Goal: Task Accomplishment & Management: Manage account settings

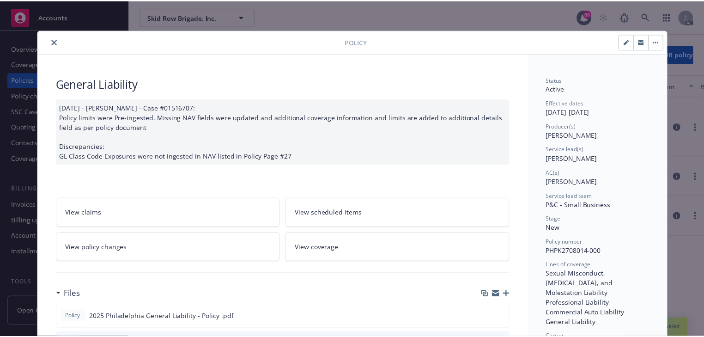
scroll to position [28, 0]
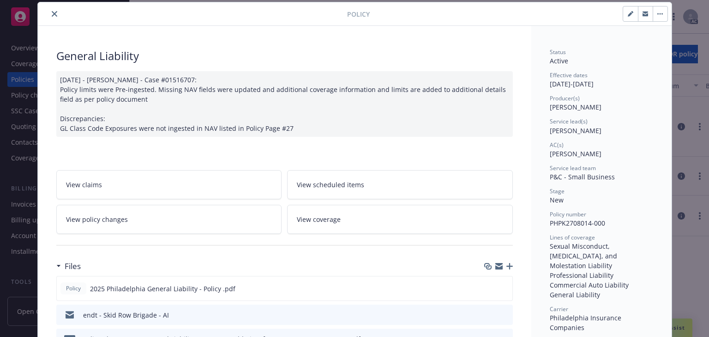
click at [52, 15] on icon "close" at bounding box center [55, 14] width 6 height 6
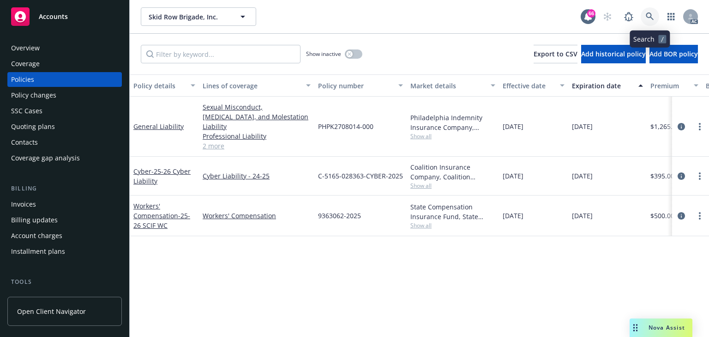
click at [652, 18] on icon at bounding box center [650, 16] width 8 height 8
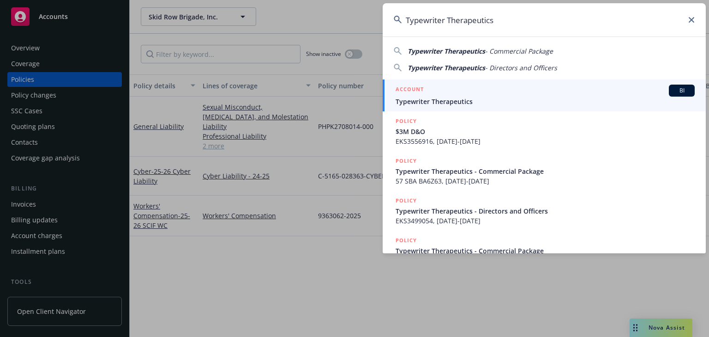
type input "Typewriter Therapeutics"
click at [429, 98] on span "Typewriter Therapeutics" at bounding box center [545, 102] width 299 height 10
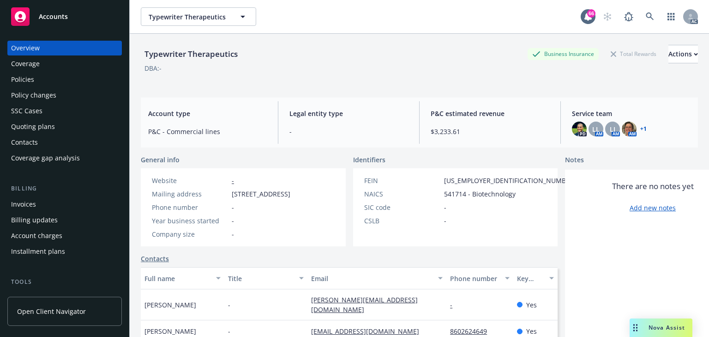
click at [57, 82] on div "Policies" at bounding box center [64, 79] width 107 height 15
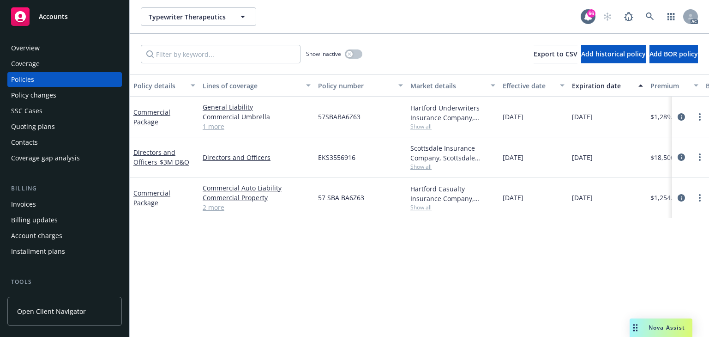
click at [353, 242] on div "Policy details Lines of coverage Policy number Market details Effective date Ex…" at bounding box center [419, 205] width 579 height 262
click at [234, 59] on input "Filter by keyword..." at bounding box center [221, 54] width 160 height 18
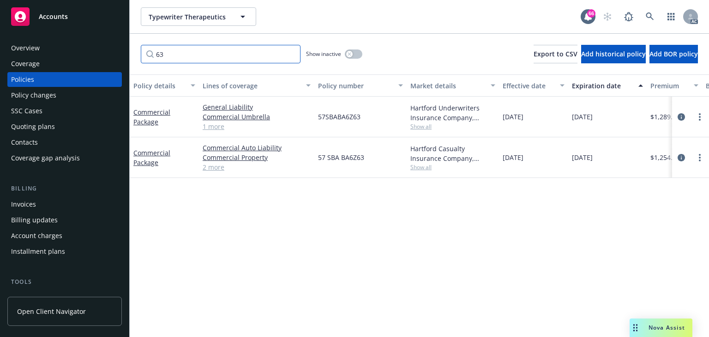
type input "63"
drag, startPoint x: 328, startPoint y: 123, endPoint x: 372, endPoint y: 126, distance: 44.4
click at [372, 126] on div "Commercial Package General Liability Commercial Umbrella Commercial Property 1 …" at bounding box center [575, 117] width 891 height 41
click at [372, 126] on div "57SBABA6Z63" at bounding box center [360, 117] width 92 height 41
drag, startPoint x: 317, startPoint y: 115, endPoint x: 367, endPoint y: 115, distance: 49.9
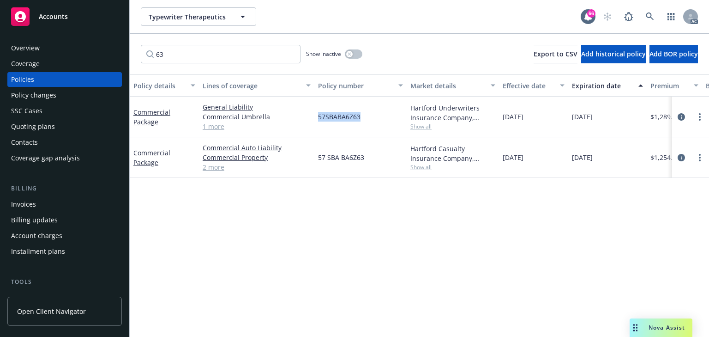
click at [367, 115] on div "57SBABA6Z63" at bounding box center [360, 117] width 92 height 41
click at [356, 280] on div "Policy details Lines of coverage Policy number Market details Effective date Ex…" at bounding box center [419, 205] width 579 height 262
click at [682, 157] on icon "circleInformation" at bounding box center [681, 157] width 7 height 7
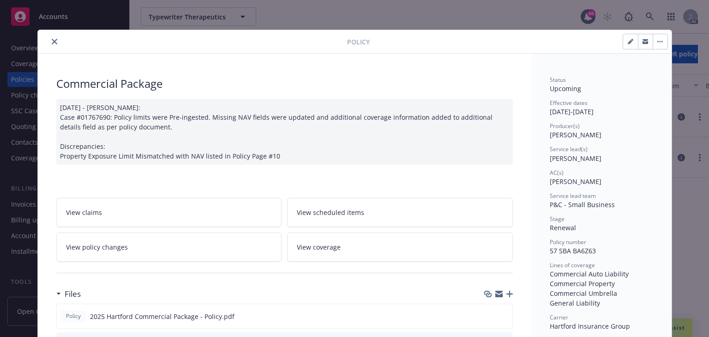
click at [155, 250] on link "View policy changes" at bounding box center [169, 246] width 226 height 29
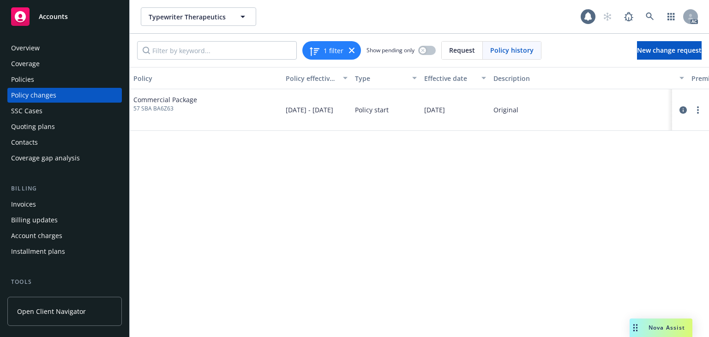
click at [307, 266] on div "Policy Policy effective dates Type Effective date Description Premium change An…" at bounding box center [419, 202] width 579 height 270
click at [45, 81] on div "Policies" at bounding box center [64, 79] width 107 height 15
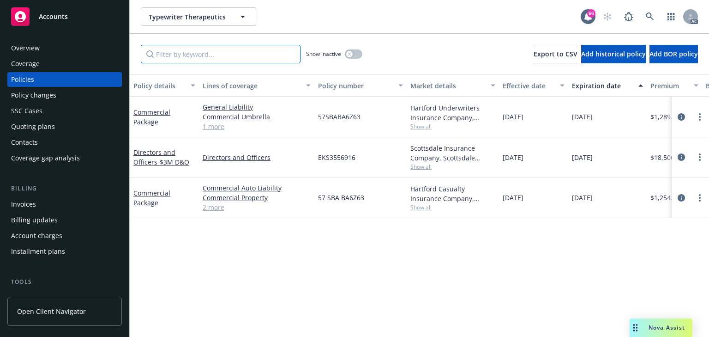
click at [195, 59] on input "Filter by keyword..." at bounding box center [221, 54] width 160 height 18
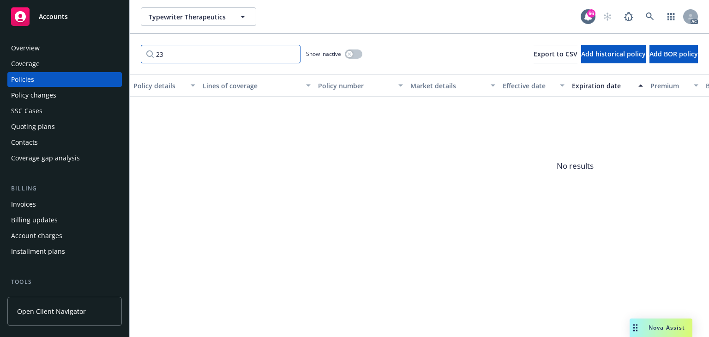
click at [195, 60] on input "23" at bounding box center [221, 54] width 160 height 18
type input "2"
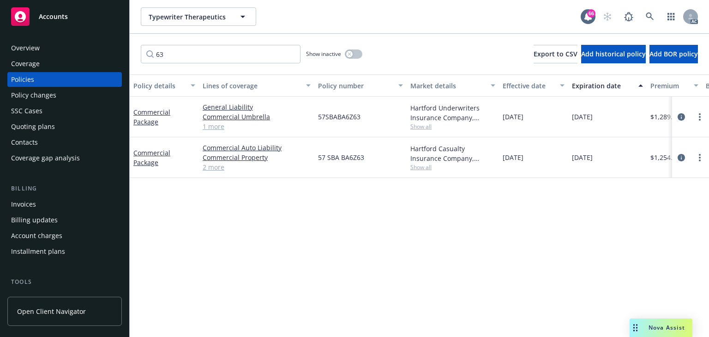
click at [398, 259] on div "Policy details Lines of coverage Policy number Market details Effective date Ex…" at bounding box center [419, 205] width 579 height 262
click at [198, 53] on input "63" at bounding box center [221, 54] width 160 height 18
type input "63"
click at [419, 166] on span "Show all" at bounding box center [452, 167] width 85 height 8
click at [42, 98] on div "Policy changes" at bounding box center [33, 95] width 45 height 15
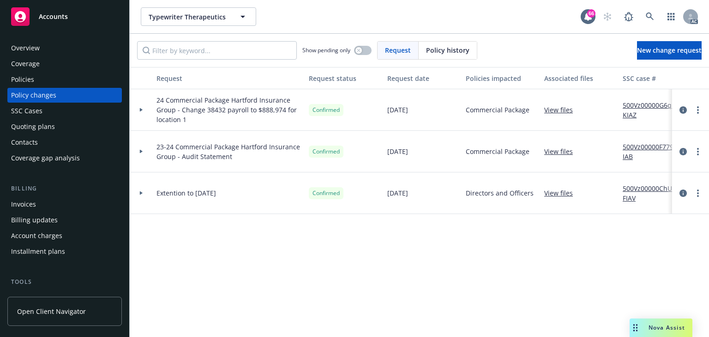
click at [633, 60] on div "Show pending only Request Policy history New change request" at bounding box center [419, 50] width 579 height 33
click at [637, 55] on link "New change request" at bounding box center [669, 50] width 65 height 18
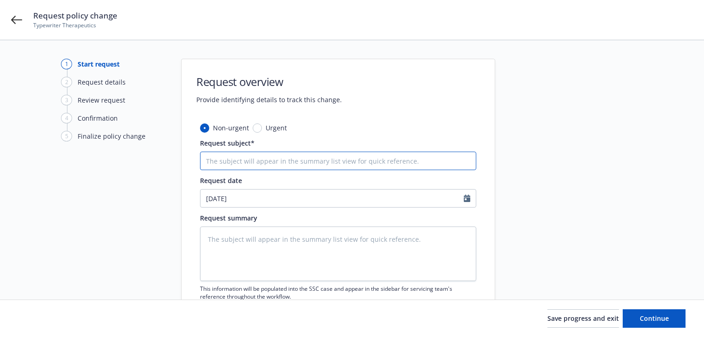
click at [261, 164] on input "Request subject*" at bounding box center [338, 160] width 276 height 18
paste input "25 Commercial Package Hartford Insurance Group -"
type textarea "x"
type input "25 Commercial Package Hartford Insurance Group -"
type textarea "x"
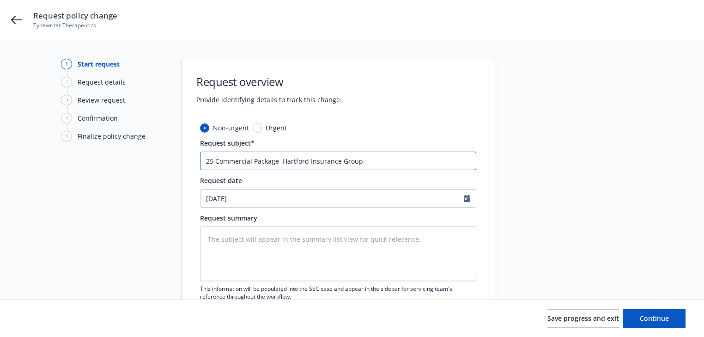
type input "25 Commercial Package Hartford Insurance Group -"
type textarea "x"
click at [314, 254] on textarea at bounding box center [338, 253] width 276 height 54
paste textarea "Please make the following changes to 57 SBA BA6Z63 effective 10/12/25. Change p…"
type textarea "Please make the following changes to 57 SBA BA6Z63 effective 10/12/25. Change p…"
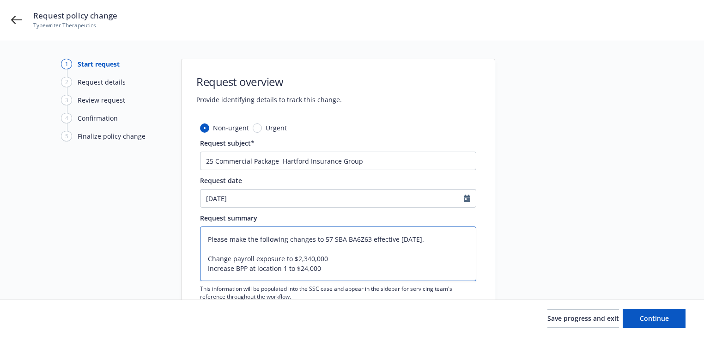
type textarea "x"
type textarea "Please make the following changes to 57 SBA BA6Z63 effective 10/12/25. Change p…"
click at [663, 317] on span "Continue" at bounding box center [653, 318] width 29 height 9
type textarea "x"
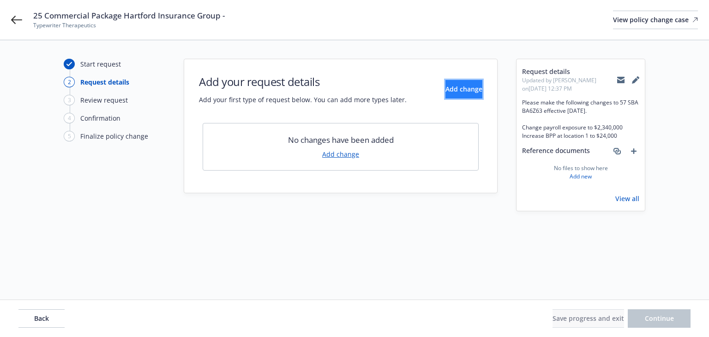
click at [458, 89] on span "Add change" at bounding box center [464, 88] width 37 height 9
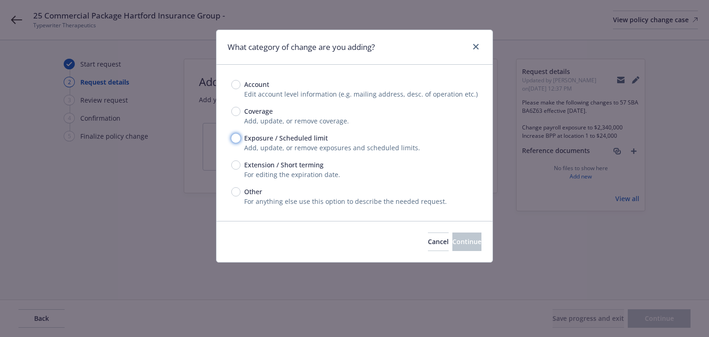
click at [238, 140] on input "Exposure / Scheduled limit" at bounding box center [235, 137] width 9 height 9
radio input "true"
click at [459, 242] on span "Continue" at bounding box center [466, 241] width 29 height 9
type textarea "x"
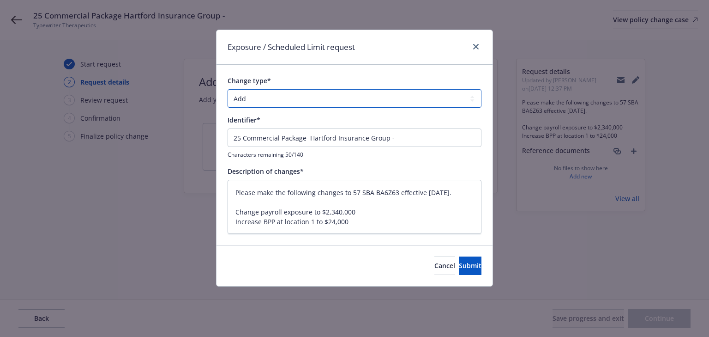
click at [291, 102] on select "Add Audit Change Remove" at bounding box center [355, 98] width 254 height 18
select select "CHANGE"
click at [228, 89] on select "Add Audit Change Remove" at bounding box center [355, 98] width 254 height 18
click at [459, 268] on span "Submit" at bounding box center [470, 265] width 23 height 9
type textarea "x"
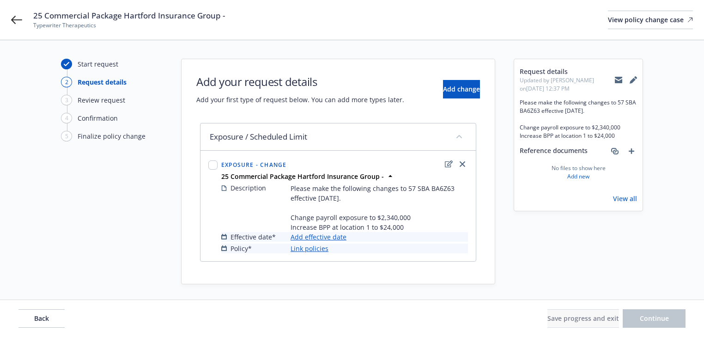
click at [329, 237] on link "Add effective date" at bounding box center [318, 237] width 56 height 10
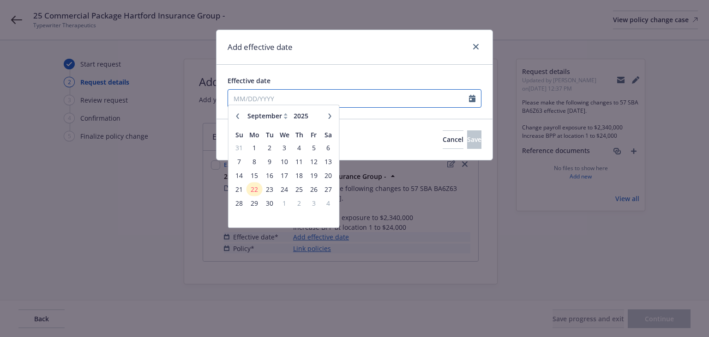
click at [318, 93] on input "Effective date" at bounding box center [348, 99] width 241 height 18
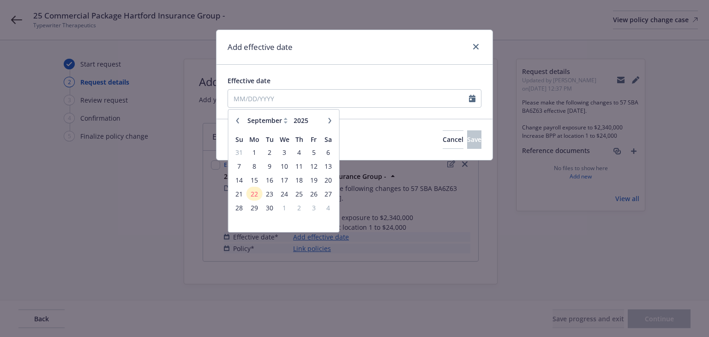
click at [329, 119] on icon "button" at bounding box center [330, 120] width 3 height 6
select select "10"
click at [243, 181] on span "12" at bounding box center [239, 180] width 12 height 12
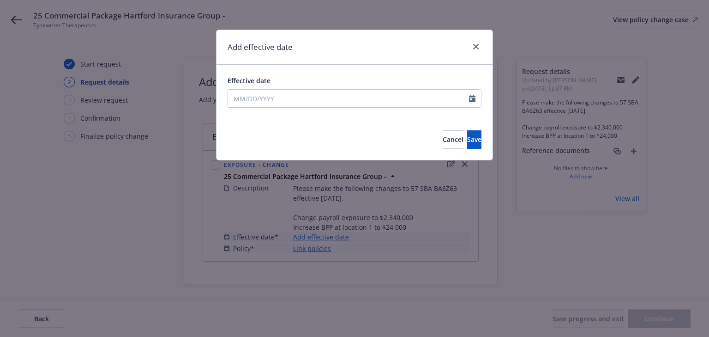
type input "10/12/2025"
click at [467, 145] on button "Save" at bounding box center [474, 139] width 14 height 18
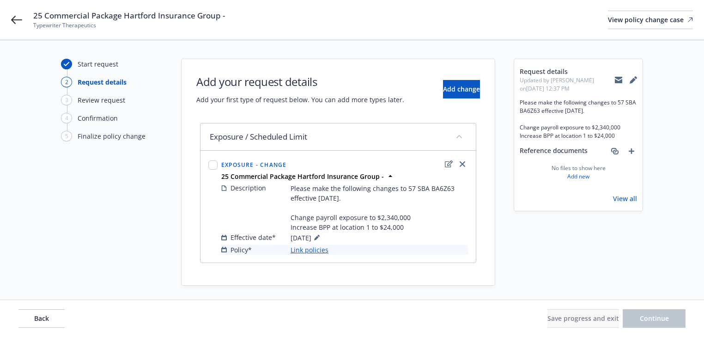
click at [309, 247] on link "Link policies" at bounding box center [309, 250] width 38 height 10
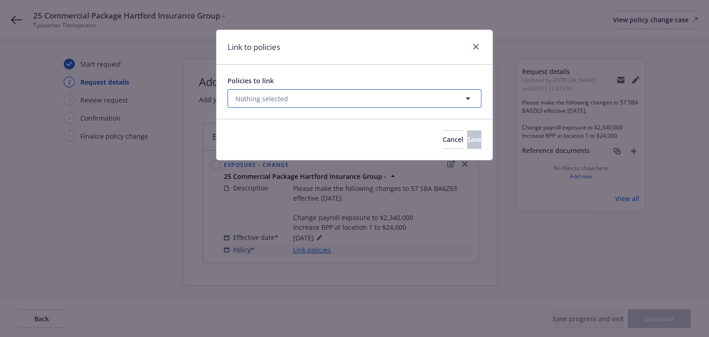
click at [276, 102] on span "Nothing selected" at bounding box center [261, 99] width 53 height 10
select select "ACTIVE"
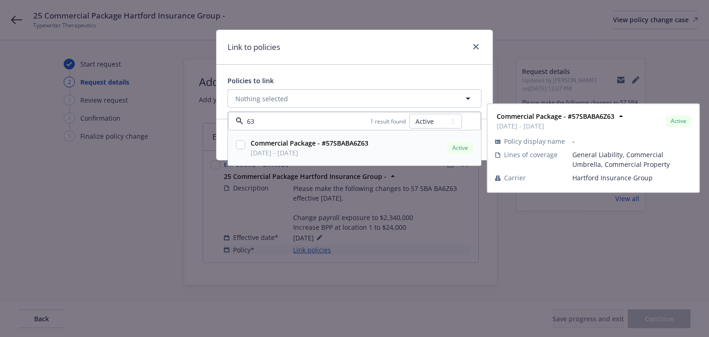
type input "63"
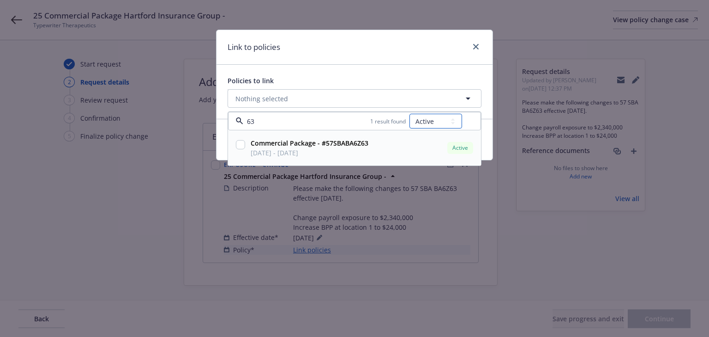
click at [441, 120] on select "All Active Upcoming Expired Cancelled" at bounding box center [436, 121] width 53 height 15
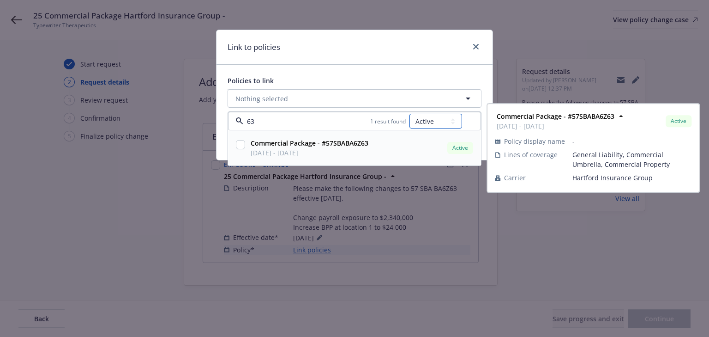
select select "UPCOMING"
click at [410, 114] on select "All Active Upcoming Expired Cancelled" at bounding box center [436, 121] width 53 height 15
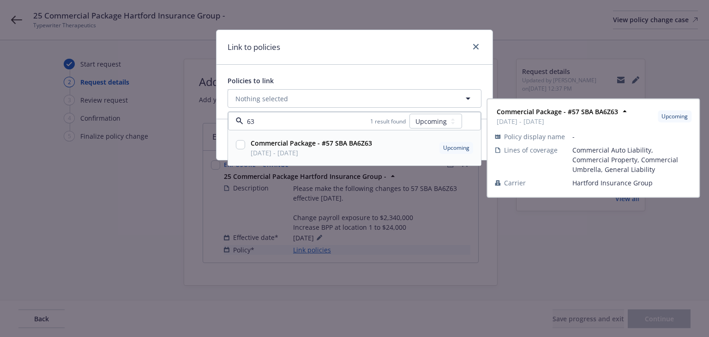
click at [242, 144] on input "checkbox" at bounding box center [240, 144] width 9 height 9
checkbox input "true"
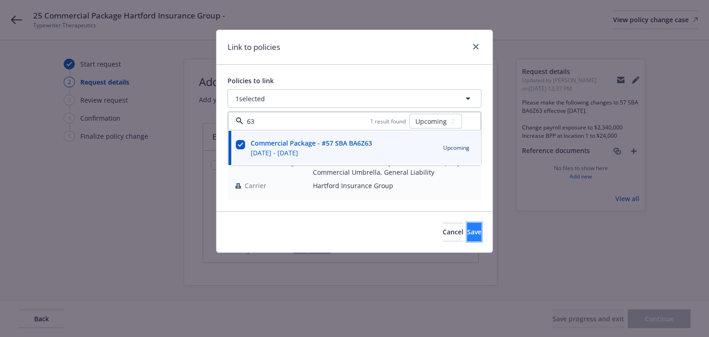
click at [467, 234] on span "Save" at bounding box center [474, 231] width 14 height 9
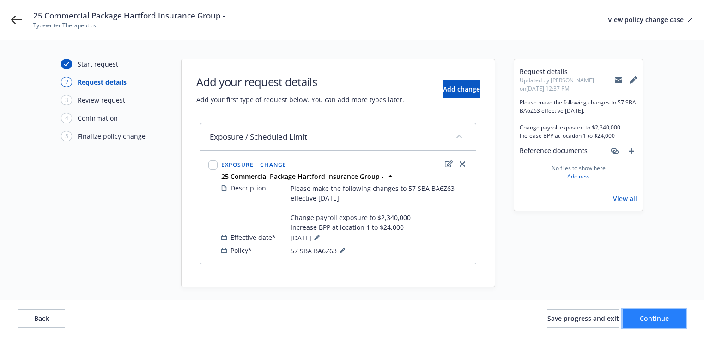
click at [636, 316] on button "Continue" at bounding box center [653, 318] width 63 height 18
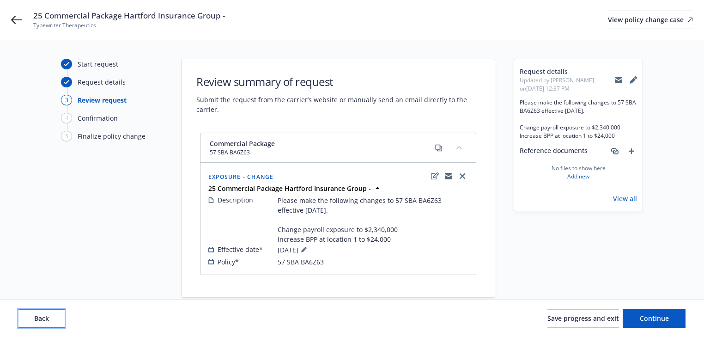
click at [25, 312] on button "Back" at bounding box center [41, 318] width 46 height 18
type textarea "x"
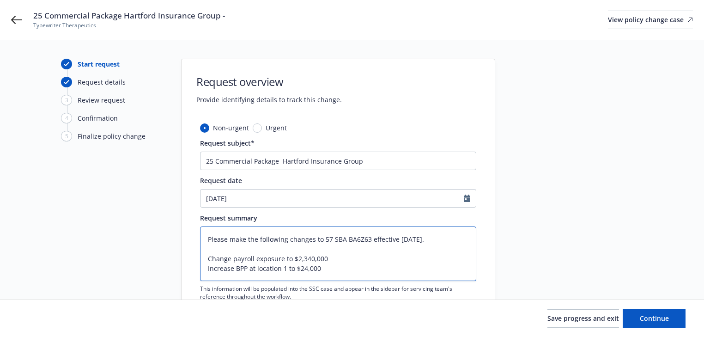
drag, startPoint x: 208, startPoint y: 257, endPoint x: 372, endPoint y: 279, distance: 165.9
click at [372, 279] on textarea "Please make the following changes to 57 SBA BA6Z63 effective 10/12/25. Change p…" at bounding box center [338, 253] width 276 height 54
click at [408, 159] on input "25 Commercial Package Hartford Insurance Group -" at bounding box center [338, 160] width 276 height 18
paste input "Change payroll exposure to $2,340,000 Increase BPP at location 1 to $24,000"
type input "25 Commercial Package Hartford Insurance Group - Change payroll exposure to $2,…"
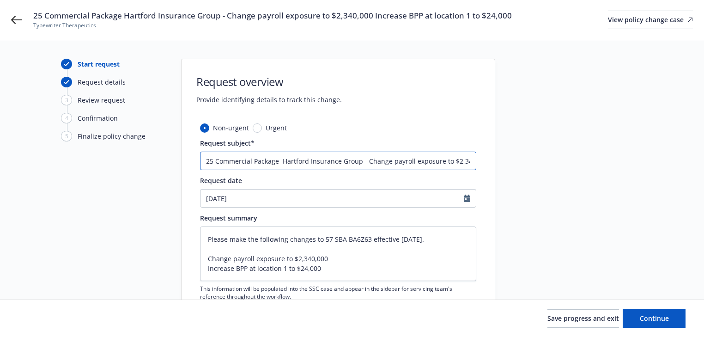
scroll to position [0, 124]
click at [361, 163] on input "25 Commercial Package Hartford Insurance Group - Change payroll exposure to $2,…" at bounding box center [338, 160] width 276 height 18
click at [358, 163] on input "25 Commercial Package Hartford Insurance Group - Change payroll exposure to $2,…" at bounding box center [338, 160] width 276 height 18
type textarea "x"
type input "25 Commercial Package Hartford Insurance Group - Change payroll exposure to $2,…"
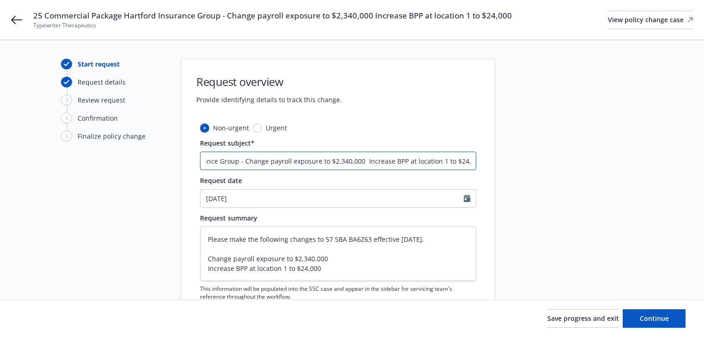
type textarea "x"
type input "25 Commercial Package Hartford Insurance Group - Change payroll exposure to $2,…"
type textarea "x"
type input "25 Commercial Package Hartford Insurance Group - Change payroll exposure to $2,…"
type textarea "x"
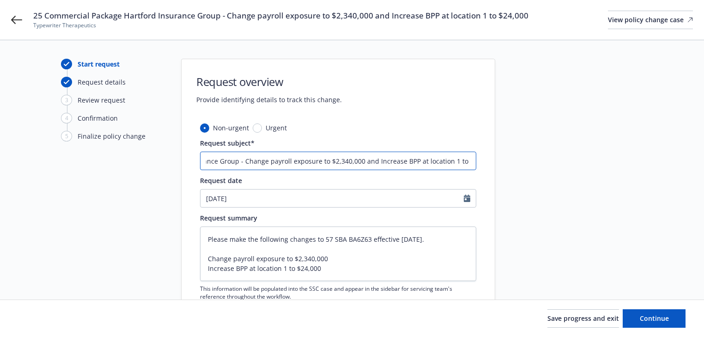
type input "25 Commercial Package Hartford Insurance Group - Change payroll exposure to $2,…"
type textarea "x"
type input "25 Commercial Package Hartford Insurance Group - Change payroll exposure to $2,…"
click at [654, 314] on span "Continue" at bounding box center [653, 318] width 29 height 9
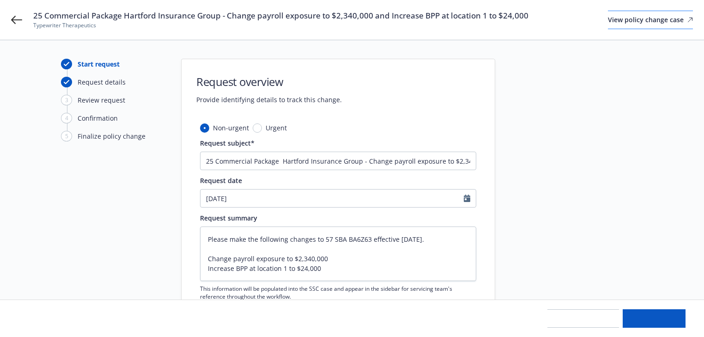
type textarea "x"
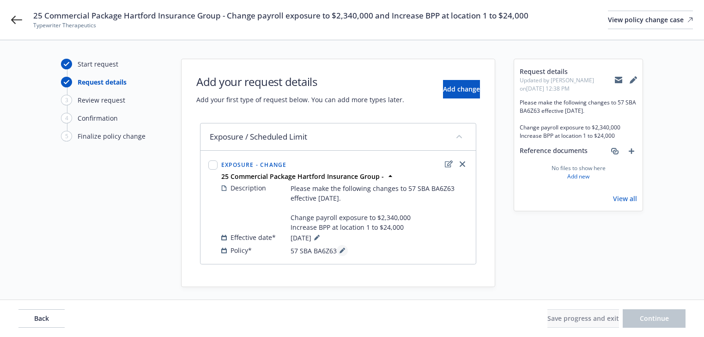
click at [337, 247] on button at bounding box center [342, 250] width 11 height 11
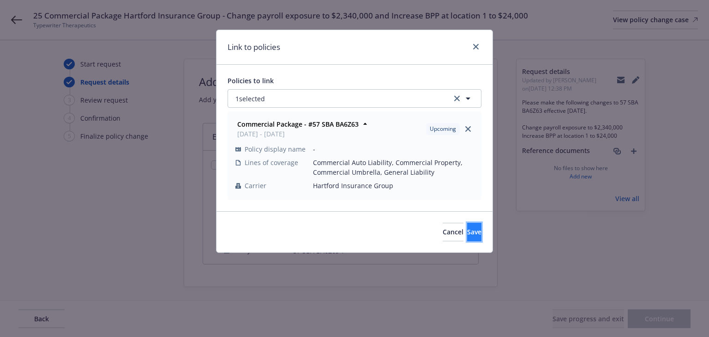
click at [467, 234] on span "Save" at bounding box center [474, 231] width 14 height 9
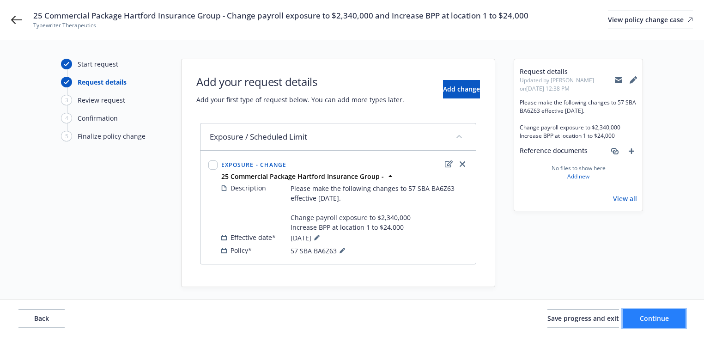
click at [680, 324] on button "Continue" at bounding box center [653, 318] width 63 height 18
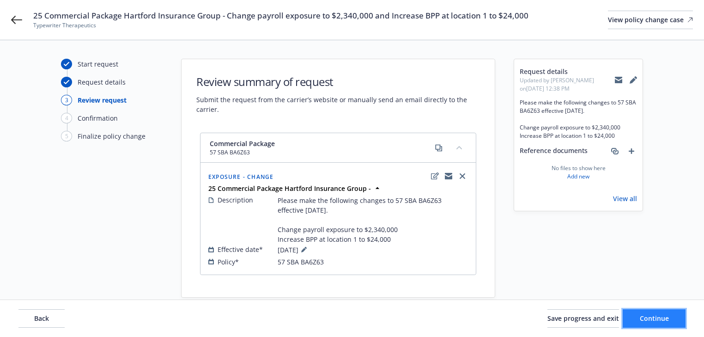
click at [663, 320] on span "Continue" at bounding box center [653, 318] width 29 height 9
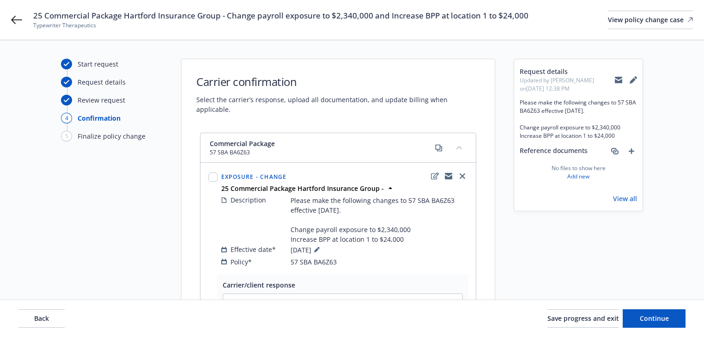
click at [593, 280] on div "Request details Updated by Melody Zhang on 09/22/2025, 12:38 PM Please make the…" at bounding box center [577, 267] width 129 height 416
click at [585, 325] on button "Save progress and exit" at bounding box center [583, 318] width 72 height 18
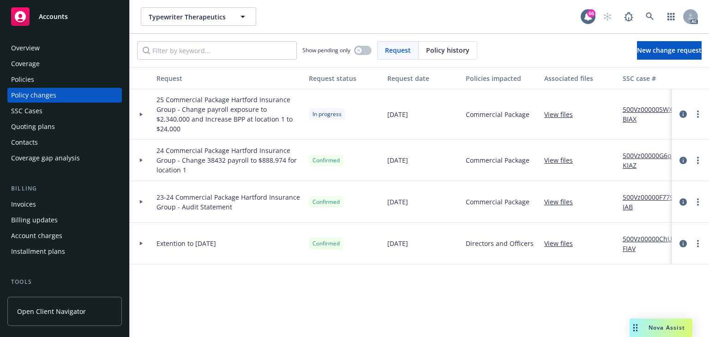
click at [648, 104] on link "500Vz00000SWXvBIAX" at bounding box center [654, 113] width 62 height 19
click at [645, 22] on link at bounding box center [650, 16] width 18 height 18
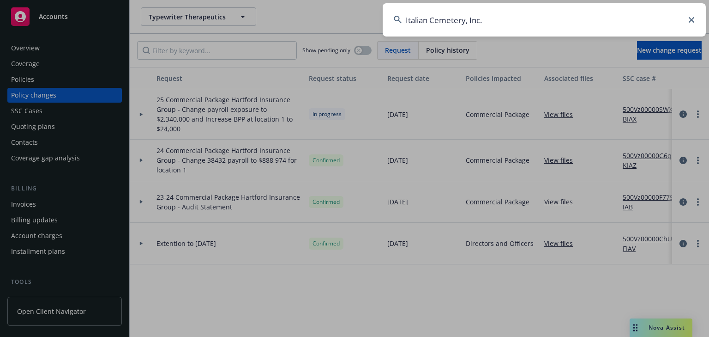
type input "Italian Cemetery, Inc."
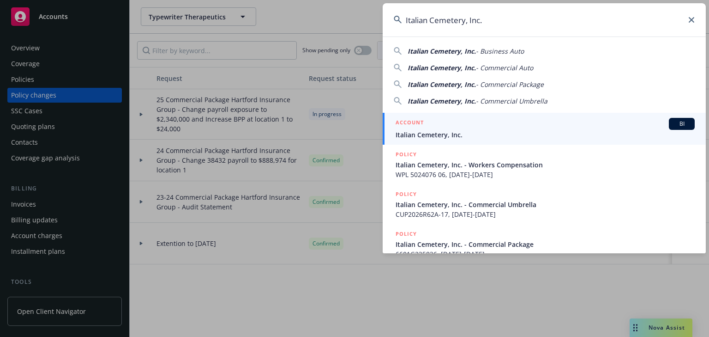
click at [434, 129] on div "ACCOUNT BI" at bounding box center [545, 124] width 299 height 12
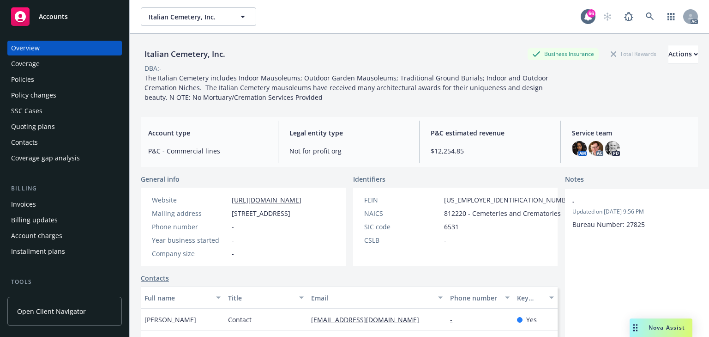
click at [42, 81] on div "Policies" at bounding box center [64, 79] width 107 height 15
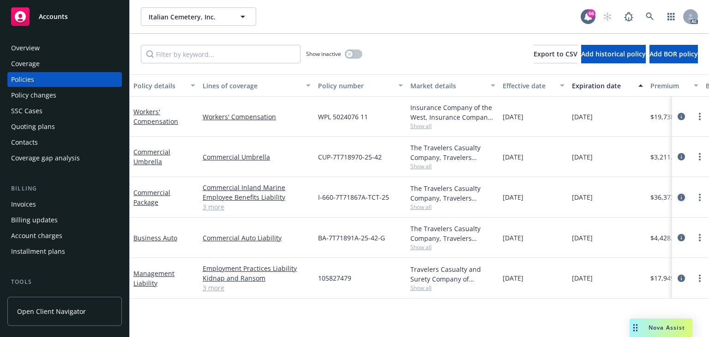
click at [678, 196] on icon "circleInformation" at bounding box center [681, 196] width 7 height 7
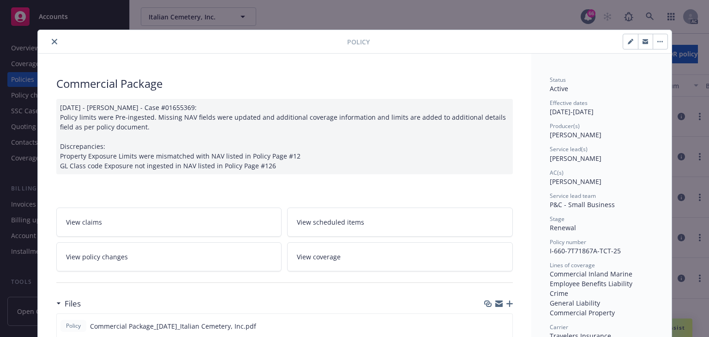
click at [194, 250] on link "View policy changes" at bounding box center [169, 256] width 226 height 29
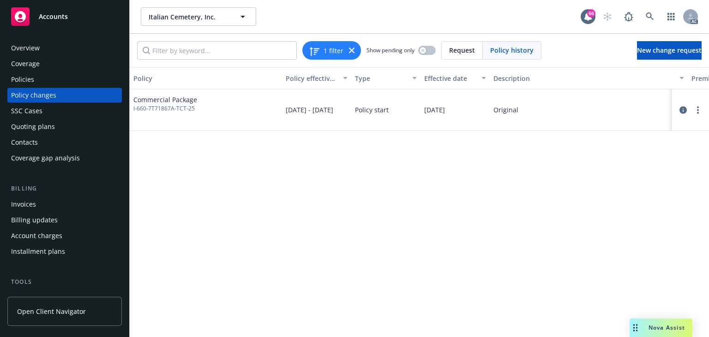
click at [460, 269] on div "Policy Policy effective dates Type Effective date Description Premium change An…" at bounding box center [419, 202] width 579 height 270
click at [403, 216] on div "Policy Policy effective dates Type Effective date Description Premium change An…" at bounding box center [419, 202] width 579 height 270
click at [318, 215] on div "Policy Policy effective dates Type Effective date Description Premium change An…" at bounding box center [419, 202] width 579 height 270
click at [357, 207] on div "Policy Policy effective dates Type Effective date Description Premium change An…" at bounding box center [419, 202] width 579 height 270
click at [402, 253] on div "Policy Policy effective dates Type Effective date Description Premium change An…" at bounding box center [419, 202] width 579 height 270
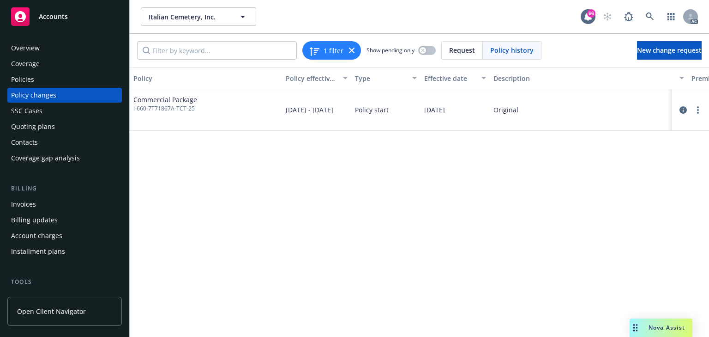
click at [247, 251] on div "Policy Policy effective dates Type Effective date Description Premium change An…" at bounding box center [419, 202] width 579 height 270
click at [63, 80] on div "Policies" at bounding box center [64, 79] width 107 height 15
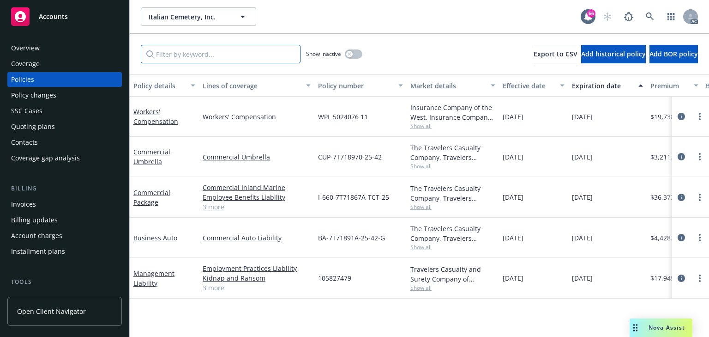
click at [225, 56] on input "Filter by keyword..." at bounding box center [221, 54] width 160 height 18
type input "endtssccase"
click at [421, 206] on span "Show all" at bounding box center [452, 207] width 85 height 8
click at [28, 102] on div "Policy changes" at bounding box center [33, 95] width 45 height 15
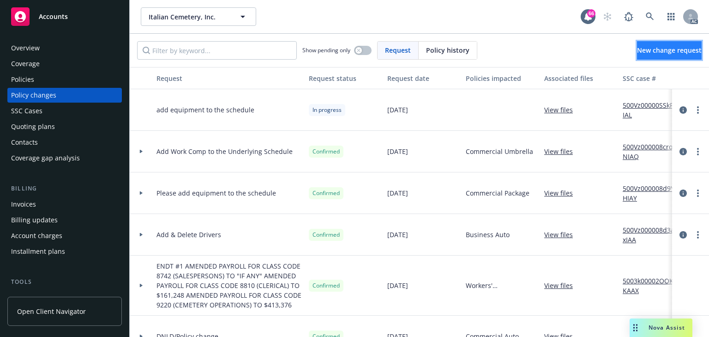
click at [658, 50] on span "New change request" at bounding box center [669, 50] width 65 height 9
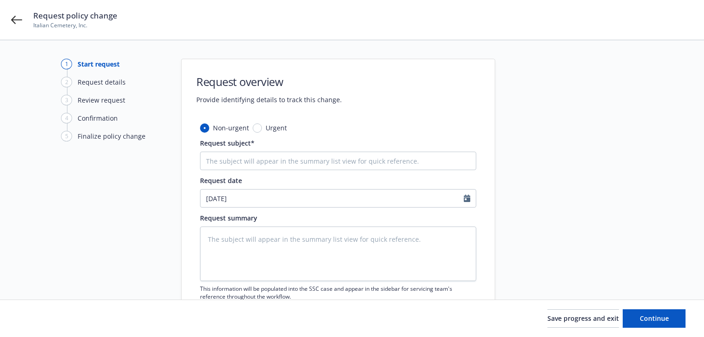
click at [9, 20] on div "Request policy change Italian Cemetery, Inc." at bounding box center [352, 20] width 704 height 40
click at [23, 21] on div "Request policy change Italian Cemetery, Inc." at bounding box center [352, 20] width 704 height 40
click at [17, 19] on icon at bounding box center [16, 19] width 11 height 11
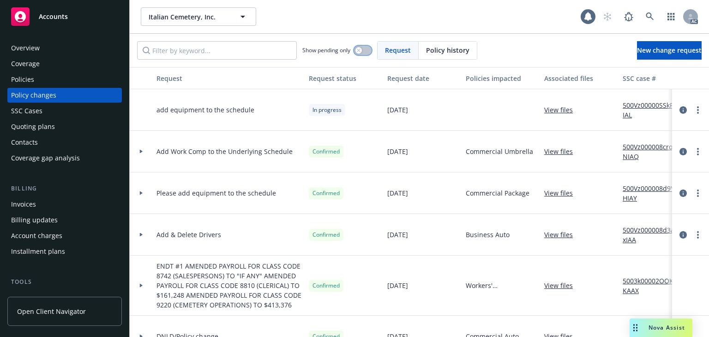
click at [366, 50] on button "button" at bounding box center [363, 50] width 18 height 9
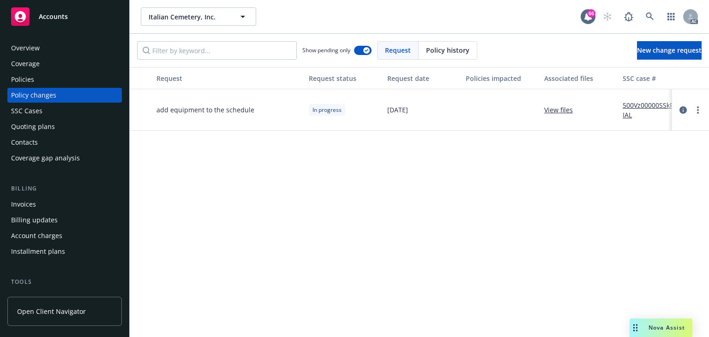
click at [656, 109] on link "500Vz00000SSkPaIAL" at bounding box center [654, 109] width 62 height 19
click at [697, 109] on icon "more" at bounding box center [698, 109] width 2 height 7
click at [581, 181] on link "Resume workflow" at bounding box center [624, 184] width 158 height 18
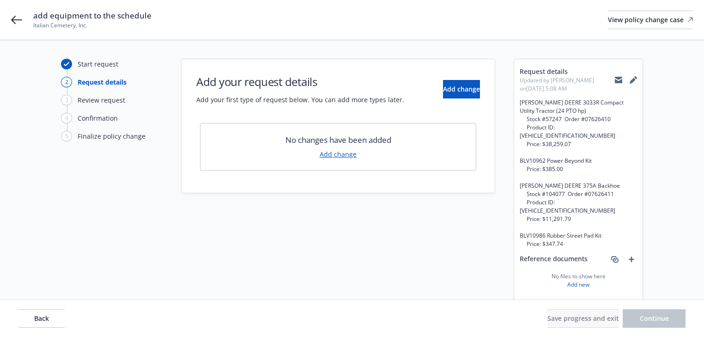
drag, startPoint x: 268, startPoint y: 273, endPoint x: 134, endPoint y: 310, distance: 138.3
click at [264, 275] on div "Start request 2 Request details 3 Review request 4 Confirmation 5 Finalize poli…" at bounding box center [352, 189] width 682 height 260
click at [51, 317] on button "Back" at bounding box center [41, 318] width 46 height 18
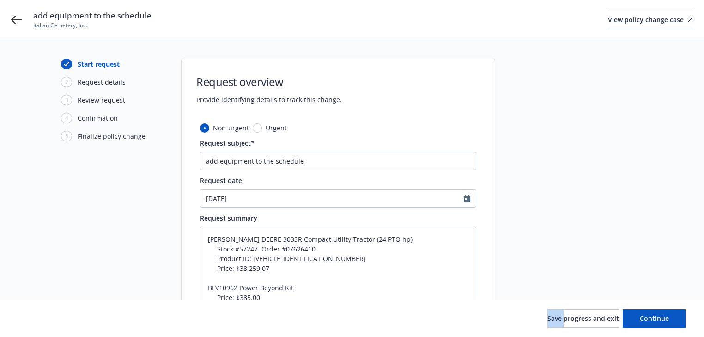
click at [51, 317] on div "Save progress and exit Continue" at bounding box center [351, 318] width 667 height 18
drag, startPoint x: 51, startPoint y: 317, endPoint x: 54, endPoint y: 301, distance: 15.9
click at [51, 315] on div "Save progress and exit Continue" at bounding box center [351, 318] width 667 height 18
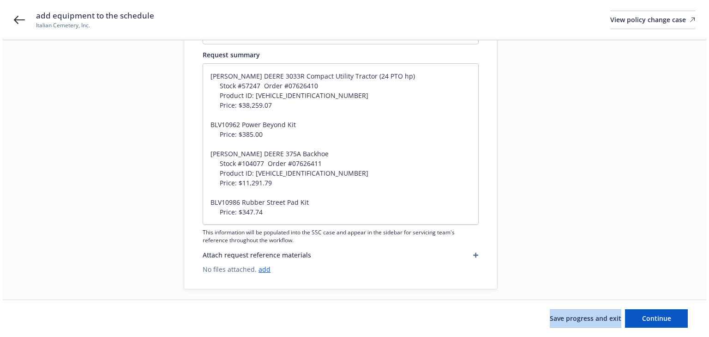
scroll to position [171, 0]
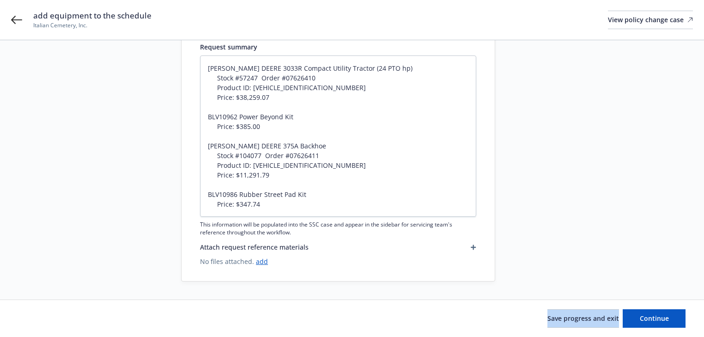
click at [471, 248] on icon "button" at bounding box center [474, 247] width 6 height 6
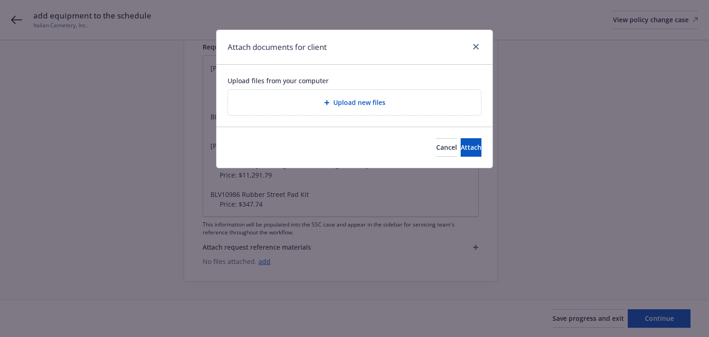
click at [410, 98] on div "Upload new files" at bounding box center [354, 102] width 238 height 11
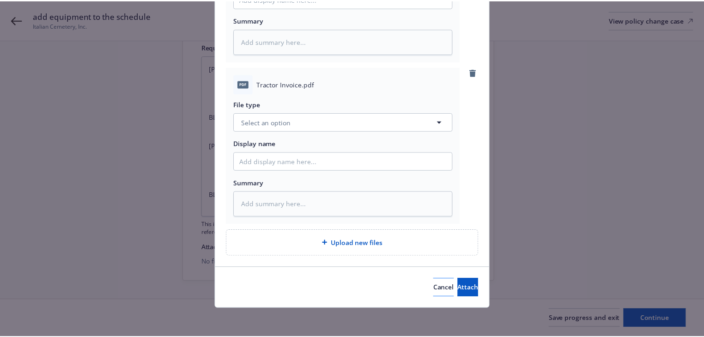
scroll to position [185, 0]
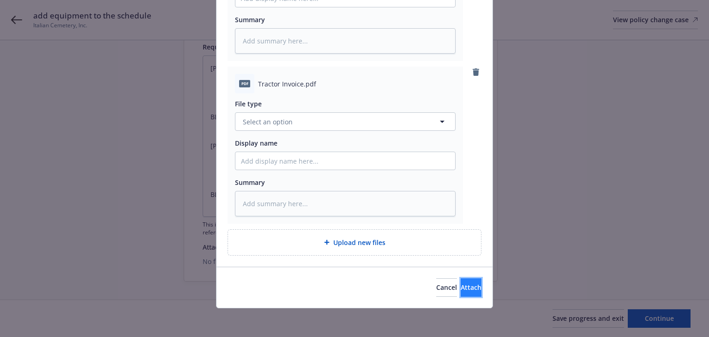
click at [461, 283] on button "Attach" at bounding box center [471, 287] width 21 height 18
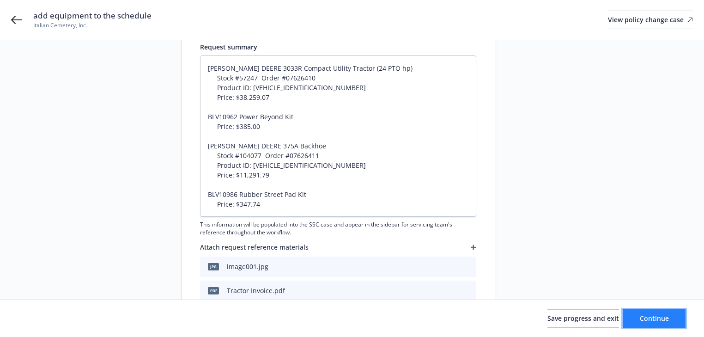
click at [656, 313] on button "Continue" at bounding box center [653, 318] width 63 height 18
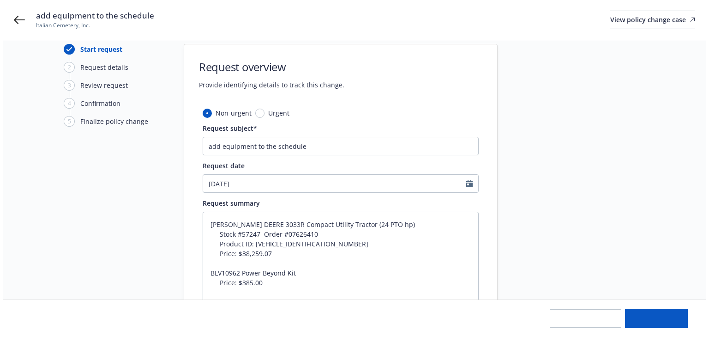
scroll to position [0, 0]
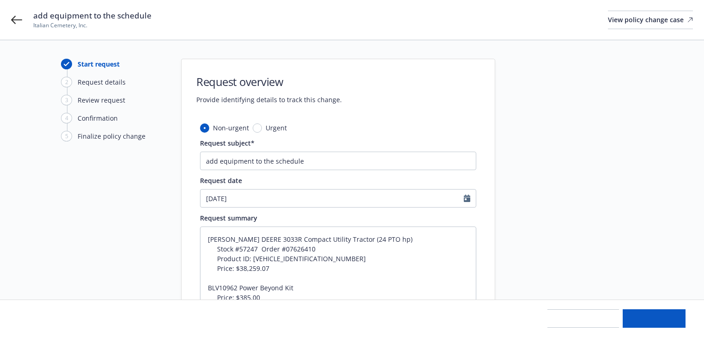
type textarea "x"
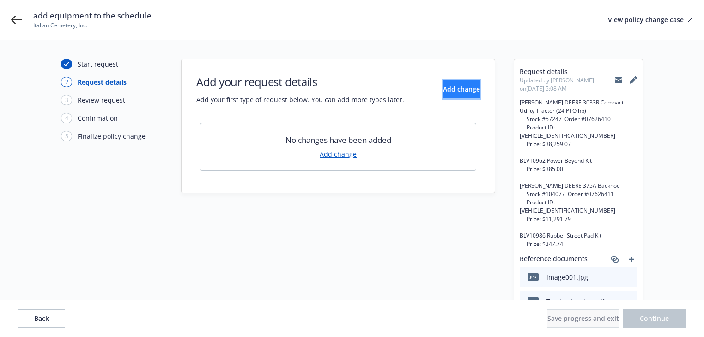
click at [446, 89] on span "Add change" at bounding box center [461, 88] width 37 height 9
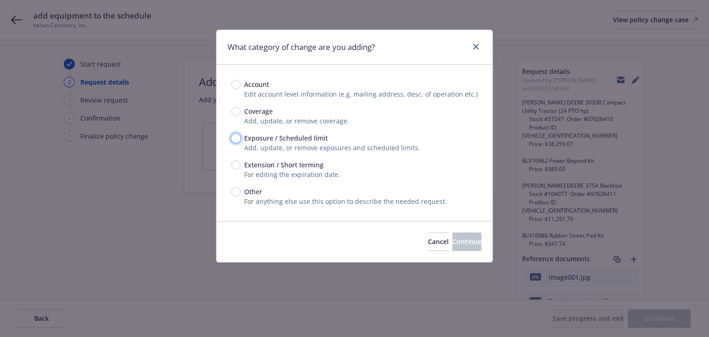
click at [233, 135] on input "Exposure / Scheduled limit" at bounding box center [235, 137] width 9 height 9
radio input "true"
click at [455, 245] on span "Continue" at bounding box center [466, 241] width 29 height 9
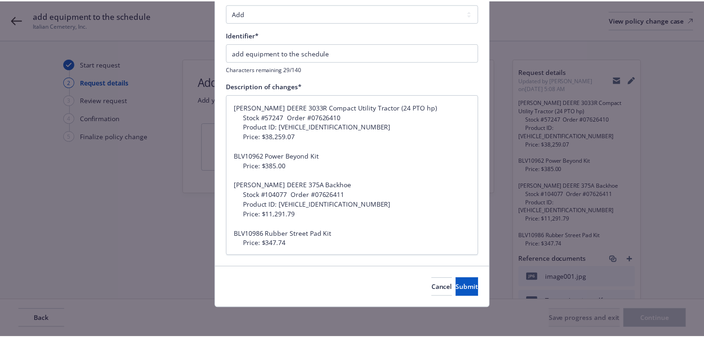
scroll to position [85, 0]
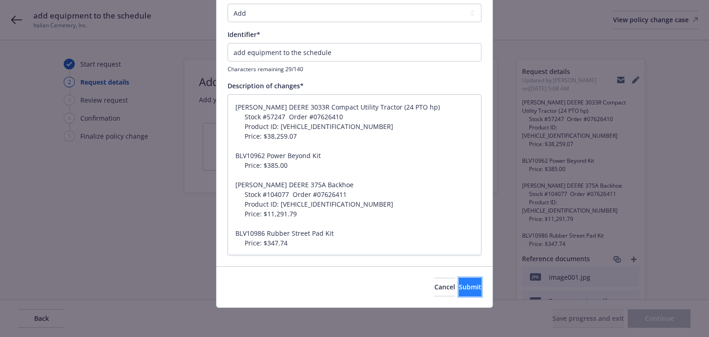
click at [467, 282] on button "Submit" at bounding box center [470, 286] width 23 height 18
type textarea "x"
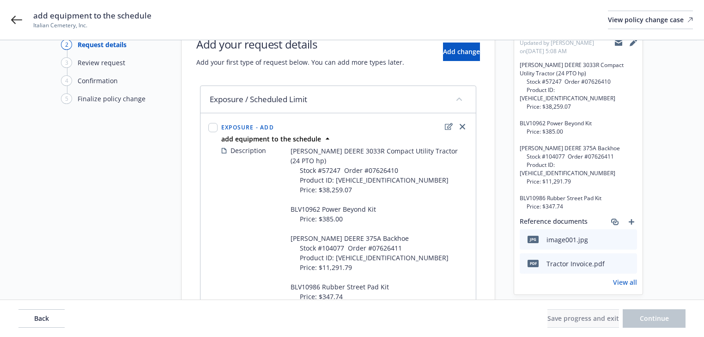
scroll to position [99, 0]
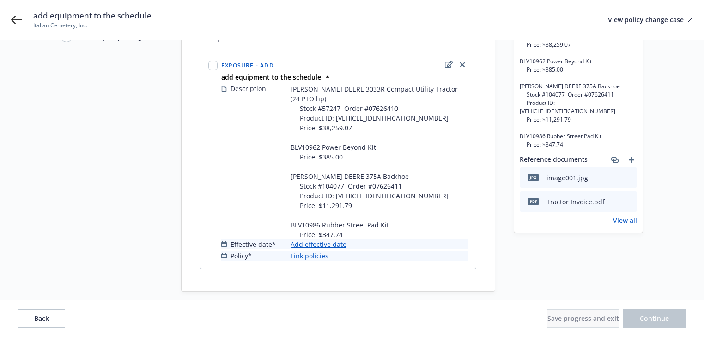
click at [335, 239] on link "Add effective date" at bounding box center [318, 244] width 56 height 10
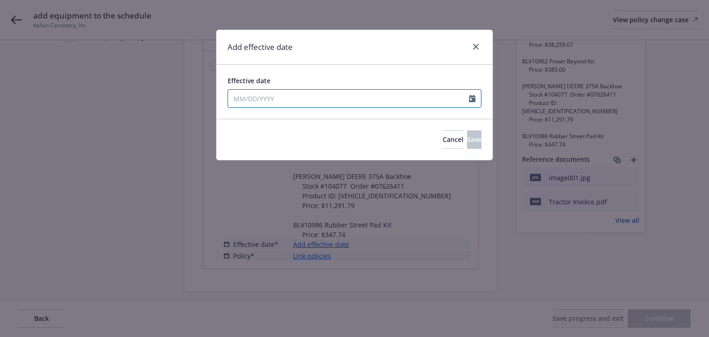
drag, startPoint x: 305, startPoint y: 97, endPoint x: 18, endPoint y: 112, distance: 286.7
click at [304, 97] on input "Effective date" at bounding box center [348, 99] width 241 height 18
select select "9"
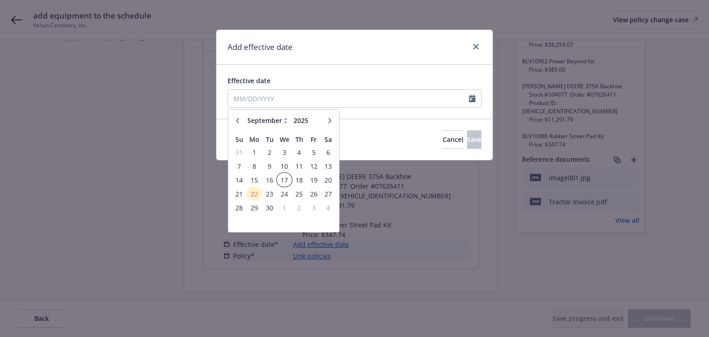
click at [288, 177] on span "17" at bounding box center [284, 180] width 13 height 12
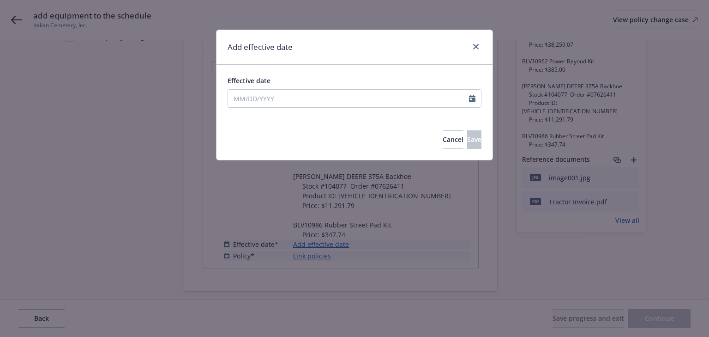
type input "09/17/2025"
click at [467, 143] on span "Save" at bounding box center [474, 139] width 14 height 9
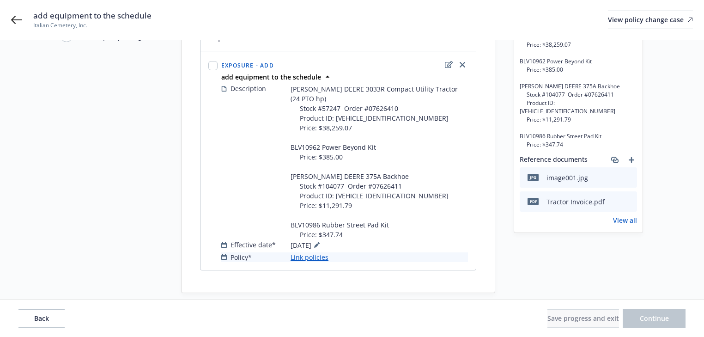
click at [316, 252] on link "Link policies" at bounding box center [309, 257] width 38 height 10
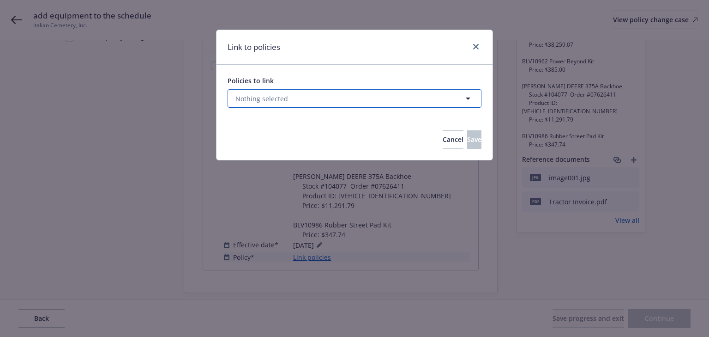
click at [285, 100] on span "Nothing selected" at bounding box center [261, 99] width 53 height 10
select select "ACTIVE"
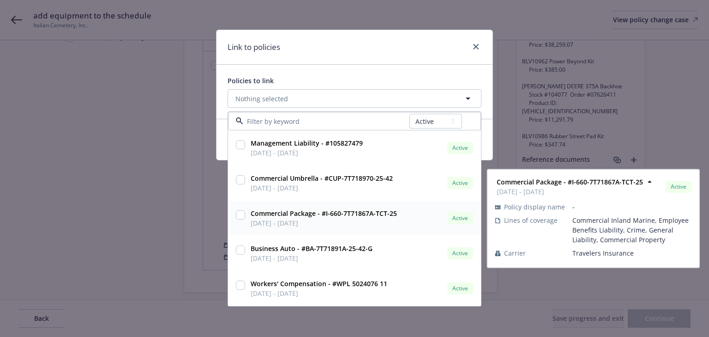
click at [242, 215] on input "checkbox" at bounding box center [240, 214] width 9 height 9
checkbox input "true"
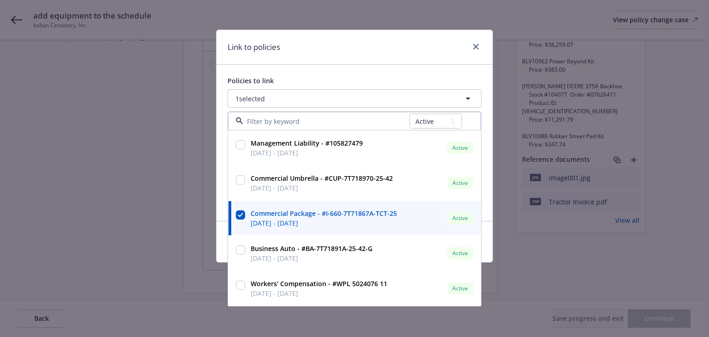
click at [395, 59] on div "Link to policies" at bounding box center [355, 47] width 276 height 35
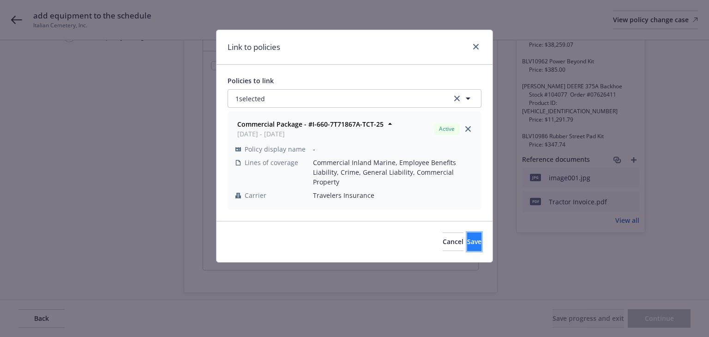
click at [467, 236] on button "Save" at bounding box center [474, 241] width 14 height 18
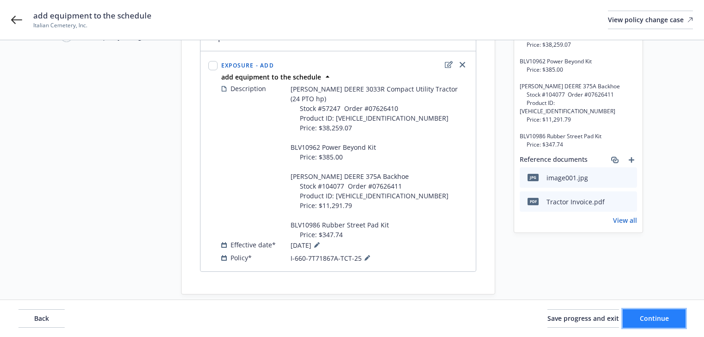
click at [664, 316] on span "Continue" at bounding box center [653, 318] width 29 height 9
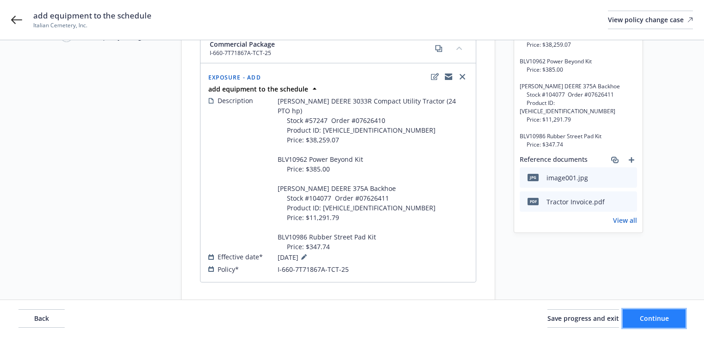
click at [663, 324] on button "Continue" at bounding box center [653, 318] width 63 height 18
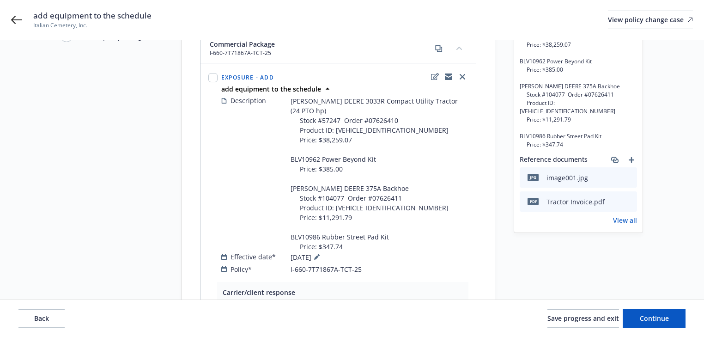
click at [557, 264] on div "Request details Updated by Melody Zhang on 09/22/2025, 1:01 PM JOHN DEERE 3033R…" at bounding box center [577, 220] width 129 height 523
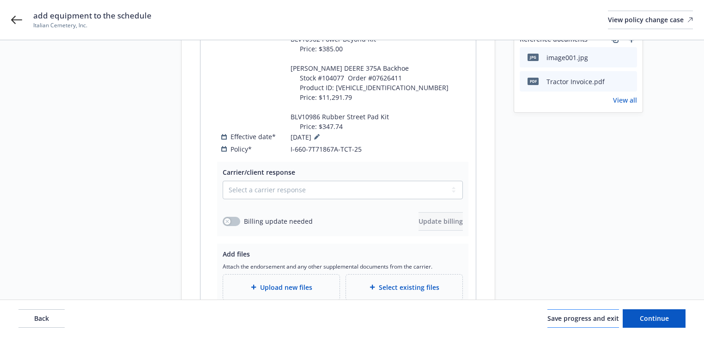
scroll to position [247, 0]
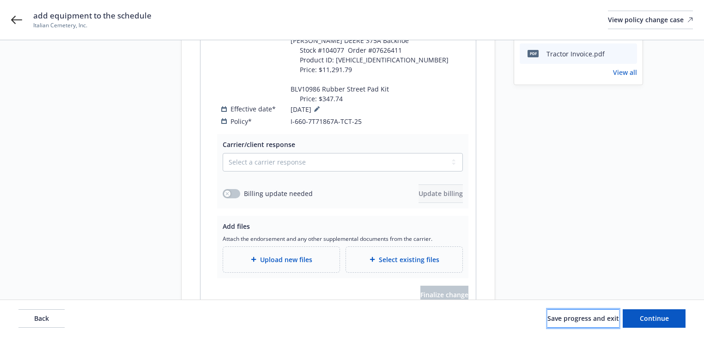
click at [582, 316] on span "Save progress and exit" at bounding box center [583, 318] width 72 height 9
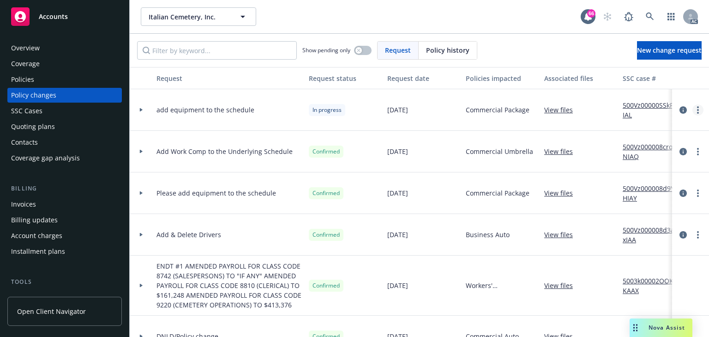
click at [695, 107] on link "more" at bounding box center [698, 109] width 11 height 11
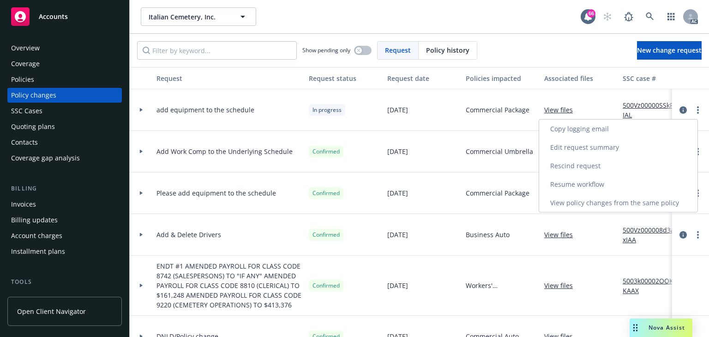
click at [572, 124] on link "Copy logging email" at bounding box center [618, 129] width 158 height 18
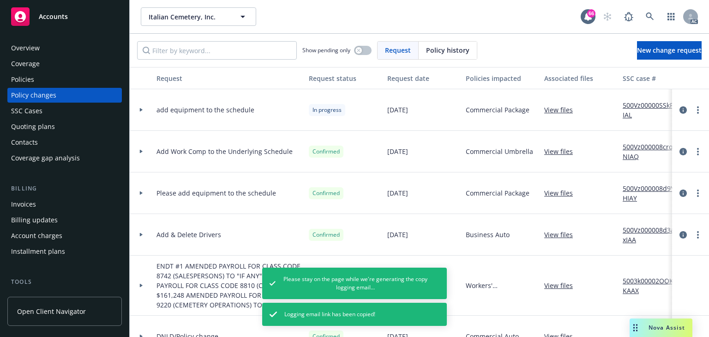
click at [35, 77] on div "Policies" at bounding box center [64, 79] width 107 height 15
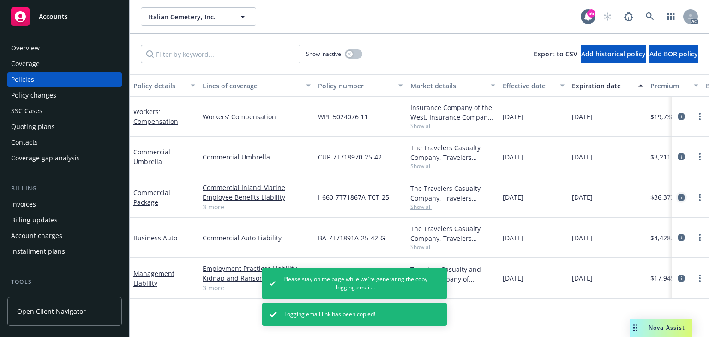
click at [681, 194] on icon "circleInformation" at bounding box center [681, 196] width 7 height 7
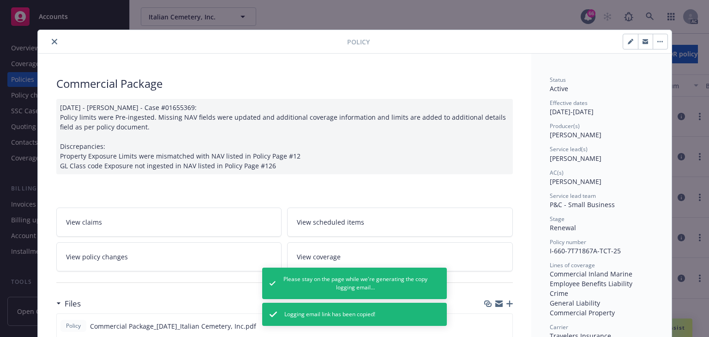
scroll to position [28, 0]
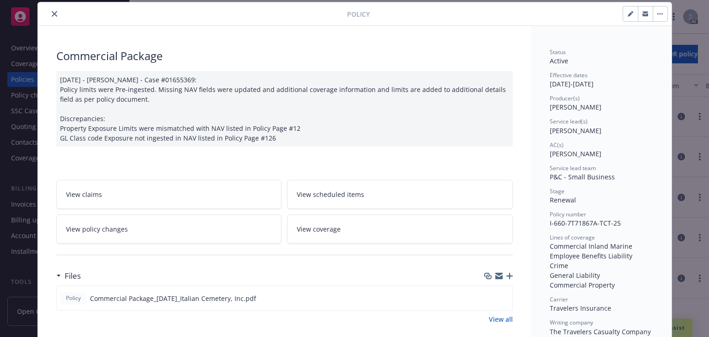
click at [54, 13] on icon "close" at bounding box center [55, 14] width 6 height 6
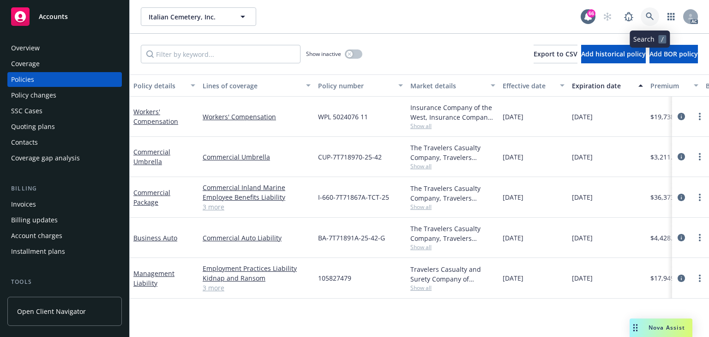
click at [657, 17] on link at bounding box center [650, 16] width 18 height 18
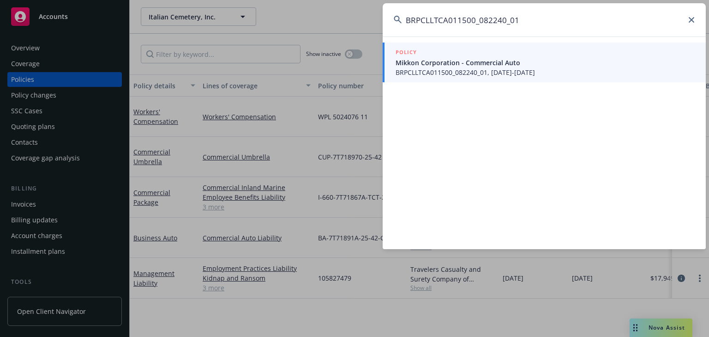
type input "BRPCLLTCA011500_082240_01"
click at [484, 75] on span "BRPCLLTCA011500_082240_01, 01/30/2025-01/30/2026" at bounding box center [545, 72] width 299 height 10
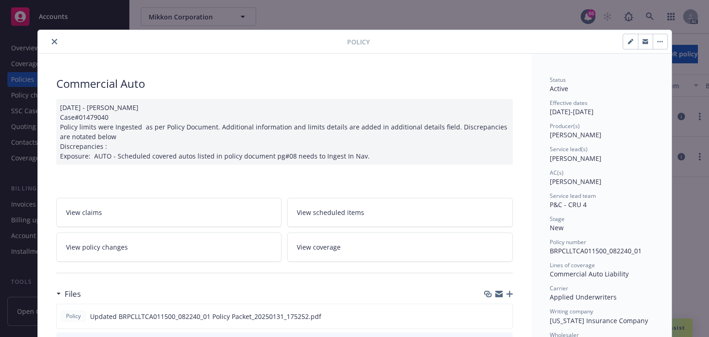
click at [114, 247] on span "View policy changes" at bounding box center [97, 247] width 62 height 10
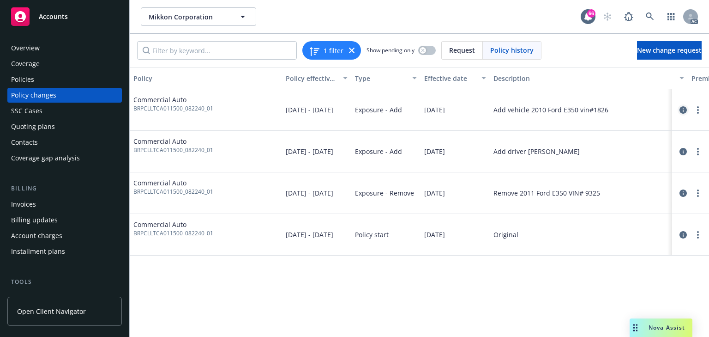
click at [680, 109] on icon "circleInformation" at bounding box center [683, 109] width 7 height 7
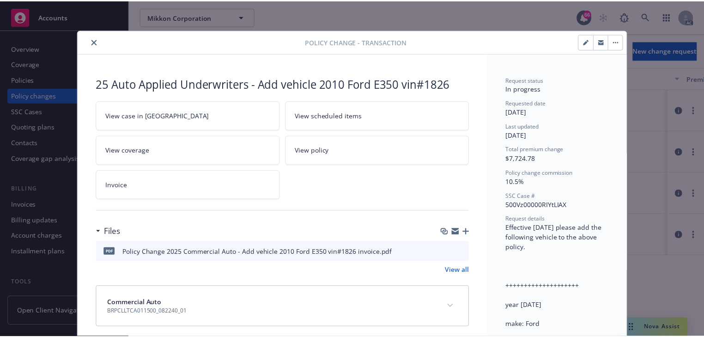
scroll to position [28, 0]
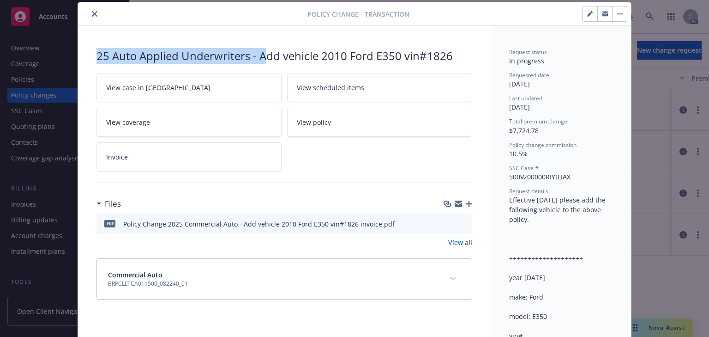
copy div "25 Auto Applied Underwriters - A"
copy div "25 Auto Applied Underwriters - Add vehicle"
drag, startPoint x: 89, startPoint y: 47, endPoint x: 319, endPoint y: 54, distance: 230.5
click at [319, 54] on div "25 Auto Applied Underwriters - Add vehicle 2010 Ford E350 vin#1826 View case in…" at bounding box center [284, 174] width 413 height 296
click at [92, 13] on icon "close" at bounding box center [95, 14] width 6 height 6
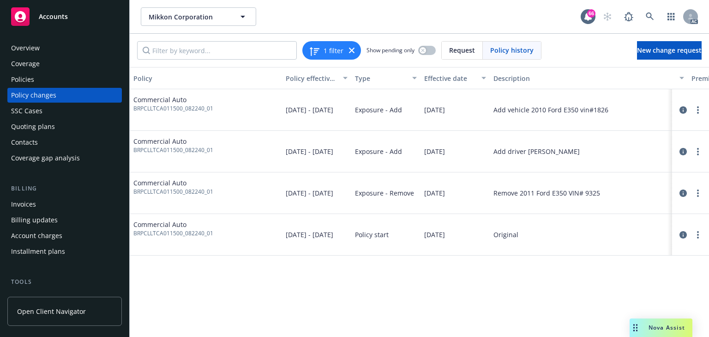
click at [36, 75] on div "Policies" at bounding box center [64, 79] width 107 height 15
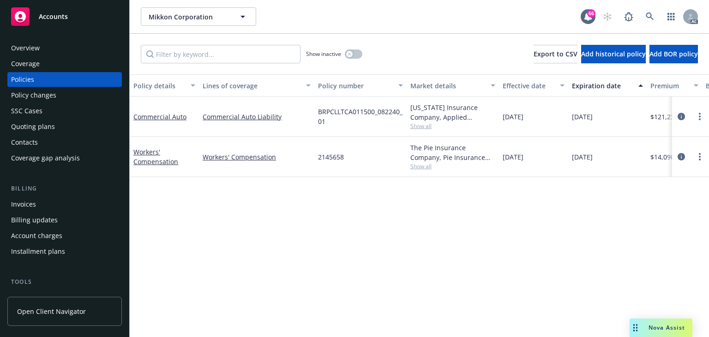
click at [423, 128] on span "Show all" at bounding box center [452, 126] width 85 height 8
click at [191, 245] on div "Policy details Lines of coverage Policy number Market details Effective date Ex…" at bounding box center [419, 205] width 579 height 262
click at [43, 97] on div "Policy changes" at bounding box center [33, 95] width 45 height 15
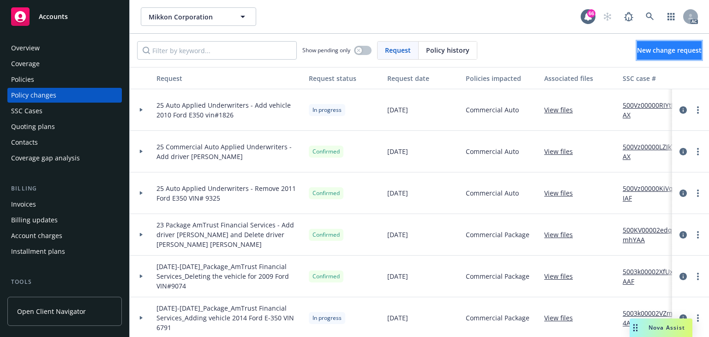
click at [639, 55] on link "New change request" at bounding box center [669, 50] width 65 height 18
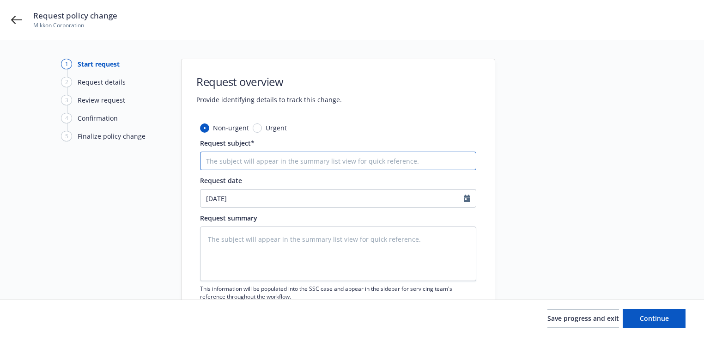
click at [353, 160] on input "Request subject*" at bounding box center [338, 160] width 276 height 18
paste input "25 Auto Applied Underwriters - Add vehicle"
type textarea "x"
type input "25 Auto Applied Underwriters - Add vehicle"
click at [309, 163] on input "25 Auto Applied Underwriters - Add vehicle" at bounding box center [338, 160] width 276 height 18
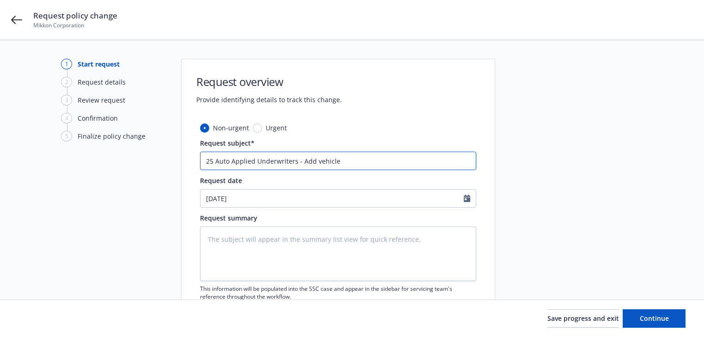
click at [309, 163] on input "25 Auto Applied Underwriters - Add vehicle" at bounding box center [338, 160] width 276 height 18
type textarea "x"
type input "25 Auto Applied Underwriters - Dvehicle"
type textarea "x"
type input "25 Auto Applied Underwriters - Devehicle"
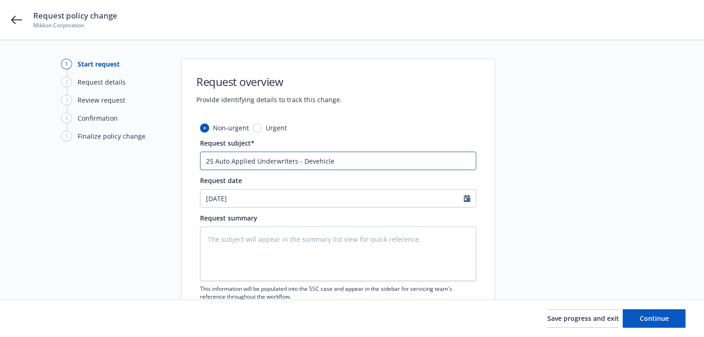
type textarea "x"
type input "25 Auto Applied Underwriters - Delvehicle"
type textarea "x"
type input "25 Auto Applied Underwriters - Delevehicle"
type textarea "x"
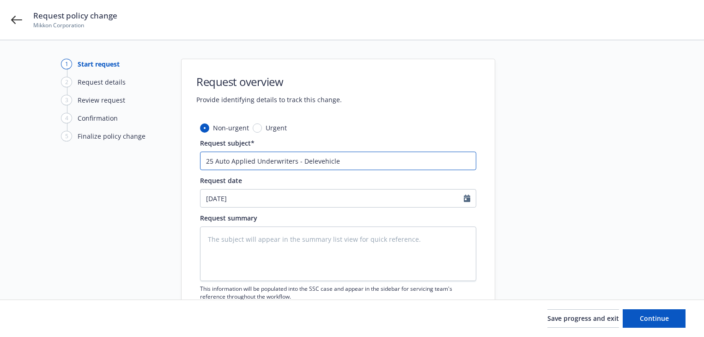
type input "25 Auto Applied Underwriters - Deletvehicle"
type textarea "x"
type input "25 Auto Applied Underwriters - Deletevehicle"
type textarea "x"
click at [432, 151] on input "25 Auto Applied Underwriters - Delete vehicle" at bounding box center [338, 160] width 276 height 18
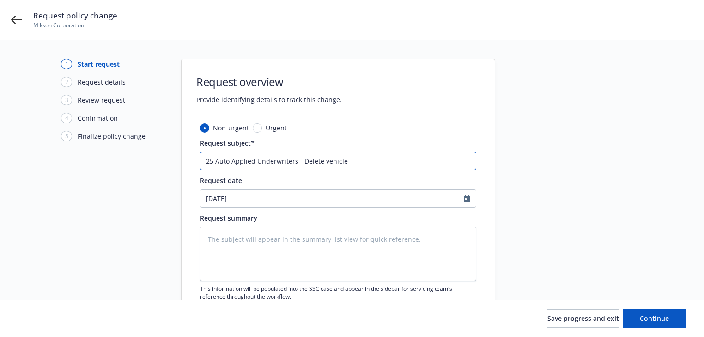
paste input "2014 FORD VIN#"
type input "25 Auto Applied Underwriters - Delete vehicle 2014 FORD VIN#"
type textarea "x"
type input "25 Auto Applied Underwriters - Delete vehicle 2014 FORD VIN#"
type textarea "x"
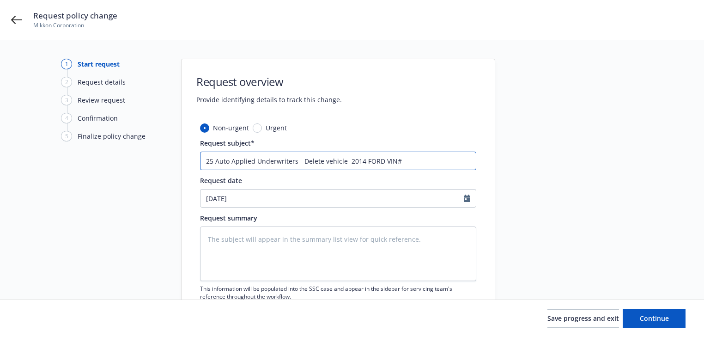
type input "25 Auto Applied Underwriters - Delete vehicle 2014 FORD VIN#"
type textarea "x"
type input "25 Auto Applied Underwriters - Delete vehicle 2014 FORD VIN#0"
type textarea "x"
type input "25 Auto Applied Underwriters - Delete vehicle 2014 FORD VIN#05"
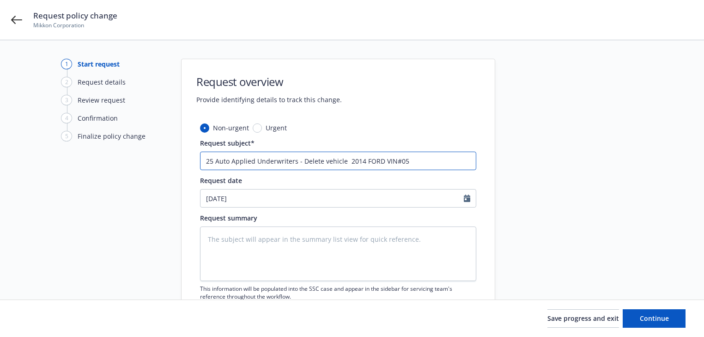
type textarea "x"
type input "25 Auto Applied Underwriters - Delete vehicle 2014 FORD VIN#053"
type textarea "x"
type input "25 Auto Applied Underwriters - Delete vehicle 2014 FORD VIN#0534"
click at [324, 253] on textarea at bounding box center [338, 253] width 276 height 54
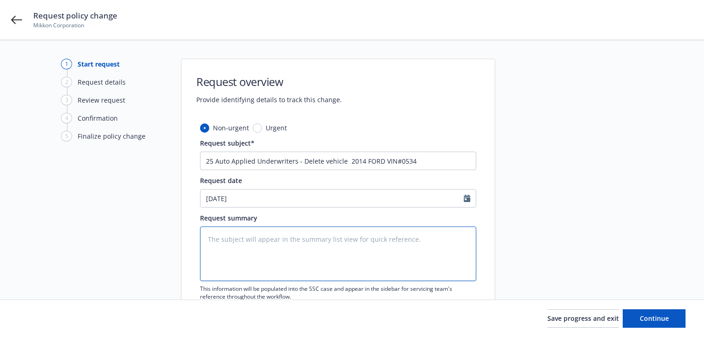
paste textarea "Hello team, Effective 09/16/2025, please remove 2014 FORD VIN# 1FBSS3BLXEDB2053…"
type textarea "x"
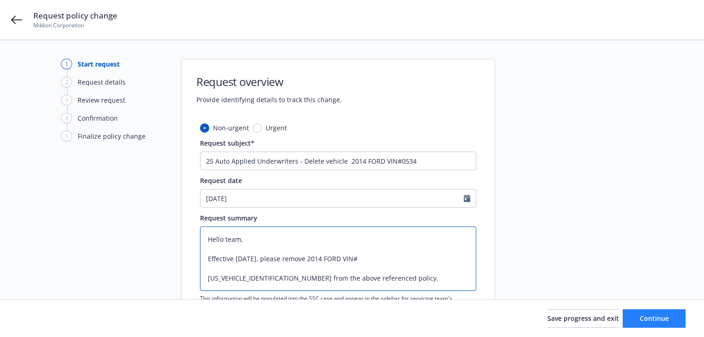
type textarea "Hello team, Effective 09/16/2025, please remove 2014 FORD VIN# 1FBSS3BLXEDB2053…"
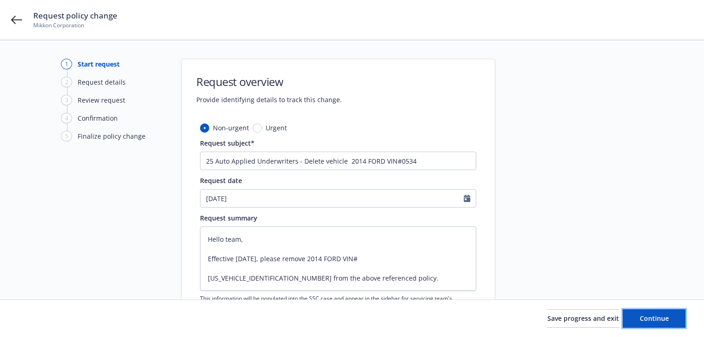
drag, startPoint x: 645, startPoint y: 316, endPoint x: 515, endPoint y: 292, distance: 131.9
click at [642, 315] on span "Continue" at bounding box center [653, 318] width 29 height 9
type textarea "x"
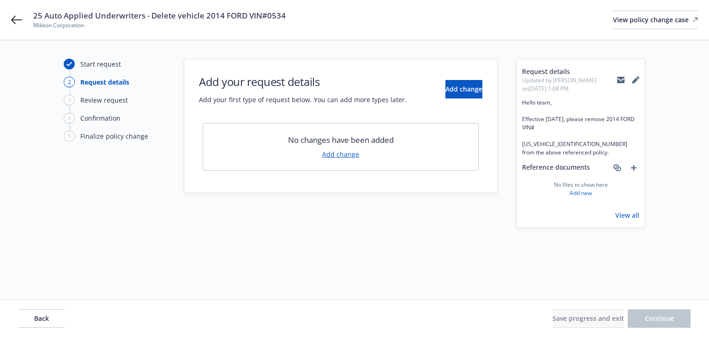
click at [459, 99] on div "Add your request details Add your first type of request below. You can add more…" at bounding box center [341, 89] width 284 height 30
click at [455, 92] on span "Add change" at bounding box center [464, 88] width 37 height 9
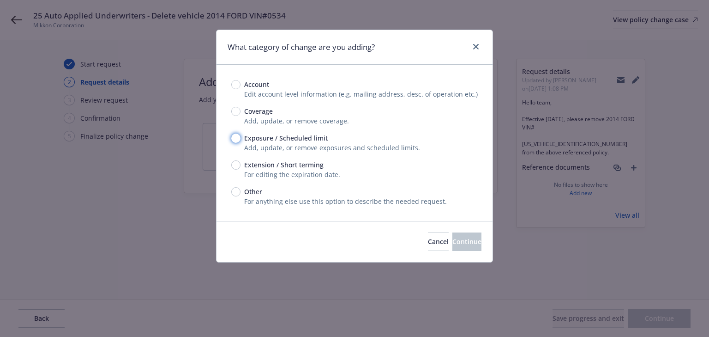
click at [231, 137] on input "Exposure / Scheduled limit" at bounding box center [235, 137] width 9 height 9
radio input "true"
click at [452, 240] on span "Continue" at bounding box center [466, 241] width 29 height 9
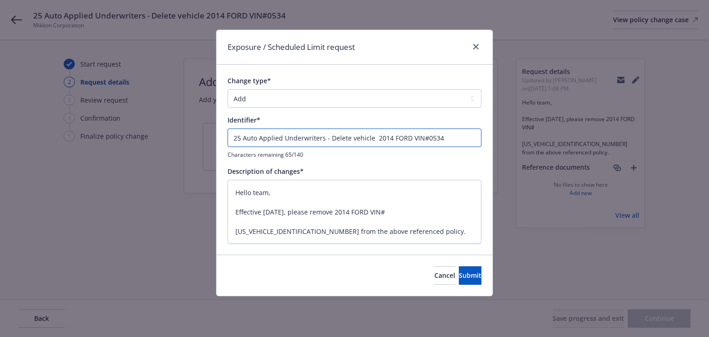
drag, startPoint x: 328, startPoint y: 137, endPoint x: -169, endPoint y: 153, distance: 498.0
click at [0, 153] on html "25 Auto Applied Underwriters - Delete vehicle 2014 FORD VIN#0534 Mikkon Corpora…" at bounding box center [354, 168] width 709 height 337
type textarea "x"
type input "Delete vehicle 2014 FORD VIN#0534"
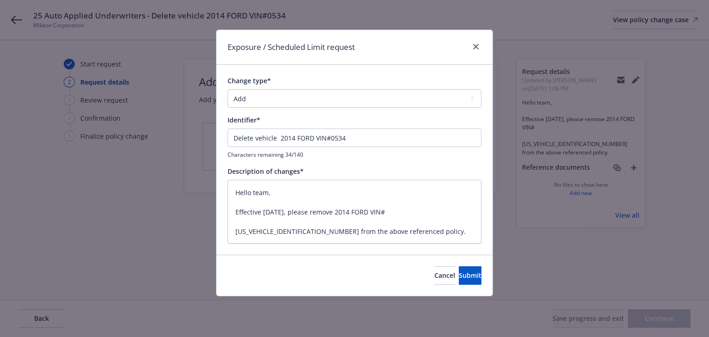
click at [482, 274] on div "Cancel Submit" at bounding box center [355, 274] width 276 height 41
click at [280, 139] on input "Delete vehicle 2014 FORD VIN#0534" at bounding box center [355, 137] width 254 height 18
type textarea "x"
type input "Delete vehicle 2014 FORD VIN#0534"
click at [459, 274] on span "Submit" at bounding box center [470, 275] width 23 height 9
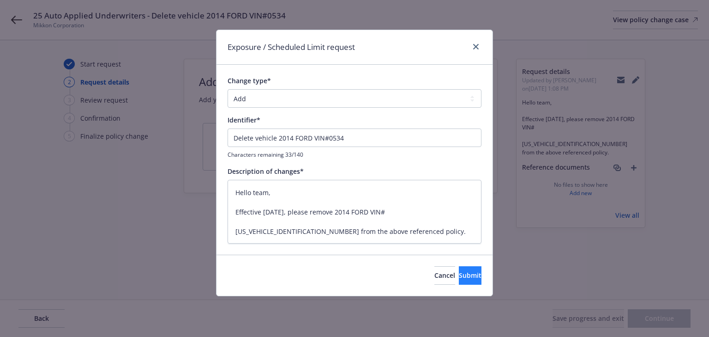
type textarea "x"
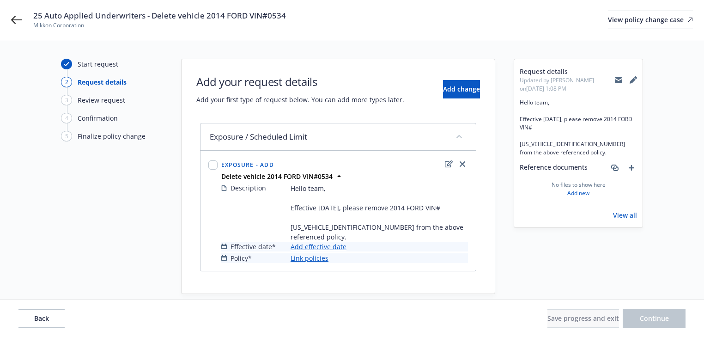
click at [332, 241] on link "Add effective date" at bounding box center [318, 246] width 56 height 10
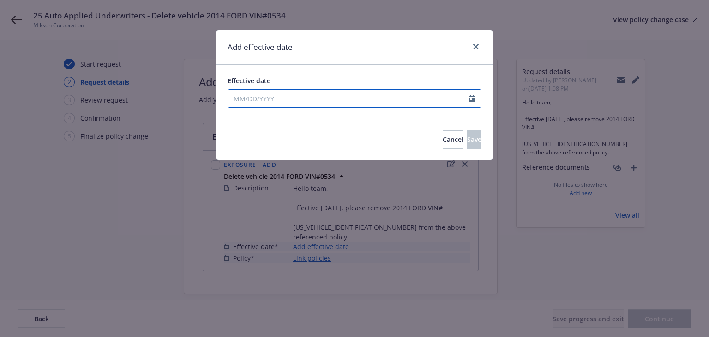
select select "9"
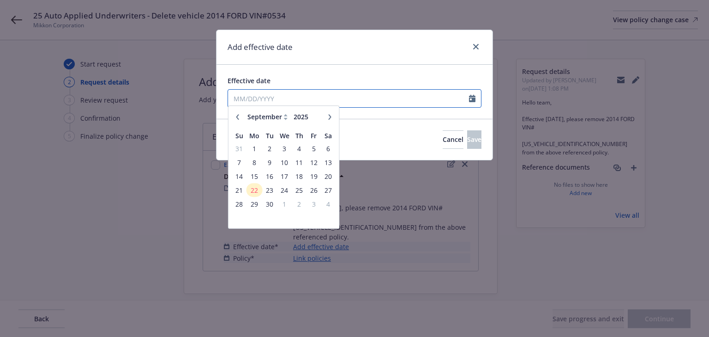
click at [295, 103] on input "Effective date" at bounding box center [348, 99] width 241 height 18
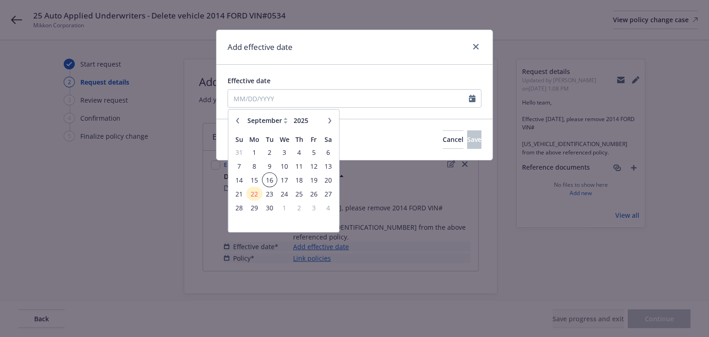
click at [268, 180] on span "16" at bounding box center [269, 180] width 12 height 12
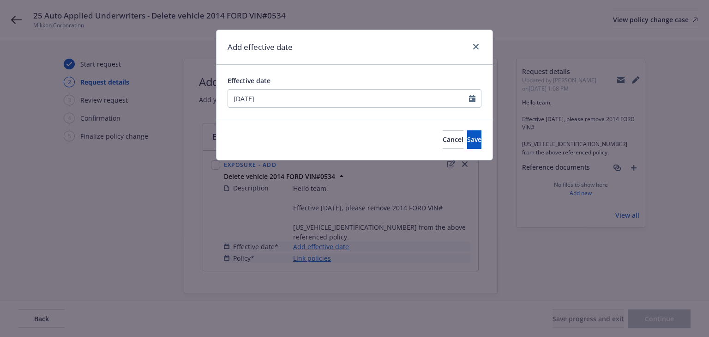
type input "09/16/2025"
click at [470, 139] on button "Save" at bounding box center [474, 139] width 14 height 18
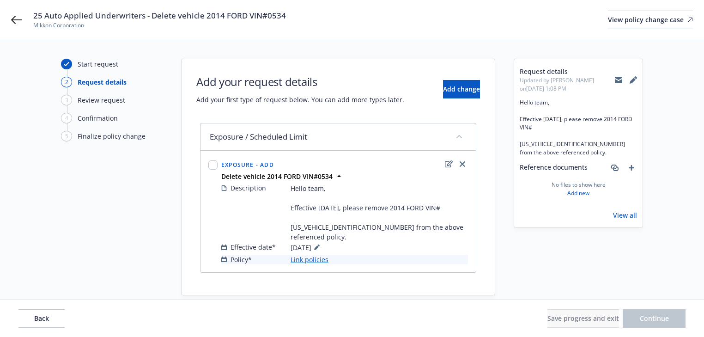
click at [303, 254] on link "Link policies" at bounding box center [309, 259] width 38 height 10
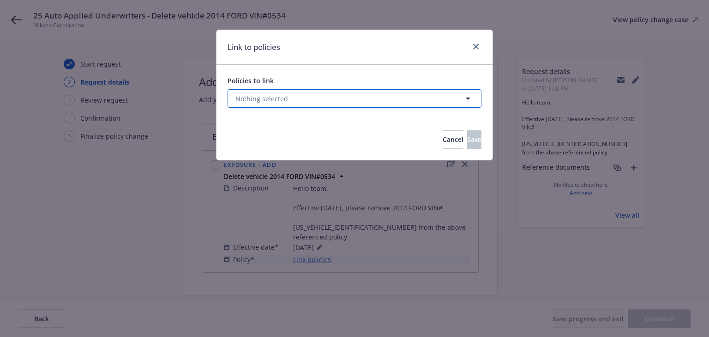
click at [297, 92] on button "Nothing selected" at bounding box center [355, 98] width 254 height 18
select select "ACTIVE"
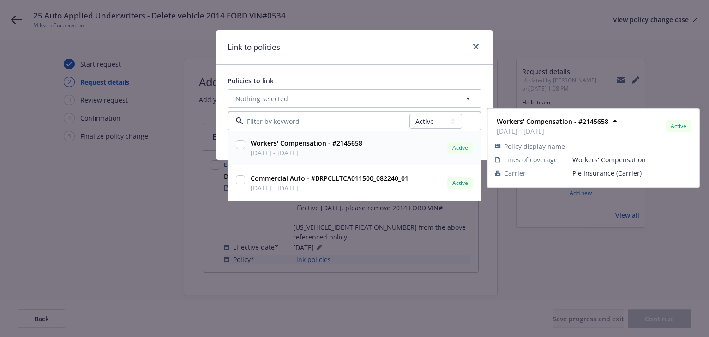
click at [239, 146] on input "checkbox" at bounding box center [240, 144] width 9 height 9
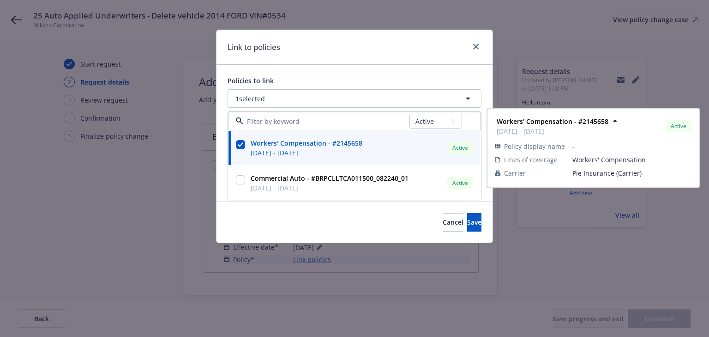
click at [239, 146] on input "checkbox" at bounding box center [240, 144] width 9 height 9
checkbox input "false"
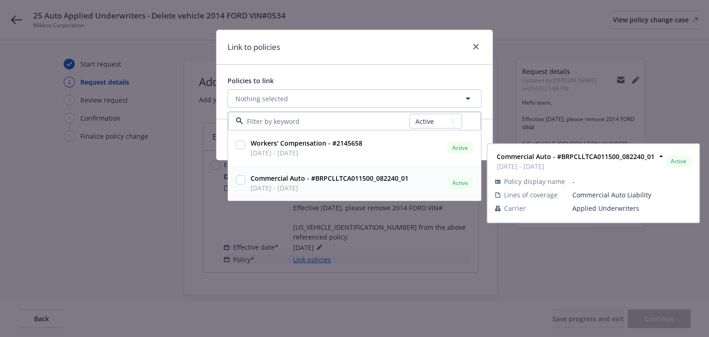
click at [239, 179] on input "checkbox" at bounding box center [240, 179] width 9 height 9
checkbox input "true"
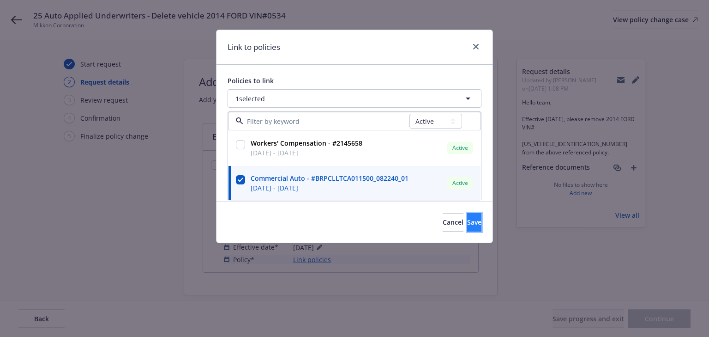
click at [467, 222] on span "Save" at bounding box center [474, 221] width 14 height 9
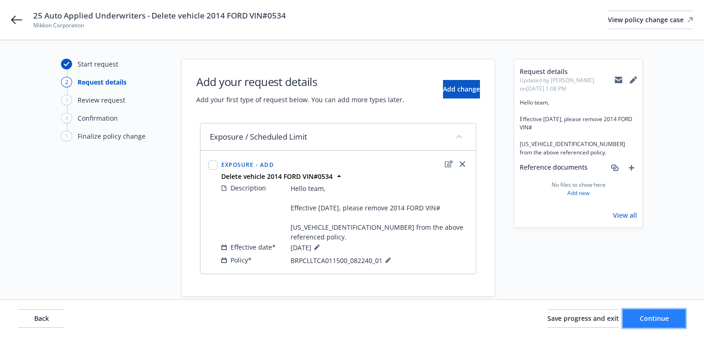
click at [676, 322] on button "Continue" at bounding box center [653, 318] width 63 height 18
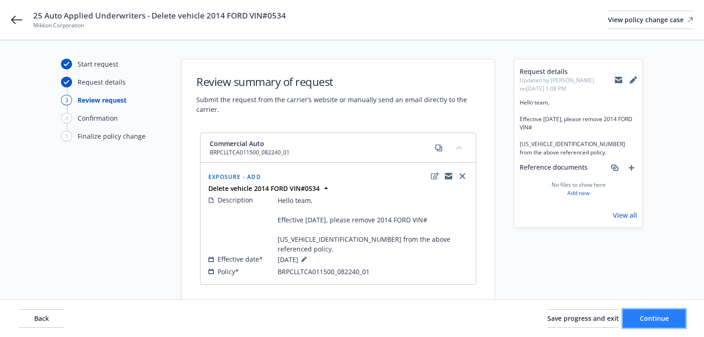
click at [676, 322] on button "Continue" at bounding box center [653, 318] width 63 height 18
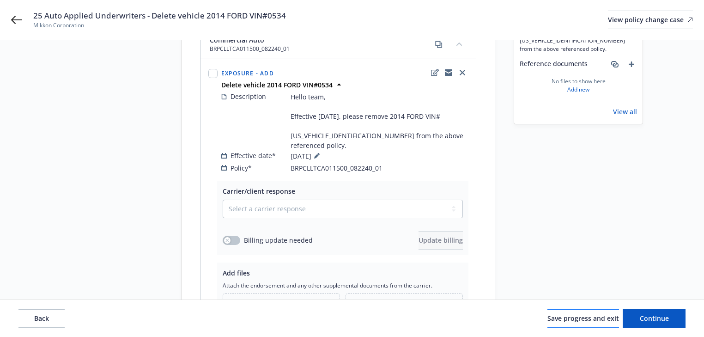
scroll to position [111, 0]
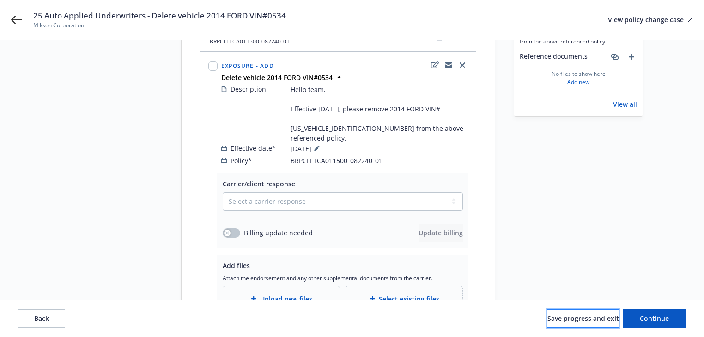
click at [579, 312] on button "Save progress and exit" at bounding box center [583, 318] width 72 height 18
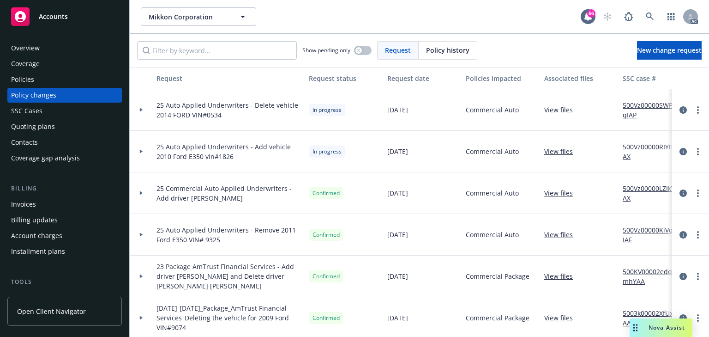
click at [649, 106] on link "500Vz00000SWPPqIAP" at bounding box center [654, 109] width 62 height 19
drag, startPoint x: 142, startPoint y: 111, endPoint x: 144, endPoint y: 115, distance: 5.0
click at [142, 111] on icon at bounding box center [141, 109] width 4 height 3
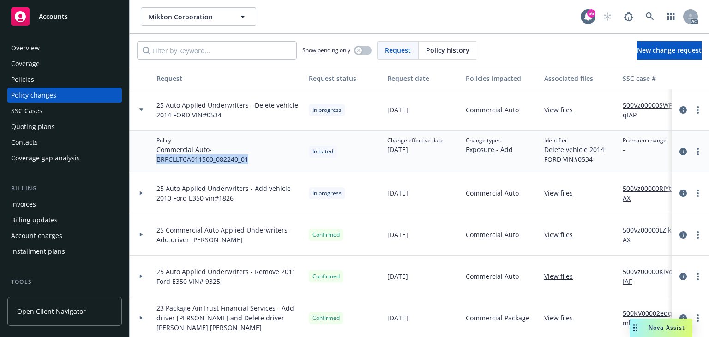
drag, startPoint x: 254, startPoint y: 159, endPoint x: 154, endPoint y: 161, distance: 100.7
click at [154, 161] on div "Policy Commercial Auto - BRPCLLTCA011500_082240_01" at bounding box center [229, 152] width 152 height 42
copy span "BRPCLLTCA011500_082240_01"
click at [55, 86] on div "Policies" at bounding box center [64, 79] width 107 height 15
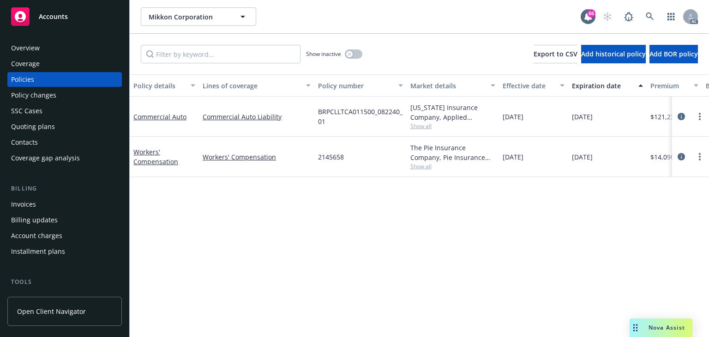
click at [360, 218] on div "Policy details Lines of coverage Policy number Market details Effective date Ex…" at bounding box center [419, 205] width 579 height 262
click at [680, 118] on icon "circleInformation" at bounding box center [681, 116] width 7 height 7
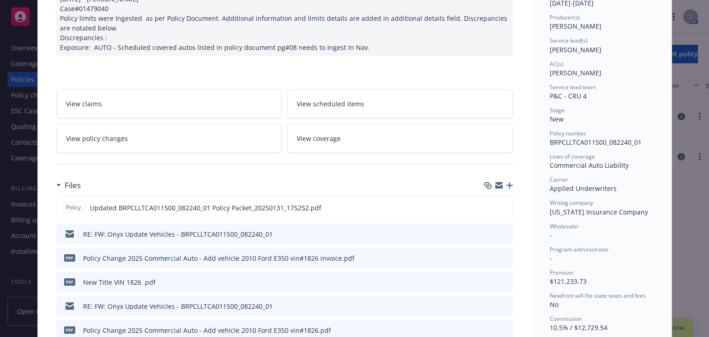
scroll to position [28, 0]
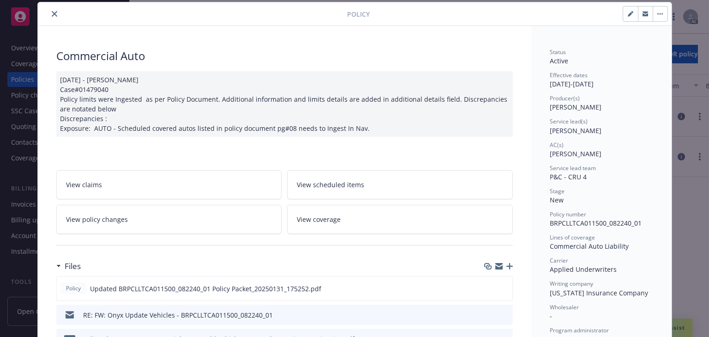
click at [550, 154] on span "Salvador Pizzo" at bounding box center [576, 153] width 52 height 9
drag, startPoint x: 545, startPoint y: 132, endPoint x: 560, endPoint y: 132, distance: 15.2
copy span "Riley"
click at [148, 227] on link "View policy changes" at bounding box center [169, 219] width 226 height 29
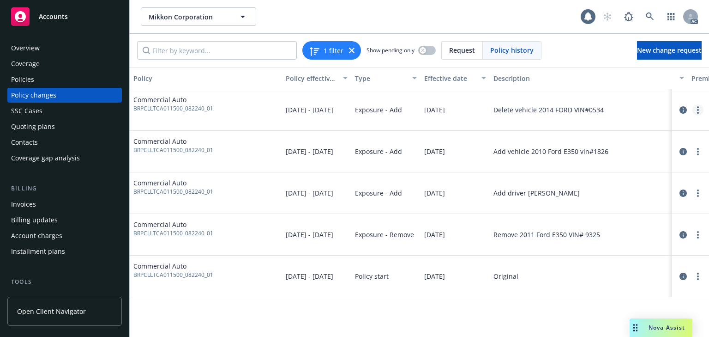
click at [695, 110] on link "more" at bounding box center [698, 109] width 11 height 11
click at [624, 72] on button "Description" at bounding box center [589, 78] width 198 height 22
click at [700, 107] on link "more" at bounding box center [698, 109] width 11 height 11
click at [576, 132] on link "Copy logging email" at bounding box center [624, 129] width 158 height 18
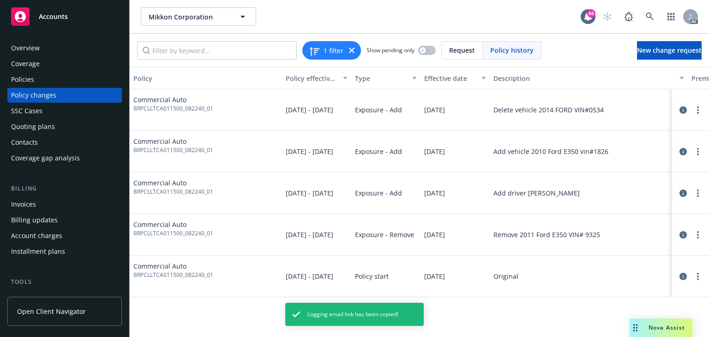
click at [36, 81] on div "Policies" at bounding box center [64, 79] width 107 height 15
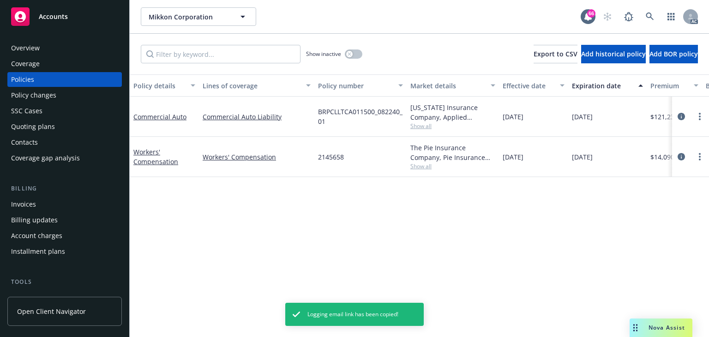
click at [415, 129] on span "Show all" at bounding box center [452, 126] width 85 height 8
click at [60, 98] on div "Policy changes" at bounding box center [64, 95] width 107 height 15
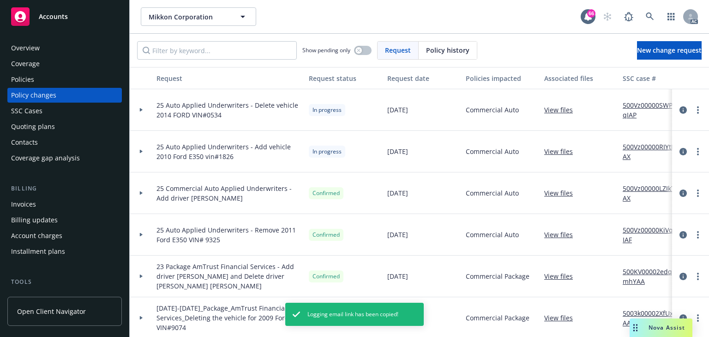
click at [651, 147] on link "500Vz00000RIYtLIAX" at bounding box center [654, 151] width 62 height 19
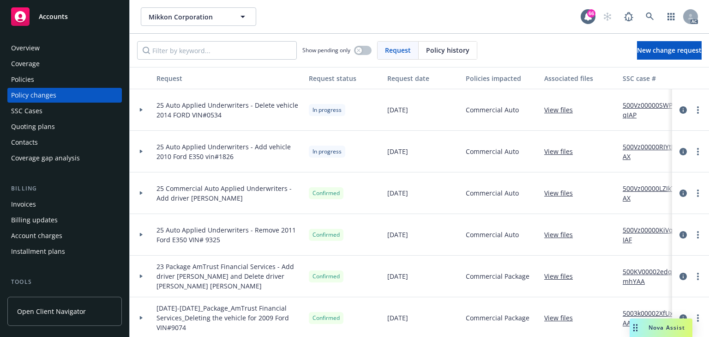
click at [62, 77] on div "Policies" at bounding box center [64, 79] width 107 height 15
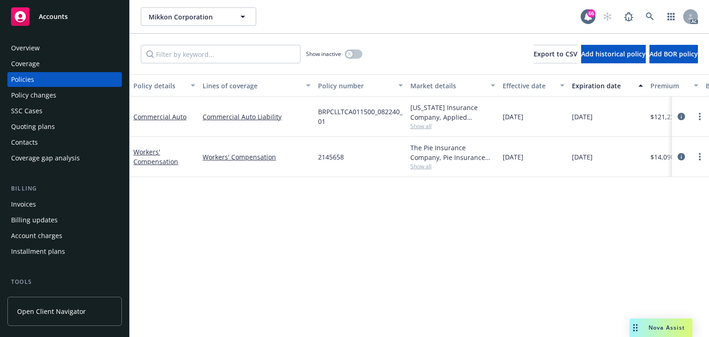
click at [420, 129] on span "Show all" at bounding box center [452, 126] width 85 height 8
click at [682, 115] on icon "circleInformation" at bounding box center [681, 116] width 7 height 7
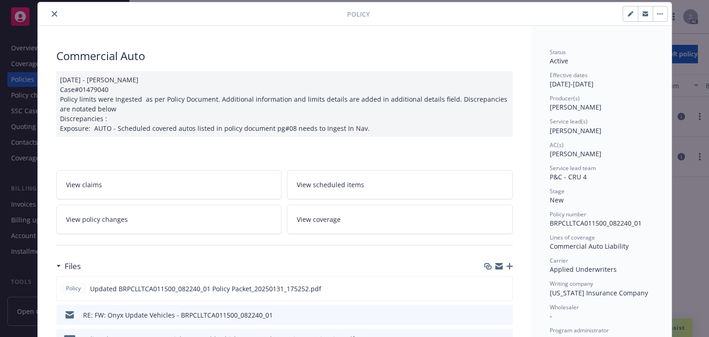
scroll to position [139, 0]
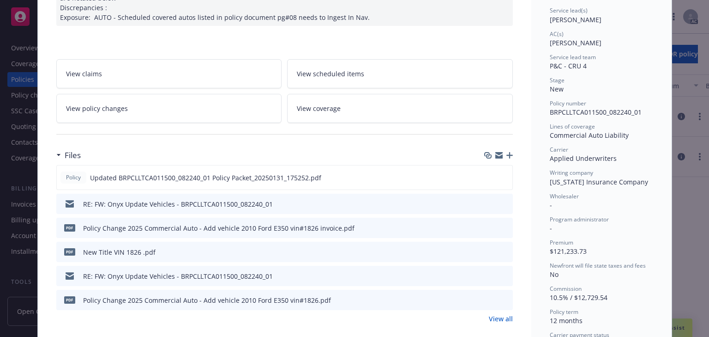
click at [504, 200] on icon "preview file" at bounding box center [504, 203] width 8 height 6
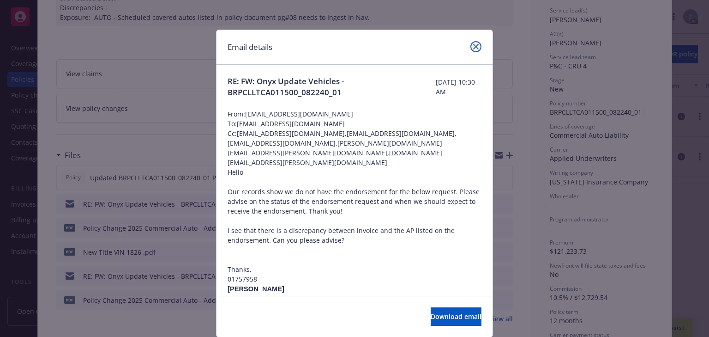
click at [474, 46] on icon "close" at bounding box center [476, 47] width 6 height 6
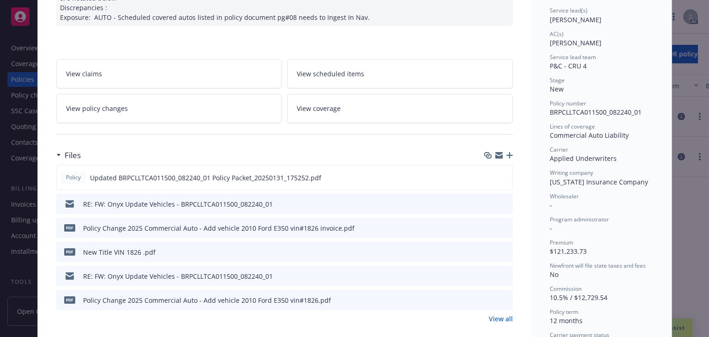
click at [503, 275] on icon "preview file" at bounding box center [504, 275] width 8 height 6
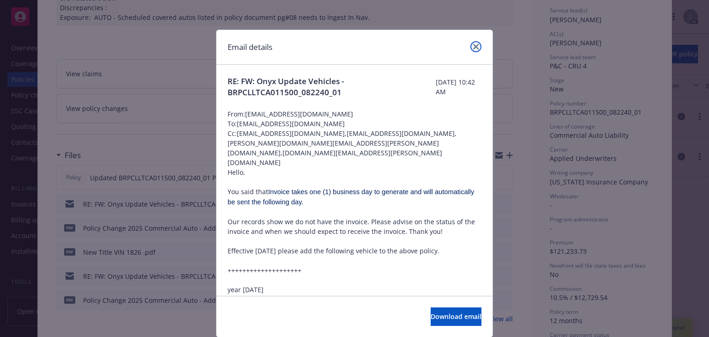
click at [474, 44] on icon "close" at bounding box center [476, 47] width 6 height 6
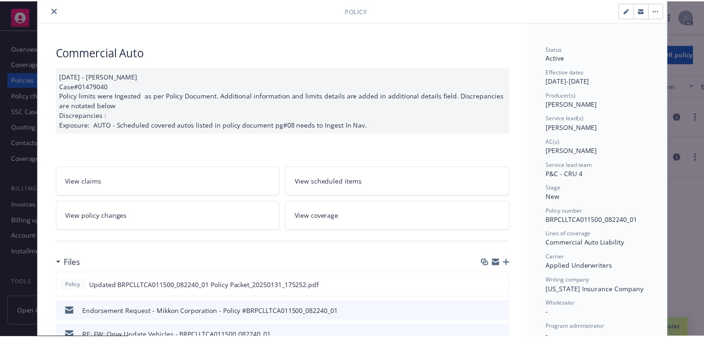
scroll to position [0, 0]
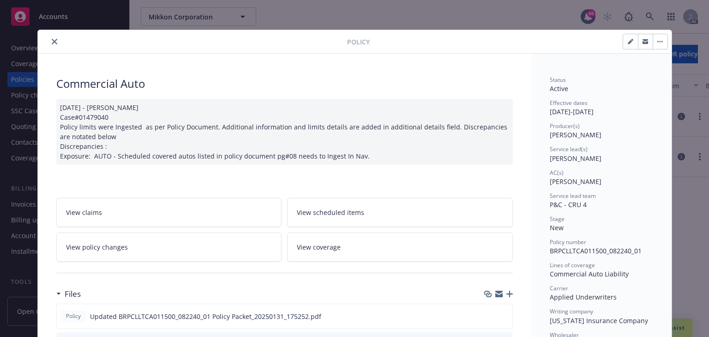
click at [52, 41] on icon "close" at bounding box center [55, 42] width 6 height 6
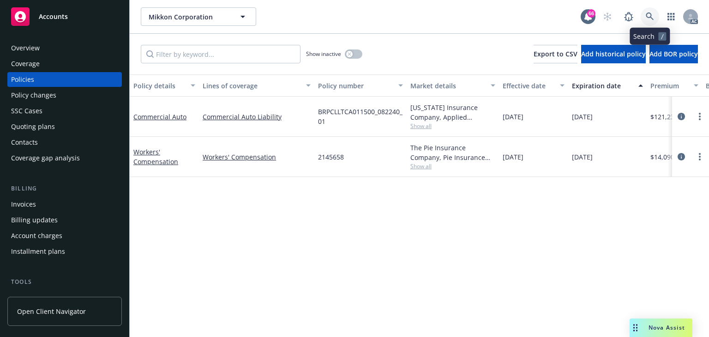
click at [648, 17] on icon at bounding box center [650, 16] width 8 height 8
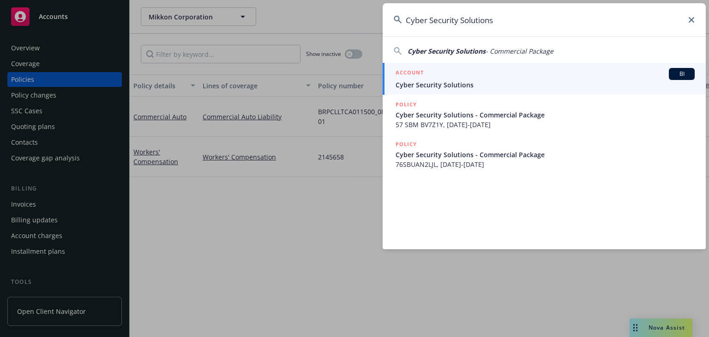
type input "Cyber Security Solutions"
drag, startPoint x: 432, startPoint y: 85, endPoint x: 418, endPoint y: 88, distance: 14.6
click at [432, 85] on span "Cyber Security Solutions" at bounding box center [545, 85] width 299 height 10
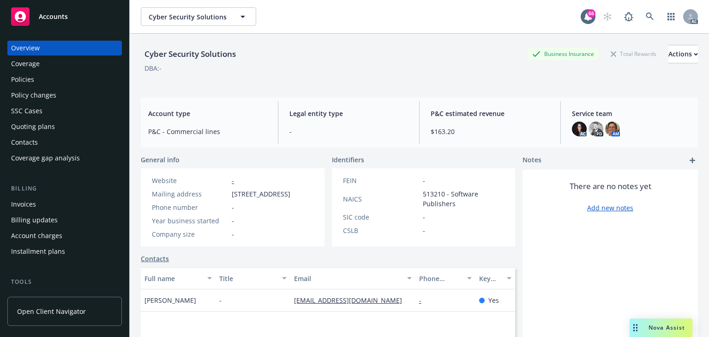
click at [38, 76] on div "Policies" at bounding box center [64, 79] width 107 height 15
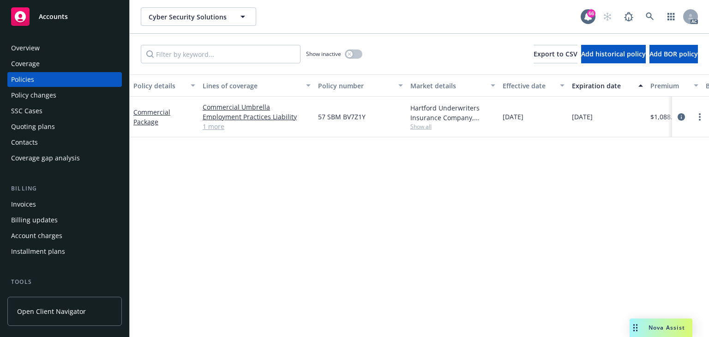
click at [311, 281] on div "Policy details Lines of coverage Policy number Market details Effective date Ex…" at bounding box center [419, 205] width 579 height 262
drag, startPoint x: 670, startPoint y: 221, endPoint x: 667, endPoint y: 201, distance: 20.1
click at [670, 218] on div "Policy details Lines of coverage Policy number Market details Effective date Ex…" at bounding box center [419, 205] width 579 height 262
click at [682, 116] on icon "circleInformation" at bounding box center [681, 116] width 7 height 7
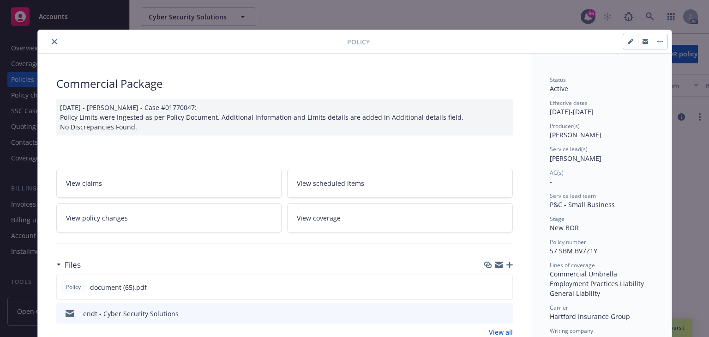
click at [191, 213] on link "View policy changes" at bounding box center [169, 217] width 226 height 29
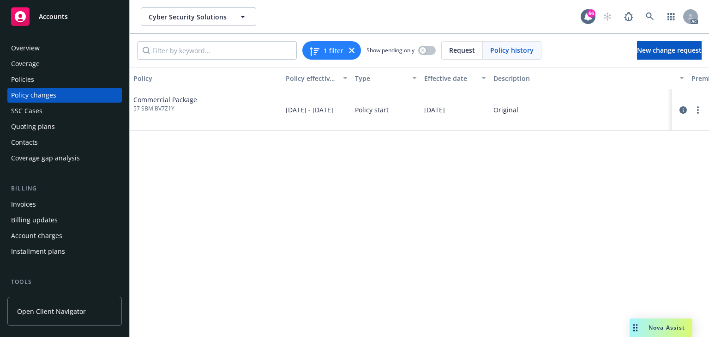
click at [356, 230] on div "Policy Policy effective dates Type Effective date Description Premium change An…" at bounding box center [419, 202] width 579 height 270
click at [65, 79] on div "Policies" at bounding box center [64, 79] width 107 height 15
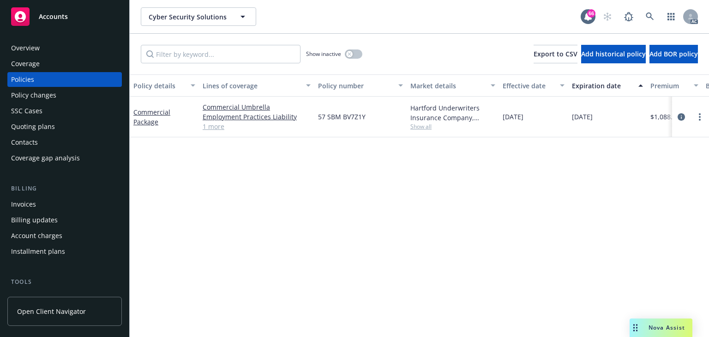
click at [63, 98] on div "Policy changes" at bounding box center [64, 95] width 107 height 15
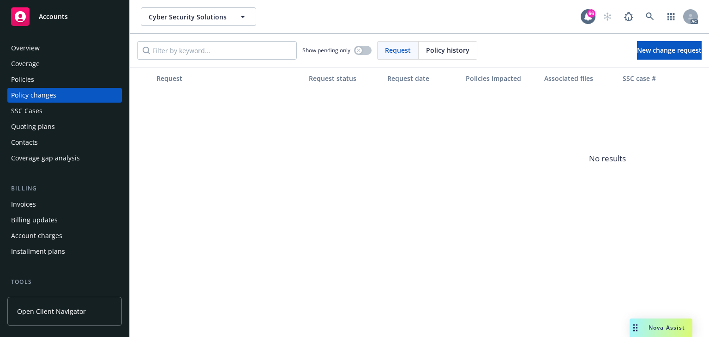
click at [52, 79] on div "Policies" at bounding box center [64, 79] width 107 height 15
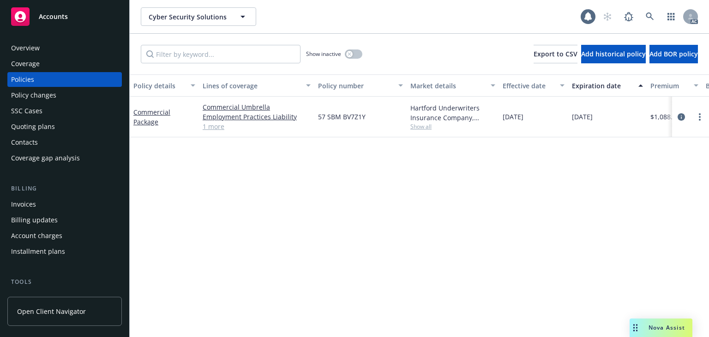
click at [60, 97] on div "Policy changes" at bounding box center [64, 95] width 107 height 15
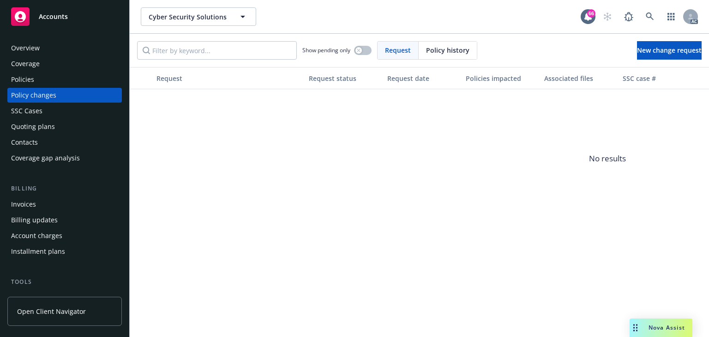
click at [54, 78] on div "Policies" at bounding box center [64, 79] width 107 height 15
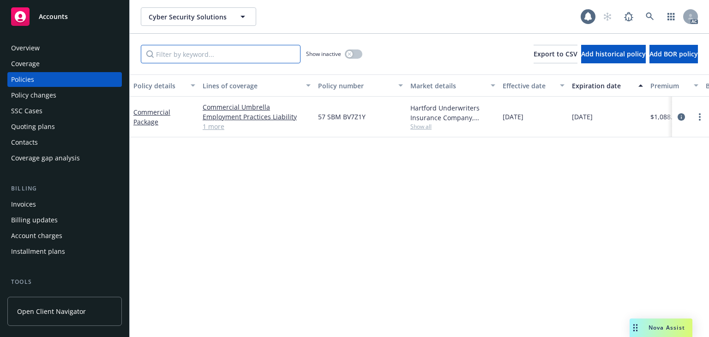
click at [211, 58] on input "Filter by keyword..." at bounding box center [221, 54] width 160 height 18
type input "endtssccase"
click at [58, 103] on div "Overview Coverage Policies Policy changes SSC Cases Quoting plans Contacts Cove…" at bounding box center [64, 103] width 115 height 125
click at [50, 102] on div "Policy changes" at bounding box center [33, 95] width 45 height 15
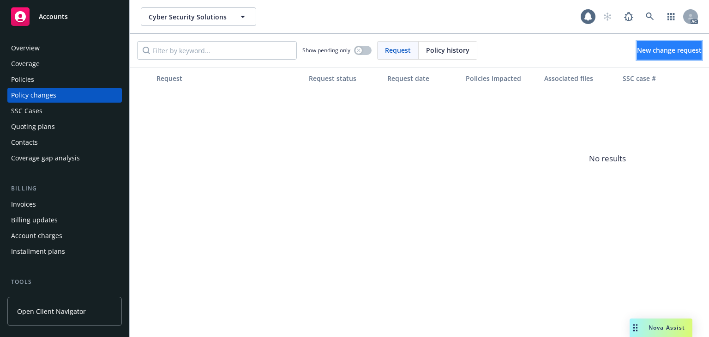
click at [642, 57] on link "New change request" at bounding box center [669, 50] width 65 height 18
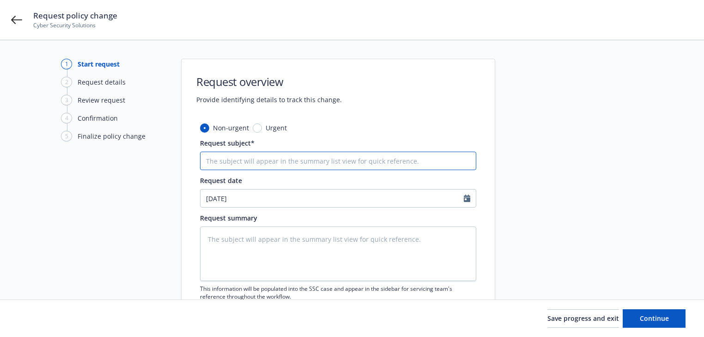
click at [273, 162] on input "Request subject*" at bounding box center [338, 160] width 276 height 18
paste input "25 Commercial Package Hartford Insurance Group -"
type textarea "x"
type input "25 Commercial Package Hartford Insurance Group -"
type textarea "x"
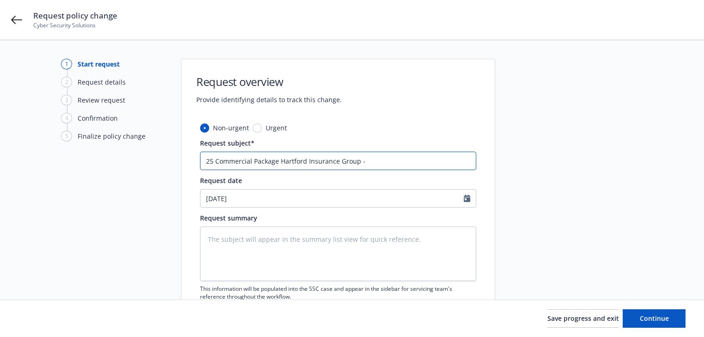
click at [425, 160] on input "25 Commercial Package Hartford Insurance Group -" at bounding box center [338, 160] width 276 height 18
paste input "include BI/EE 12 months ALS"
type input "25 Commercial Package Hartford Insurance Group - include BI/EE 12 months ALS"
type textarea "x"
type input "25 Commercial Package Hartford Insurance Group - include BI/EE 12 months ALS"
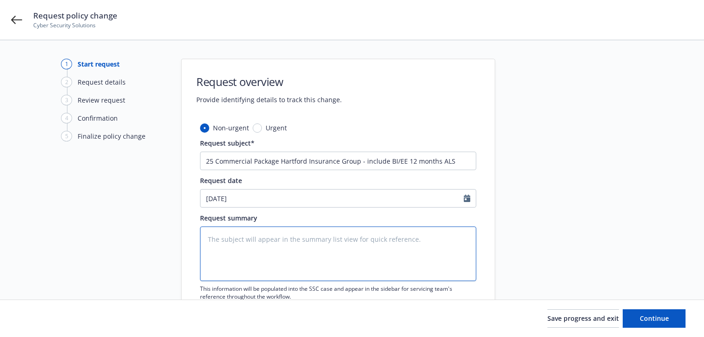
click at [262, 245] on textarea at bounding box center [338, 253] width 276 height 54
paste textarea "Please endorse 57 SBM BV7Z1Y effective 9/19/25 to include BI/EE 12 months ALS. …"
type textarea "Please endorse 57 SBM BV7Z1Y effective 9/19/25 to include BI/EE 12 months ALS. …"
type textarea "x"
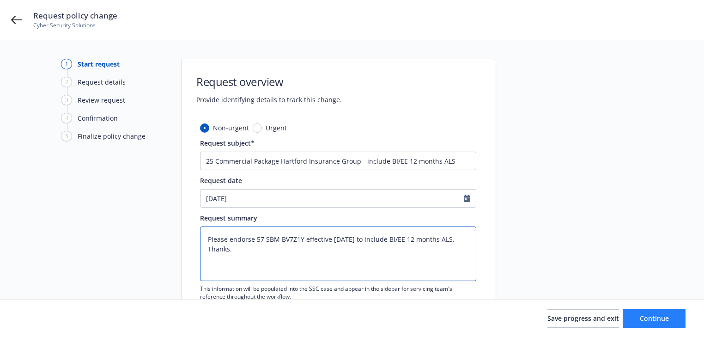
type textarea "Please endorse 57 SBM BV7Z1Y effective 9/19/25 to include BI/EE 12 months ALS. …"
click at [664, 318] on span "Continue" at bounding box center [653, 318] width 29 height 9
type textarea "x"
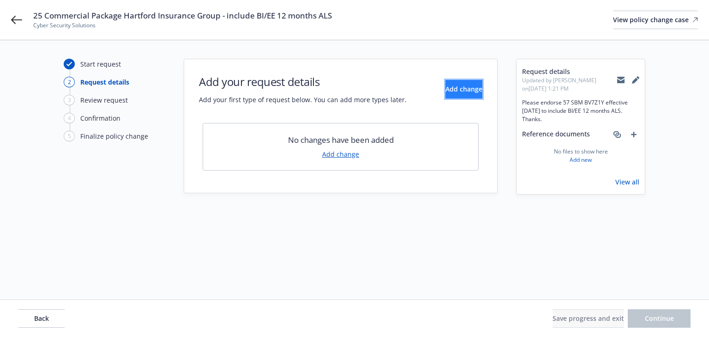
click at [446, 95] on button "Add change" at bounding box center [464, 89] width 37 height 18
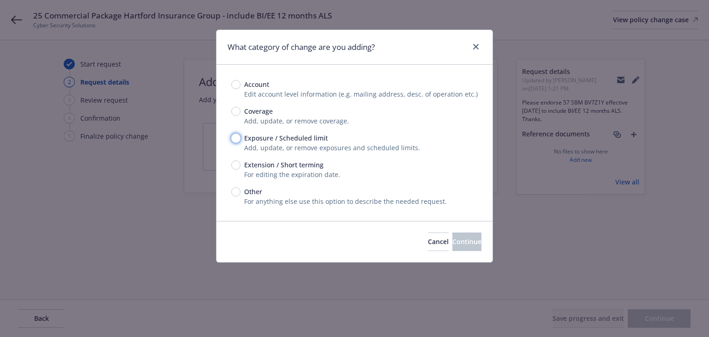
click at [234, 139] on input "Exposure / Scheduled limit" at bounding box center [235, 137] width 9 height 9
radio input "true"
click at [456, 244] on span "Continue" at bounding box center [466, 241] width 29 height 9
type textarea "x"
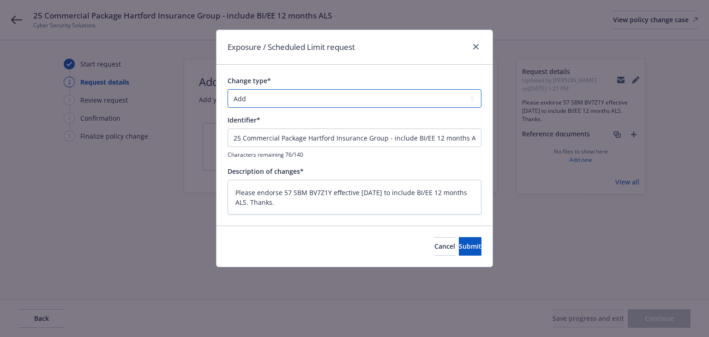
click at [286, 101] on select "Add Audit Change Remove" at bounding box center [355, 98] width 254 height 18
select select "CHANGE"
click at [228, 89] on select "Add Audit Change Remove" at bounding box center [355, 98] width 254 height 18
drag, startPoint x: 392, startPoint y: 137, endPoint x: -280, endPoint y: 135, distance: 671.8
click at [0, 135] on html "25 Commercial Package Hartford Insurance Group - include BI/EE 12 months ALS Cy…" at bounding box center [354, 168] width 709 height 337
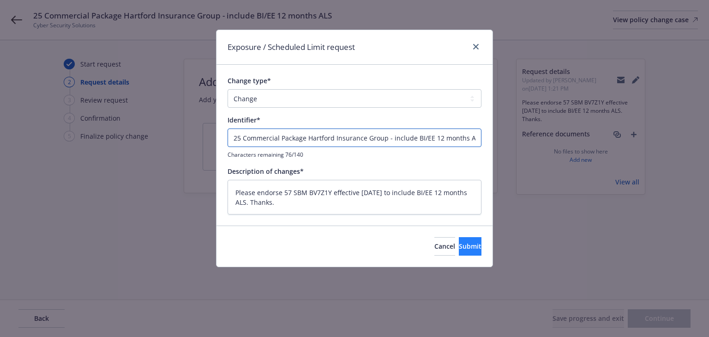
type textarea "x"
type input "Include BI/EE 12 months ALS"
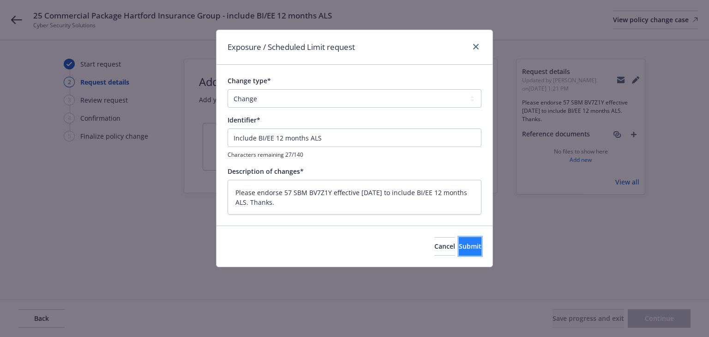
click at [459, 241] on span "Submit" at bounding box center [470, 245] width 23 height 9
type textarea "x"
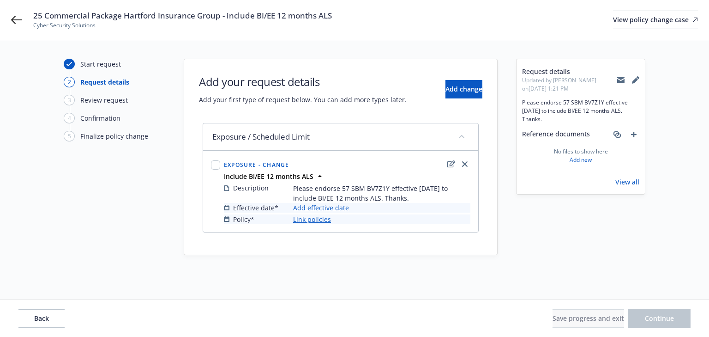
click at [332, 210] on link "Add effective date" at bounding box center [321, 208] width 56 height 10
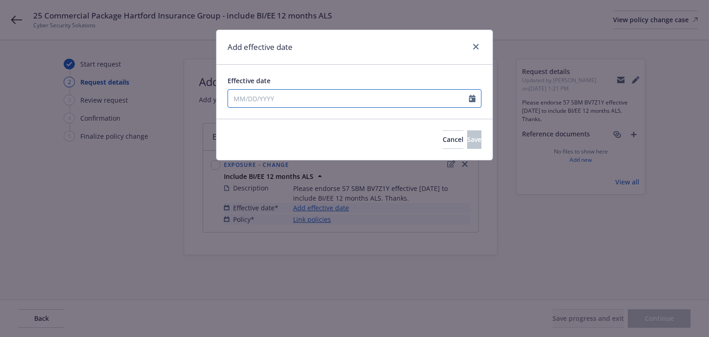
click at [275, 98] on input "Effective date" at bounding box center [348, 99] width 241 height 18
select select "9"
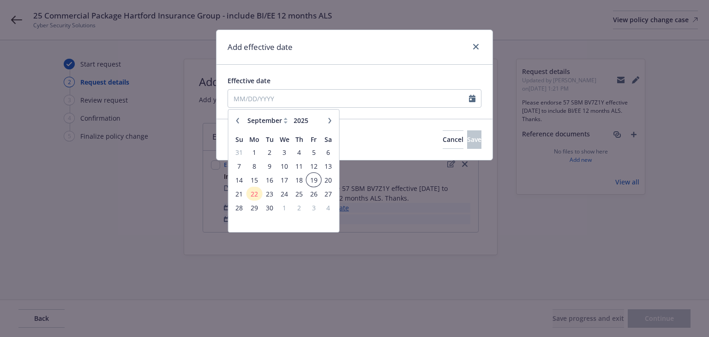
click at [311, 179] on span "19" at bounding box center [314, 180] width 12 height 12
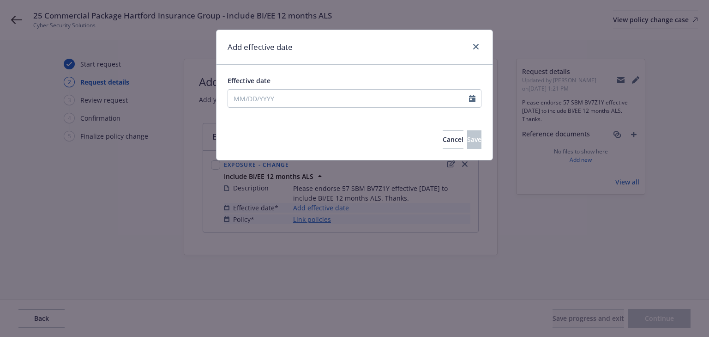
type input "09/19/2025"
click at [467, 139] on span "Save" at bounding box center [474, 139] width 14 height 9
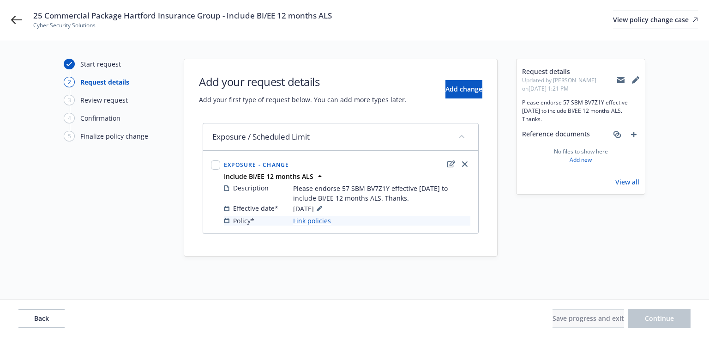
click at [321, 221] on link "Link policies" at bounding box center [312, 221] width 38 height 10
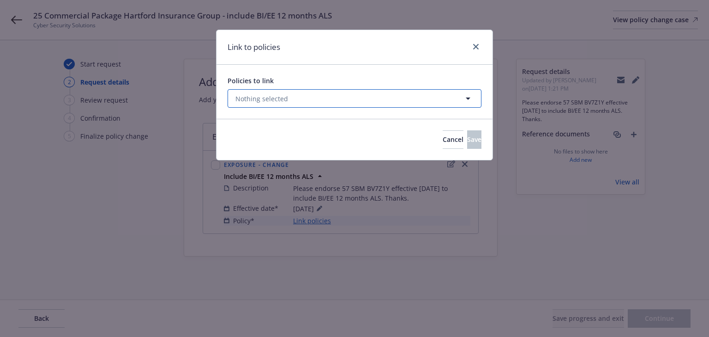
click at [277, 102] on span "Nothing selected" at bounding box center [261, 99] width 53 height 10
select select "ACTIVE"
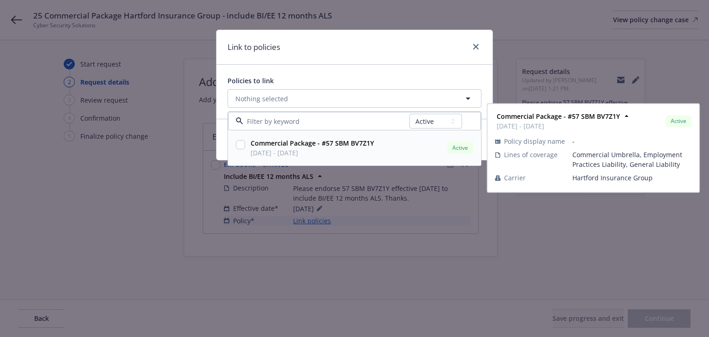
click at [241, 146] on input "checkbox" at bounding box center [240, 144] width 9 height 9
checkbox input "true"
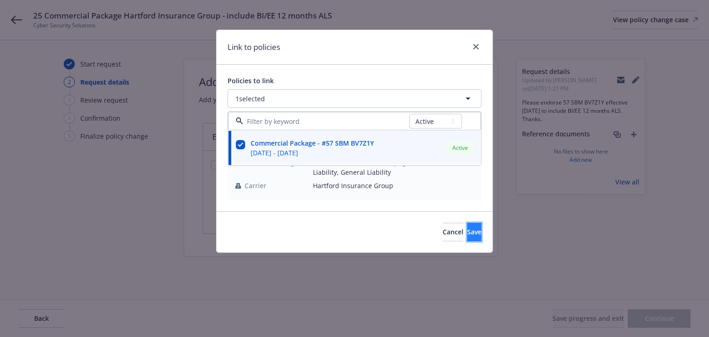
click at [467, 229] on button "Save" at bounding box center [474, 232] width 14 height 18
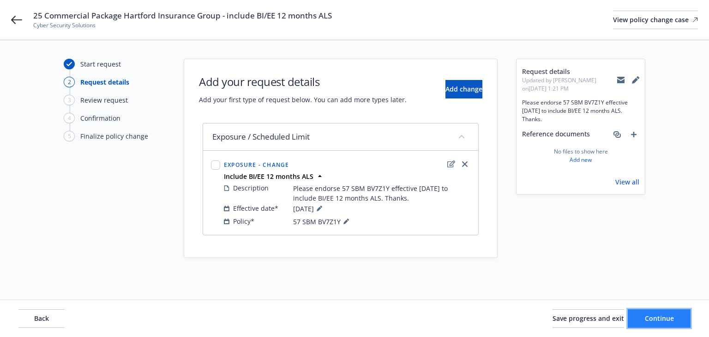
click at [656, 315] on span "Continue" at bounding box center [659, 318] width 29 height 9
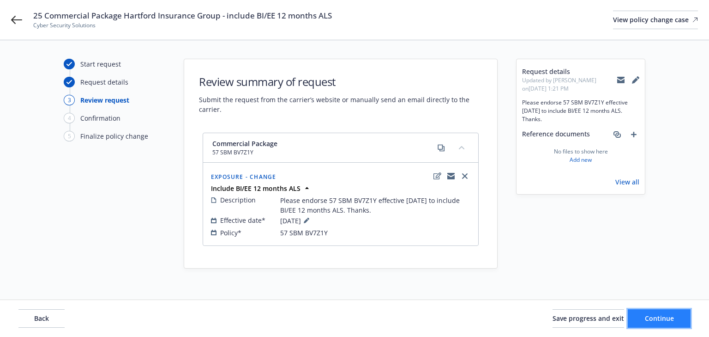
click at [656, 315] on span "Continue" at bounding box center [659, 318] width 29 height 9
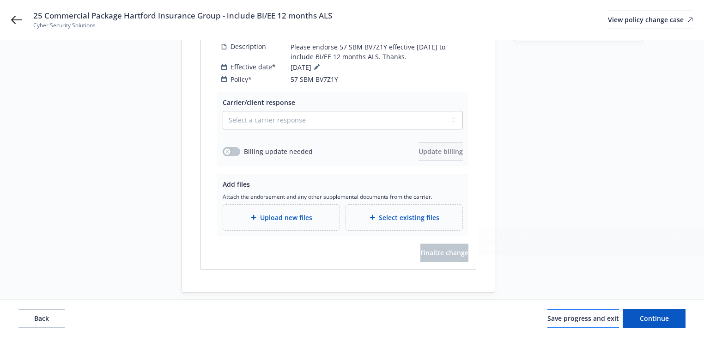
scroll to position [154, 0]
click at [575, 315] on span "Save progress and exit" at bounding box center [583, 318] width 72 height 9
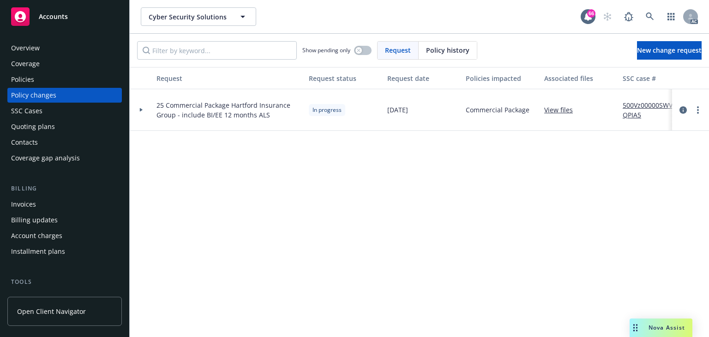
click at [641, 105] on link "500Vz00000SWVQPIA5" at bounding box center [654, 109] width 62 height 19
click at [651, 18] on icon at bounding box center [650, 16] width 8 height 8
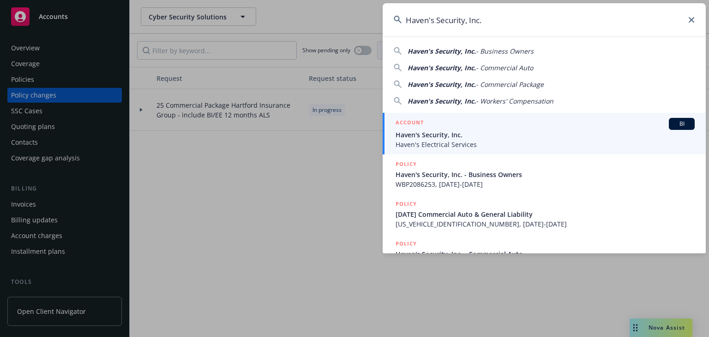
type input "Haven's Security, Inc."
click at [428, 133] on span "Haven's Security, Inc." at bounding box center [545, 135] width 299 height 10
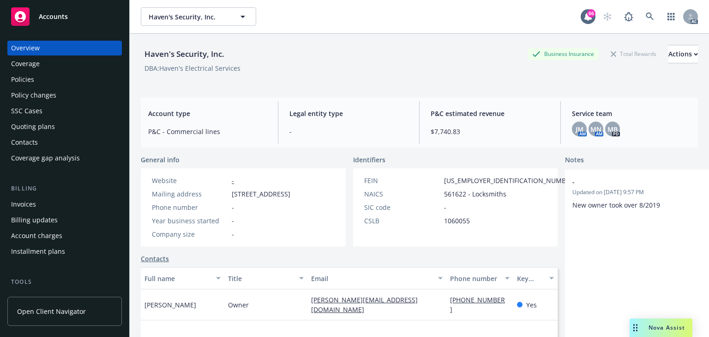
click at [30, 77] on div "Policies" at bounding box center [22, 79] width 23 height 15
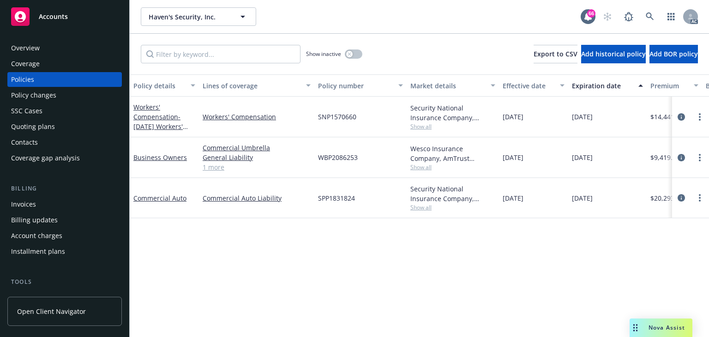
drag, startPoint x: 680, startPoint y: 197, endPoint x: 608, endPoint y: 199, distance: 72.1
click at [680, 197] on icon "circleInformation" at bounding box center [681, 197] width 7 height 7
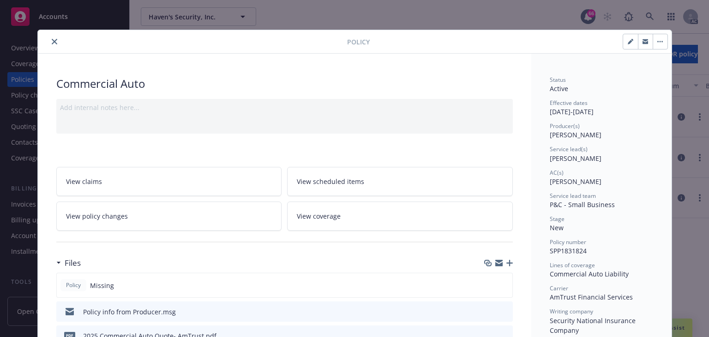
click at [137, 212] on link "View policy changes" at bounding box center [169, 215] width 226 height 29
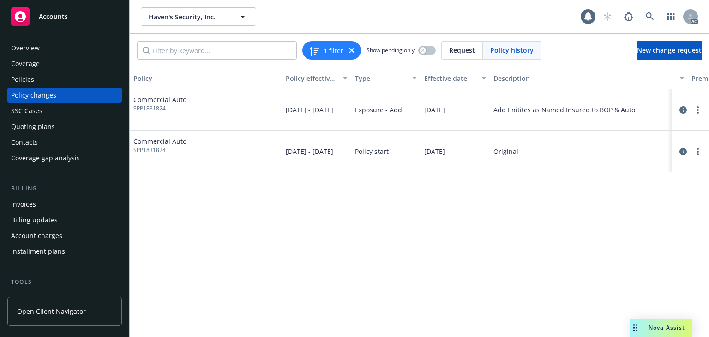
click at [330, 259] on div "Policy Policy effective dates Type Effective date Description Premium change An…" at bounding box center [419, 202] width 579 height 270
click at [537, 270] on div "Policy Policy effective dates Type Effective date Description Premium change An…" at bounding box center [419, 202] width 579 height 270
click at [683, 109] on icon "circleInformation" at bounding box center [683, 109] width 7 height 7
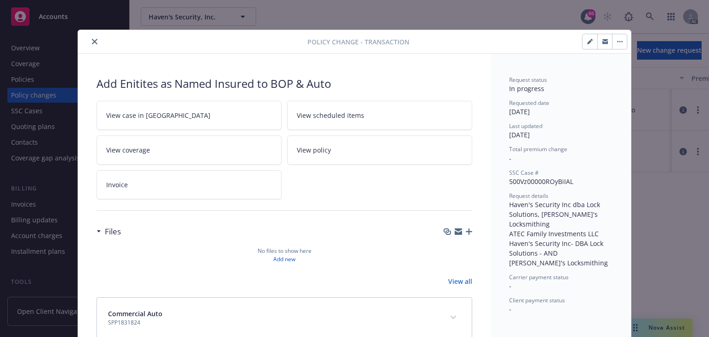
scroll to position [20, 0]
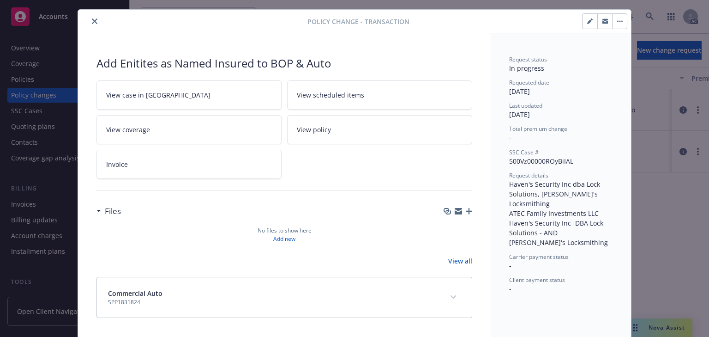
click at [192, 94] on link "View case in SSC" at bounding box center [189, 94] width 185 height 29
click at [95, 20] on button "close" at bounding box center [94, 21] width 11 height 11
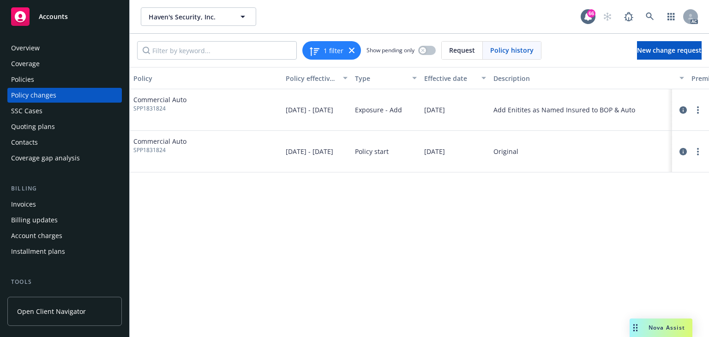
click at [40, 78] on div "Policies" at bounding box center [64, 79] width 107 height 15
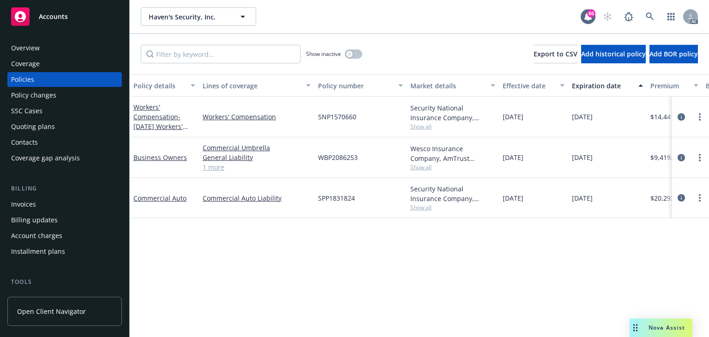
click at [427, 207] on span "Show all" at bounding box center [452, 207] width 85 height 8
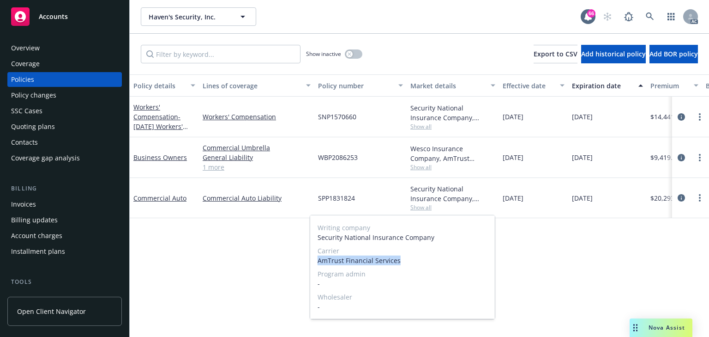
drag, startPoint x: 313, startPoint y: 261, endPoint x: 444, endPoint y: 263, distance: 131.1
click at [444, 263] on div "Writing company Security National Insurance Company Carrier AmTrust Financial S…" at bounding box center [402, 266] width 185 height 103
copy span "AmTrust Financial Services"
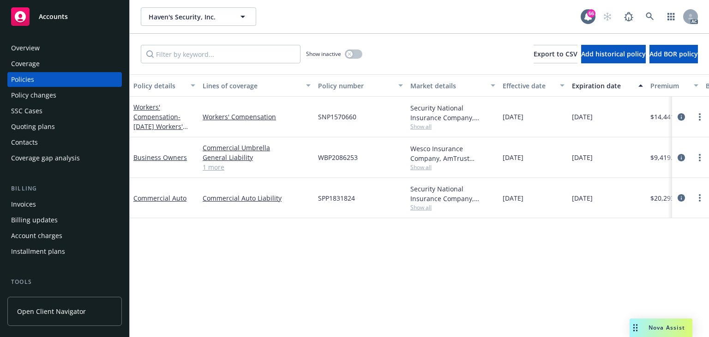
click at [36, 79] on div "Policies" at bounding box center [64, 79] width 107 height 15
click at [238, 59] on input "Filter by keyword..." at bounding box center [221, 54] width 160 height 18
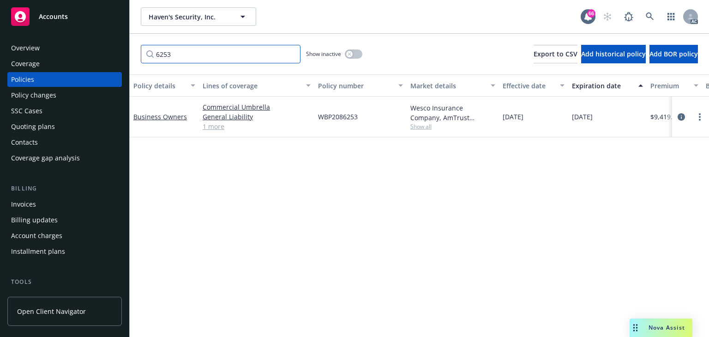
type input "6253"
drag, startPoint x: 367, startPoint y: 205, endPoint x: 558, endPoint y: 163, distance: 196.2
click at [370, 204] on div "Policy details Lines of coverage Policy number Market details Effective date Ex…" at bounding box center [419, 205] width 579 height 262
click at [682, 117] on icon "circleInformation" at bounding box center [681, 116] width 7 height 7
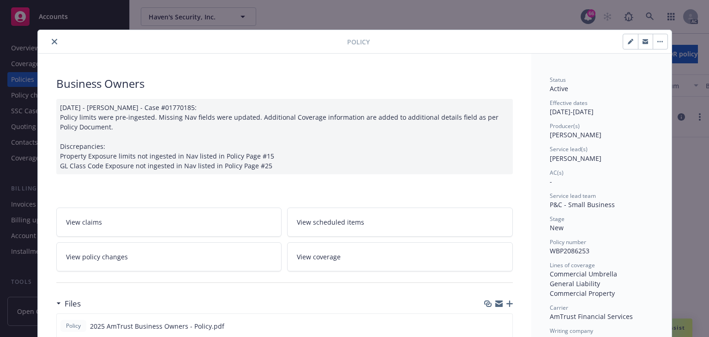
click at [121, 271] on link "View policy changes" at bounding box center [169, 256] width 226 height 29
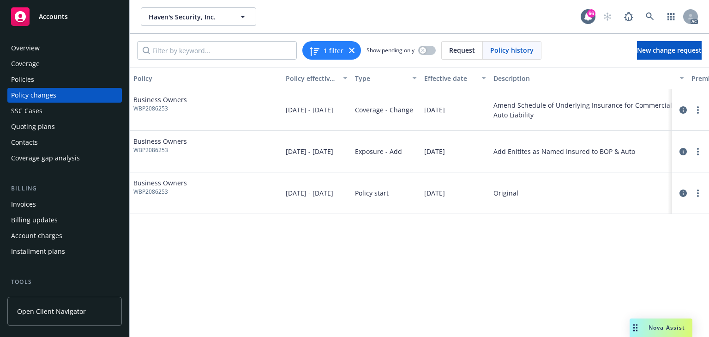
click at [417, 290] on div "Policy Policy effective dates Type Effective date Description Premium change An…" at bounding box center [419, 202] width 579 height 270
click at [503, 305] on div "Policy Policy effective dates Type Effective date Description Premium change An…" at bounding box center [419, 202] width 579 height 270
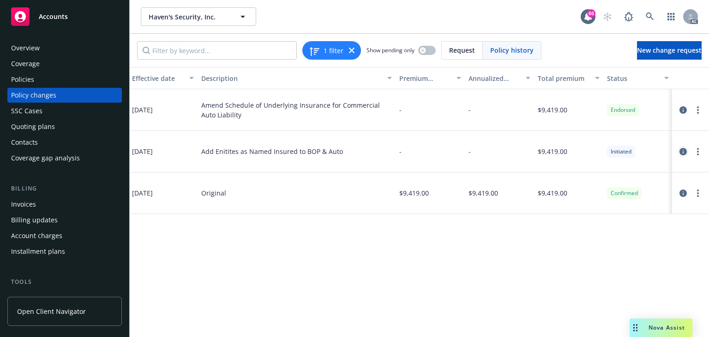
click at [680, 152] on icon "circleInformation" at bounding box center [683, 151] width 7 height 7
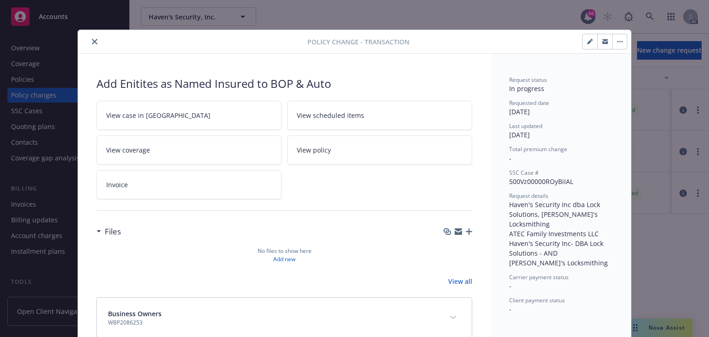
click at [200, 115] on link "View case in SSC" at bounding box center [189, 115] width 185 height 29
drag, startPoint x: 92, startPoint y: 38, endPoint x: 102, endPoint y: 30, distance: 12.1
click at [93, 39] on icon "close" at bounding box center [95, 42] width 6 height 6
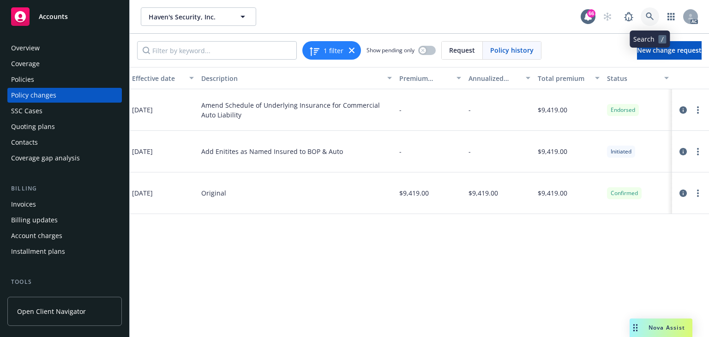
click at [652, 13] on icon at bounding box center [650, 16] width 8 height 8
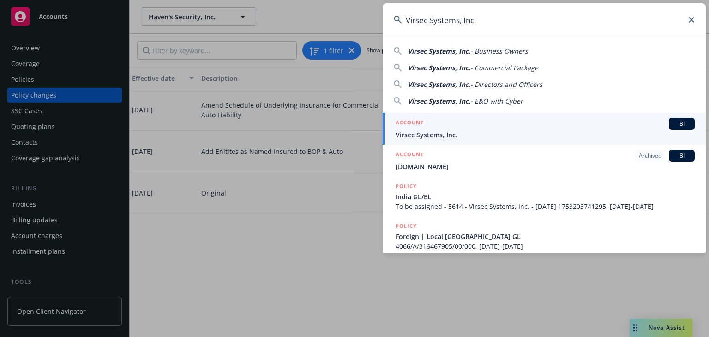
type input "Virsec Systems, Inc."
click at [436, 132] on span "Virsec Systems, Inc." at bounding box center [545, 135] width 299 height 10
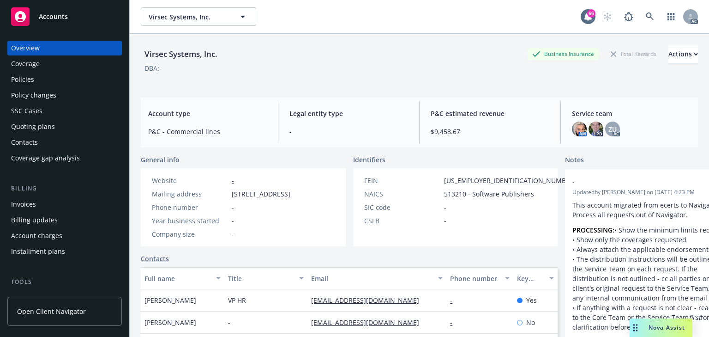
click at [45, 81] on div "Policies" at bounding box center [64, 79] width 107 height 15
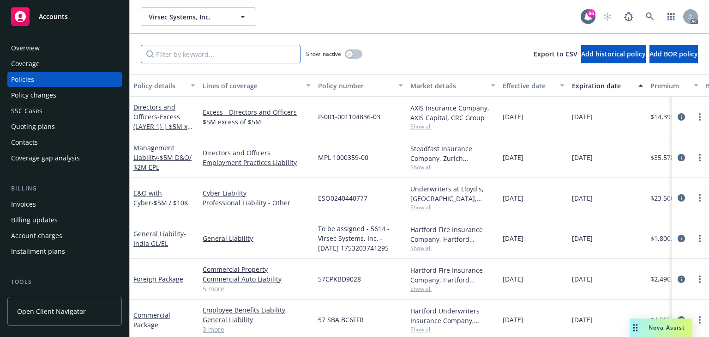
click at [187, 58] on input "Filter by keyword..." at bounding box center [221, 54] width 160 height 18
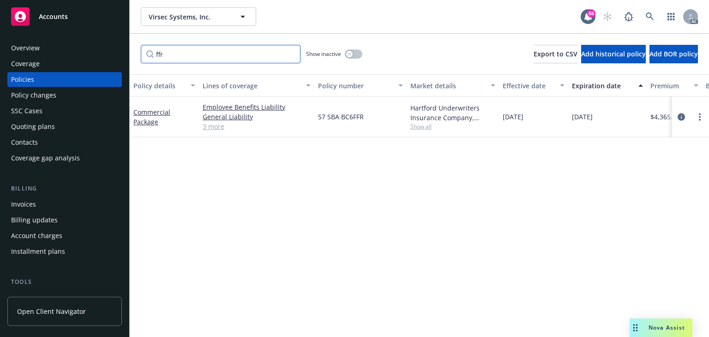
type input "ffr"
click at [423, 127] on span "Show all" at bounding box center [452, 126] width 85 height 8
click at [681, 116] on icon "circleInformation" at bounding box center [681, 116] width 7 height 7
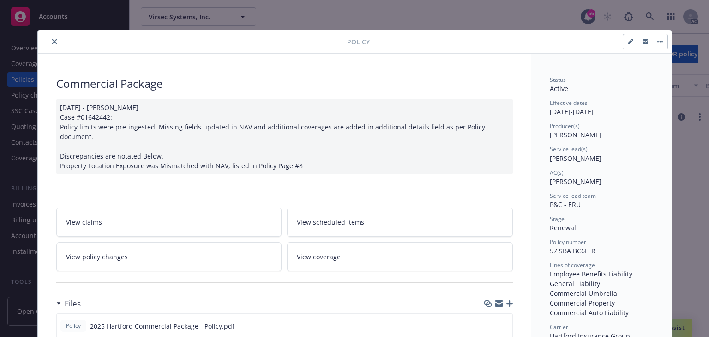
click at [198, 242] on link "View policy changes" at bounding box center [169, 256] width 226 height 29
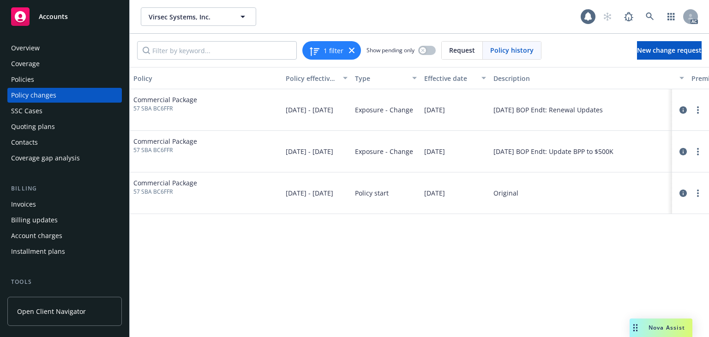
click at [359, 247] on div "Policy Policy effective dates Type Effective date Description Premium change An…" at bounding box center [419, 202] width 579 height 270
click at [440, 270] on div "Policy Policy effective dates Type Effective date Description Premium change An…" at bounding box center [419, 202] width 579 height 270
click at [41, 77] on div "Policies" at bounding box center [64, 79] width 107 height 15
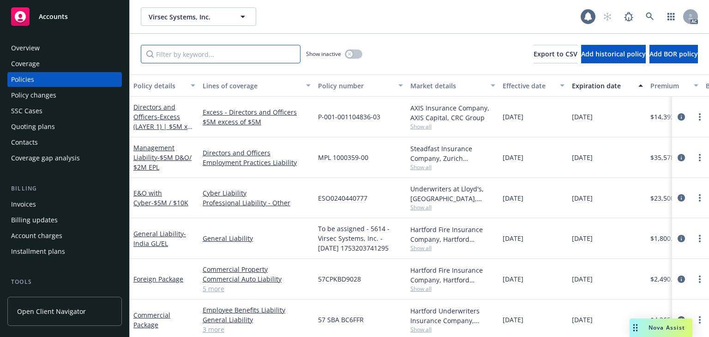
click at [193, 57] on input "Filter by keyword..." at bounding box center [221, 54] width 160 height 18
type input "ffr"
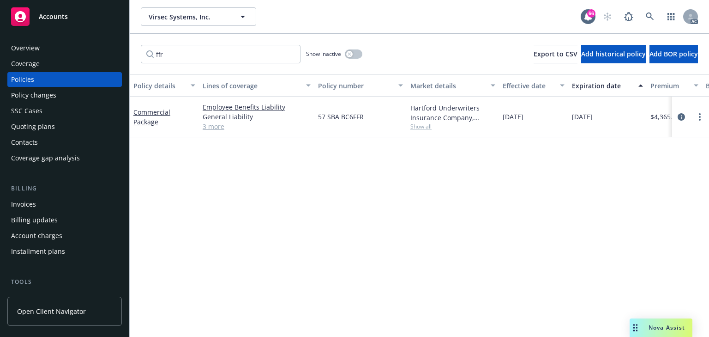
click at [421, 129] on span "Show all" at bounding box center [452, 126] width 85 height 8
click at [36, 97] on div "Policy changes" at bounding box center [33, 95] width 45 height 15
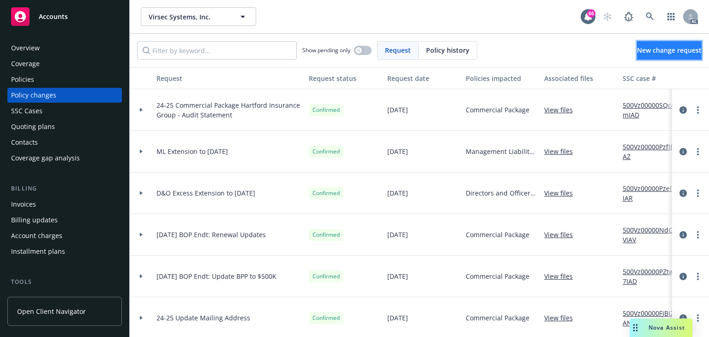
click at [666, 48] on span "New change request" at bounding box center [669, 50] width 65 height 9
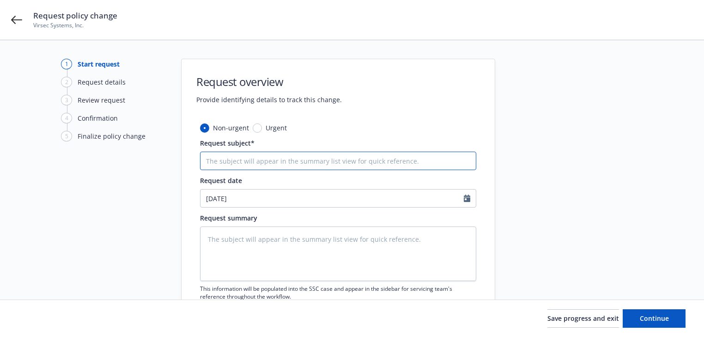
drag, startPoint x: 262, startPoint y: 160, endPoint x: 184, endPoint y: 168, distance: 78.5
click at [262, 160] on input "Request subject*" at bounding box center [338, 160] width 276 height 18
paste input "25 Commercial Package Hartford Insurance Group -"
type textarea "x"
type input "25 Commercial Package Hartford Insurance Group -"
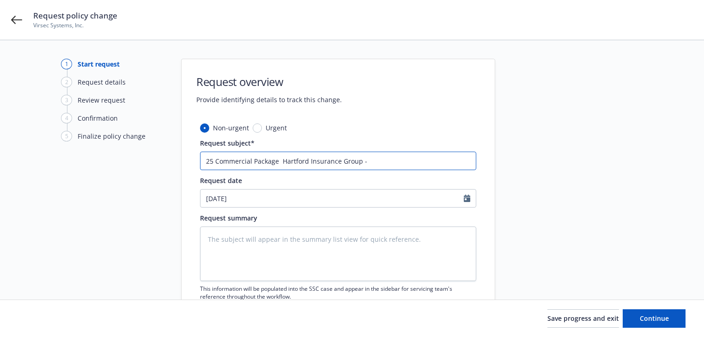
type textarea "x"
type input "25 Commercial Package Hartford Insurance Group -"
click at [445, 163] on input "25 Commercial Package Hartford Insurance Group -" at bounding box center [338, 160] width 276 height 18
paste input "Application Service Providers Sales has changed from $1 to $1,000."
type textarea "x"
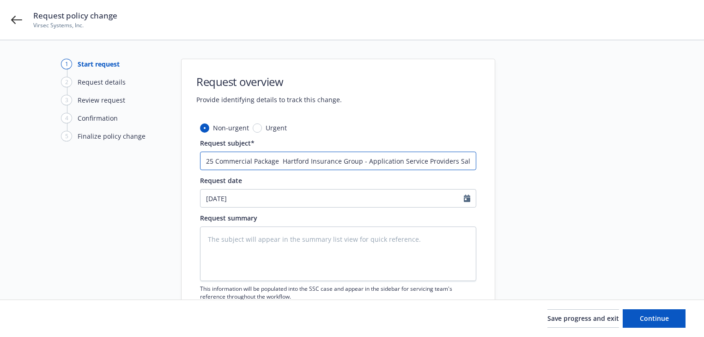
scroll to position [0, 95]
type input "25 Commercial Package Hartford Insurance Group - Application Service Providers …"
click at [286, 240] on textarea at bounding box center [338, 253] width 276 height 54
paste textarea "The exposure base at Location 1, Building 1 has been revised: Application Servi…"
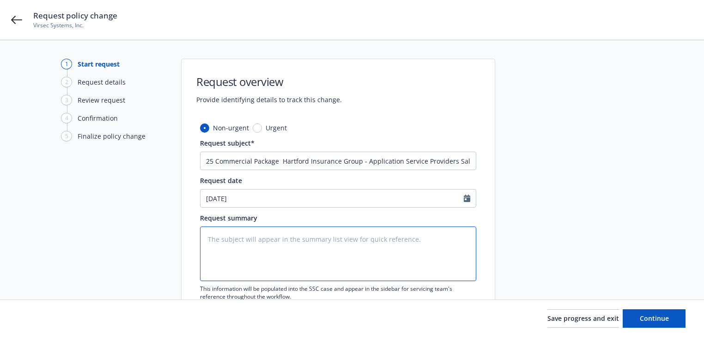
type textarea "x"
type textarea "The exposure base at Location 1, Building 1 has been revised: Application Servi…"
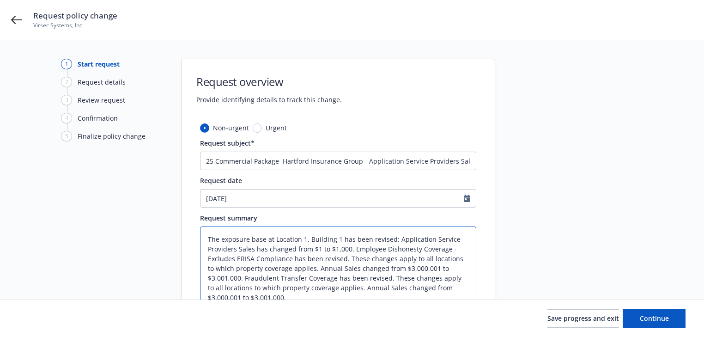
click at [353, 248] on textarea "The exposure base at Location 1, Building 1 has been revised: Application Servi…" at bounding box center [338, 268] width 276 height 84
type textarea "x"
type textarea "The exposure base at Location 1, Building 1 has been revised: Application Servi…"
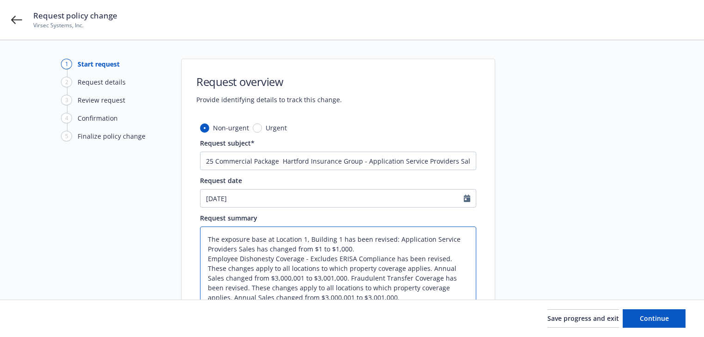
click at [406, 268] on textarea "The exposure base at Location 1, Building 1 has been revised: Application Servi…" at bounding box center [338, 268] width 276 height 84
type textarea "x"
type textarea "The exposure base at Location 1, Building 1 has been revised: Application Servi…"
click at [369, 277] on textarea "The exposure base at Location 1, Building 1 has been revised: Application Servi…" at bounding box center [338, 268] width 276 height 84
type textarea "x"
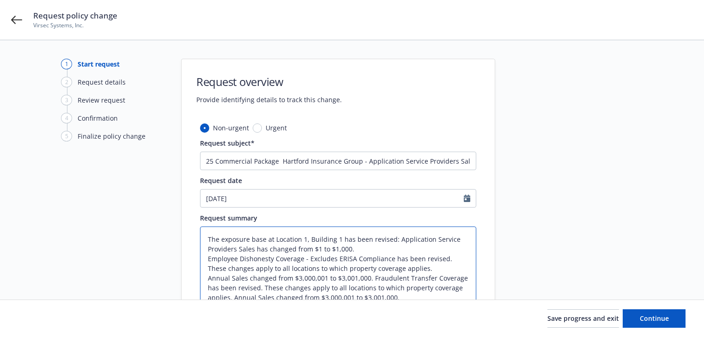
type textarea "The exposure base at Location 1, Building 1 has been revised: Application Servi…"
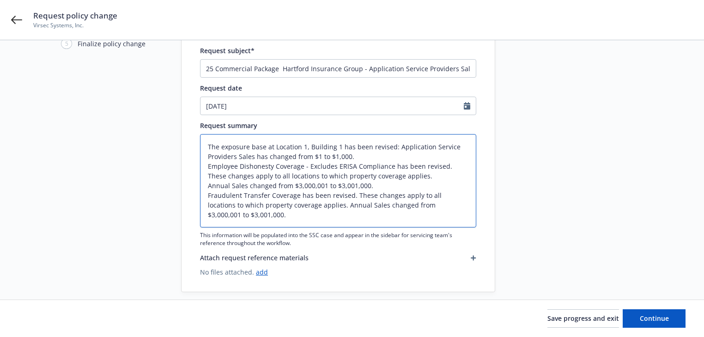
scroll to position [103, 0]
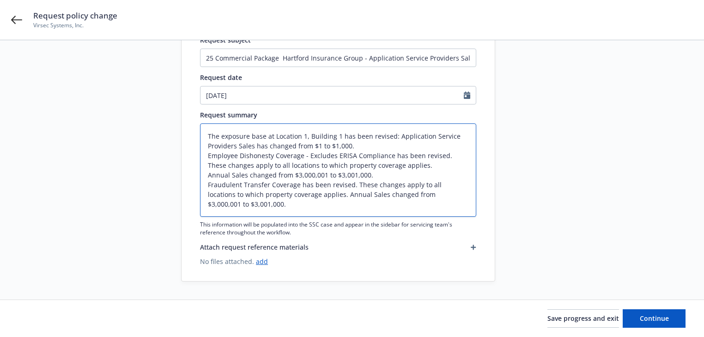
click at [353, 184] on textarea "The exposure base at Location 1, Building 1 has been revised: Application Servi…" at bounding box center [338, 169] width 276 height 93
type textarea "x"
type textarea "The exposure base at Location 1, Building 1 has been revised: Application Servi…"
click at [425, 196] on textarea "The exposure base at Location 1, Building 1 has been revised: Application Servi…" at bounding box center [338, 169] width 276 height 93
type textarea "x"
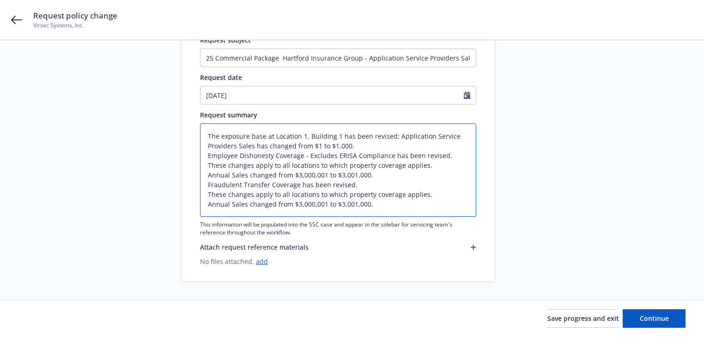
type textarea "The exposure base at Location 1, Building 1 has been revised: Application Servi…"
drag, startPoint x: 539, startPoint y: 213, endPoint x: 661, endPoint y: 277, distance: 137.5
click at [541, 214] on div at bounding box center [577, 119] width 129 height 326
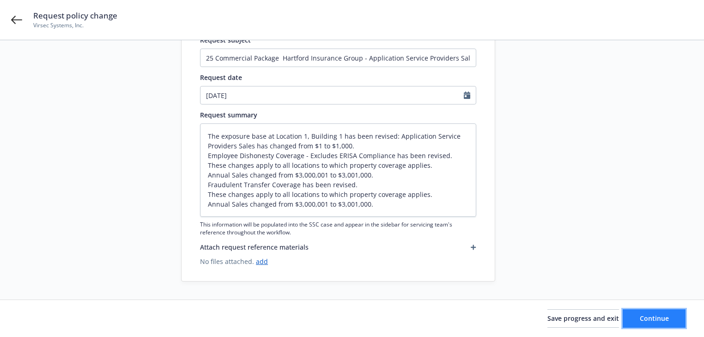
click at [669, 315] on button "Continue" at bounding box center [653, 318] width 63 height 18
type textarea "x"
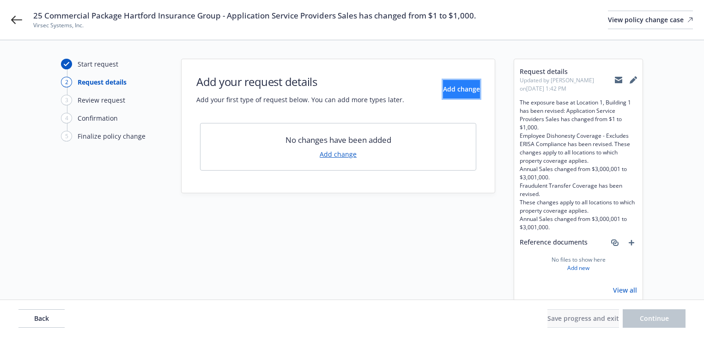
click at [475, 95] on button "Add change" at bounding box center [461, 89] width 37 height 18
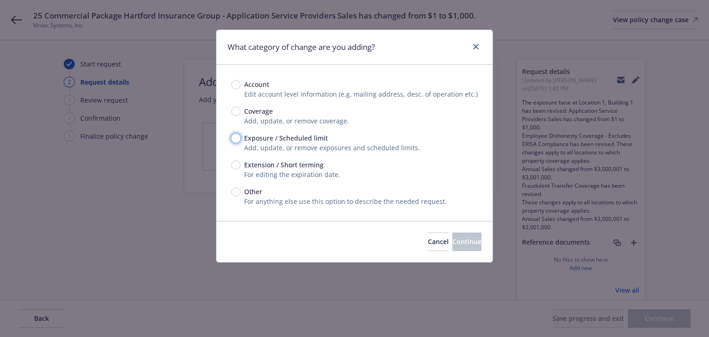
click at [233, 136] on input "Exposure / Scheduled limit" at bounding box center [235, 137] width 9 height 9
radio input "true"
click at [452, 240] on span "Continue" at bounding box center [466, 241] width 29 height 9
type textarea "x"
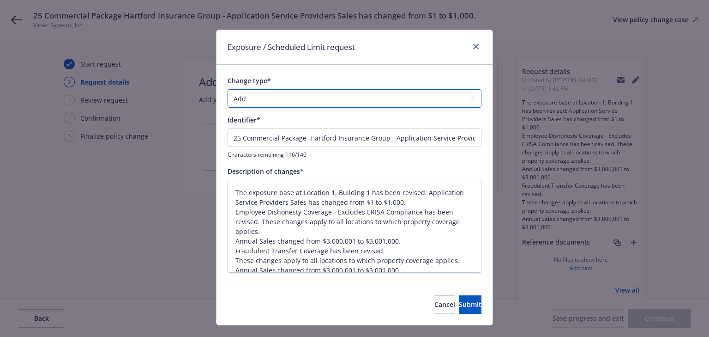
click at [332, 105] on select "Add Audit Change Remove" at bounding box center [355, 98] width 254 height 18
select select "CHANGE"
click at [228, 89] on select "Add Audit Change Remove" at bounding box center [355, 98] width 254 height 18
drag, startPoint x: 384, startPoint y: 137, endPoint x: -196, endPoint y: 130, distance: 580.4
click at [0, 130] on html "25 Commercial Package Hartford Insurance Group - Application Service Providers …" at bounding box center [354, 168] width 709 height 337
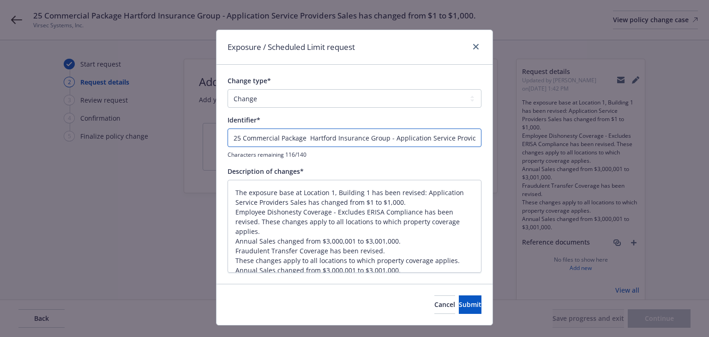
type textarea "x"
type input "- Application Service Providers Sales has changed from $1 to $1,000."
type textarea "x"
type input "E - Application Service Providers Sales has changed from $1 to $1,000."
type textarea "x"
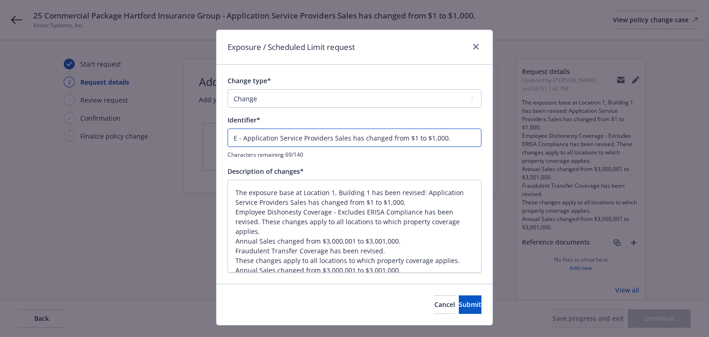
type input "EN - Application Service Providers Sales has changed from $1 to $1,000."
type textarea "x"
type input "END - Application Service Providers Sales has changed from $1 to $1,000."
type textarea "x"
type input "ENDT - Application Service Providers Sales has changed from $1 to $1,000."
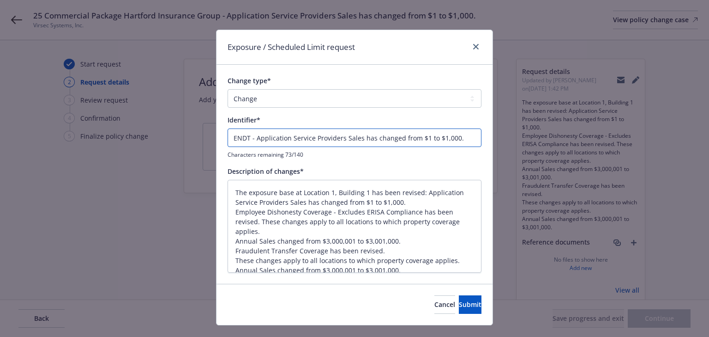
type textarea "x"
type input "ENDT# - Application Service Providers Sales has changed from $1 to $1,000."
type textarea "x"
type input "ENDT#0 - Application Service Providers Sales has changed from $1 to $1,000."
type textarea "x"
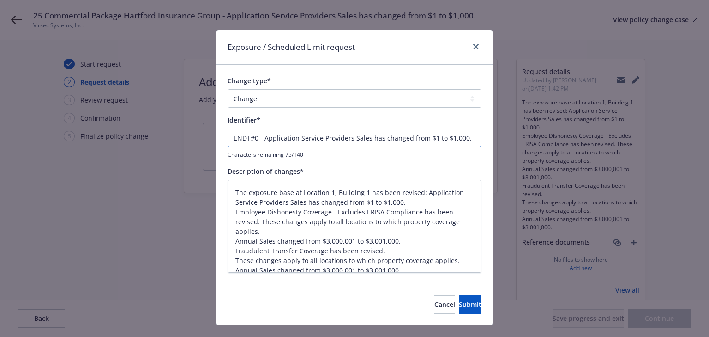
type input "ENDT#00 - Application Service Providers Sales has changed from $1 to $1,000."
type textarea "x"
type input "ENDT#003 - Application Service Providers Sales has changed from $1 to $1,000."
type textarea "x"
type input "ENDT#003 - Application Service Providers Sales has changed from $1 to $1,000."
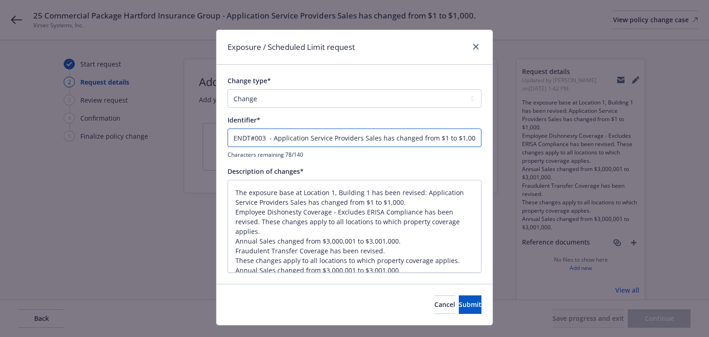
type textarea "x"
type input "ENDT#003 - Application Service Providers Sales has changed from $1 to $1,000."
click at [471, 301] on button "Submit" at bounding box center [470, 304] width 23 height 18
type textarea "x"
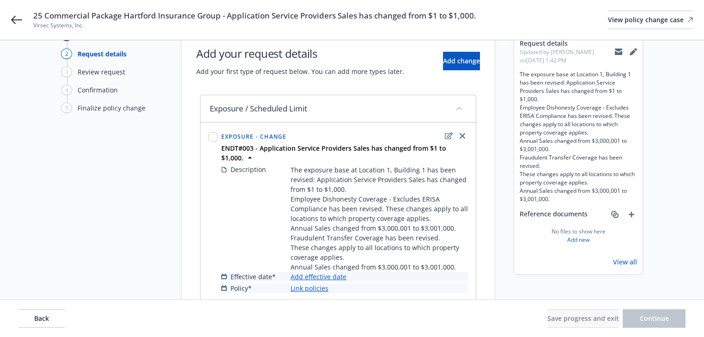
scroll to position [60, 0]
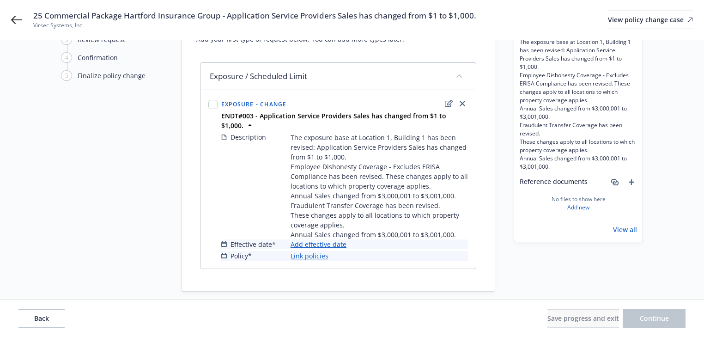
click at [331, 239] on link "Add effective date" at bounding box center [318, 244] width 56 height 10
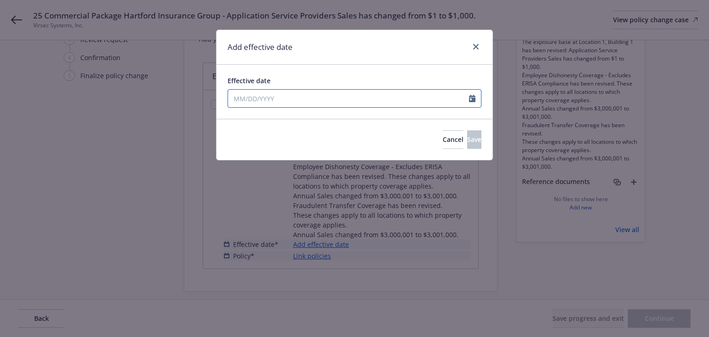
click at [304, 97] on input "Effective date" at bounding box center [348, 99] width 241 height 18
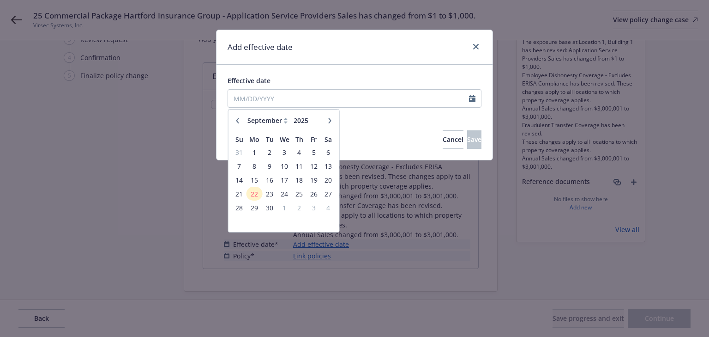
click at [239, 121] on icon "button" at bounding box center [238, 121] width 6 height 6
select select "7"
click at [235, 192] on span "20" at bounding box center [239, 194] width 12 height 12
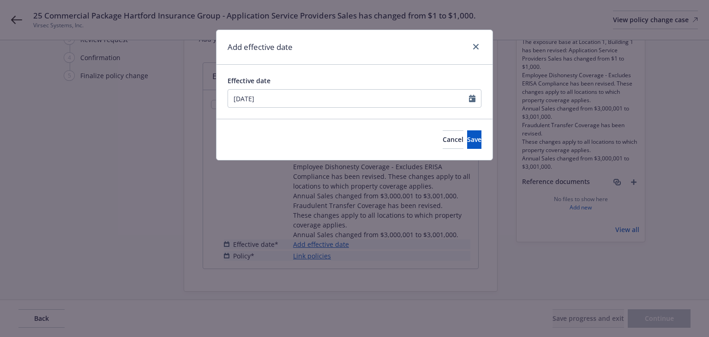
type input "07/20/2025"
click at [467, 139] on span "Save" at bounding box center [474, 139] width 14 height 9
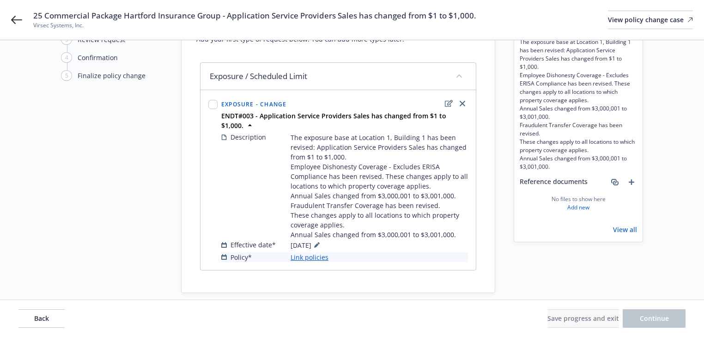
click at [320, 252] on link "Link policies" at bounding box center [309, 257] width 38 height 10
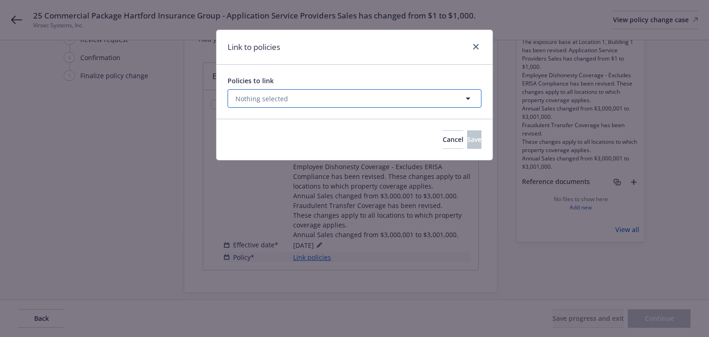
click at [295, 98] on button "Nothing selected" at bounding box center [355, 98] width 254 height 18
select select "ACTIVE"
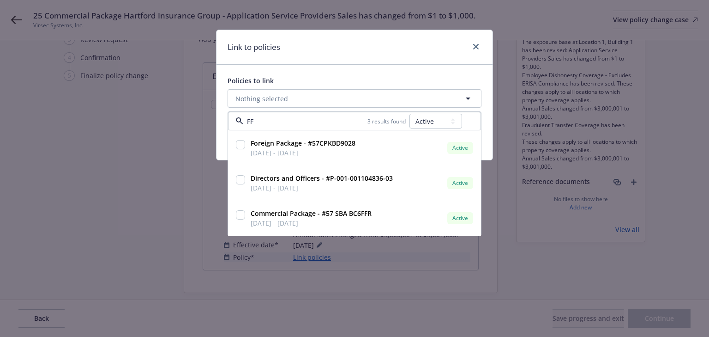
type input "FFR"
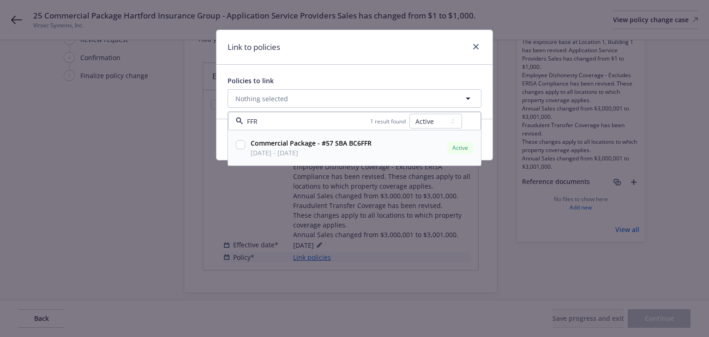
click at [242, 144] on input "checkbox" at bounding box center [240, 144] width 9 height 9
checkbox input "true"
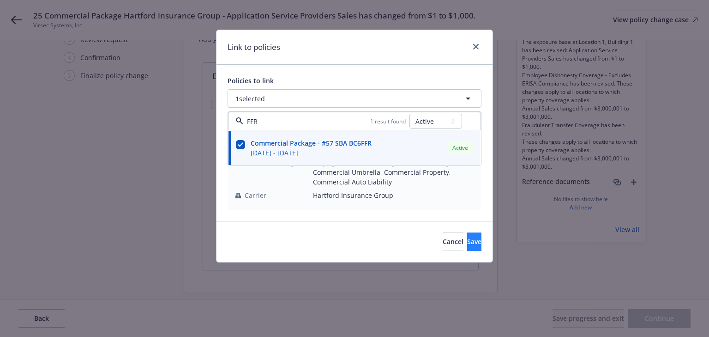
type input "FFR"
click at [472, 236] on button "Save" at bounding box center [474, 241] width 14 height 18
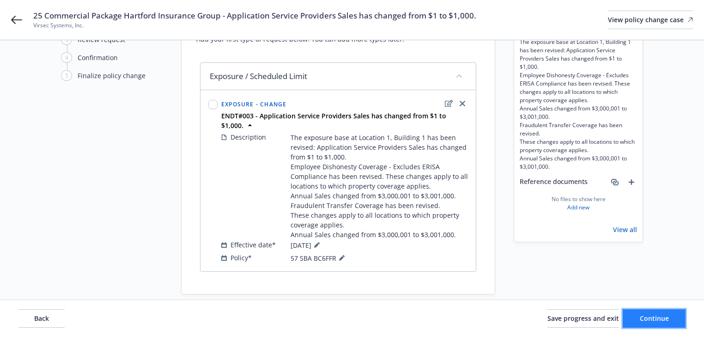
click at [665, 312] on button "Continue" at bounding box center [653, 318] width 63 height 18
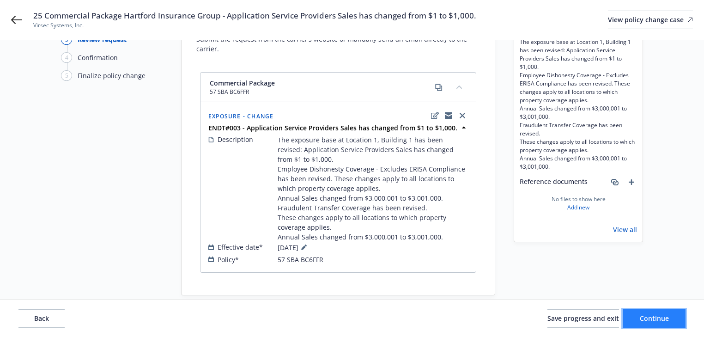
click at [666, 320] on span "Continue" at bounding box center [653, 318] width 29 height 9
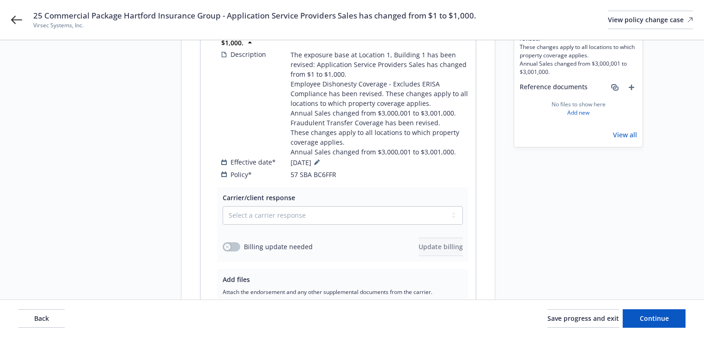
scroll to position [241, 0]
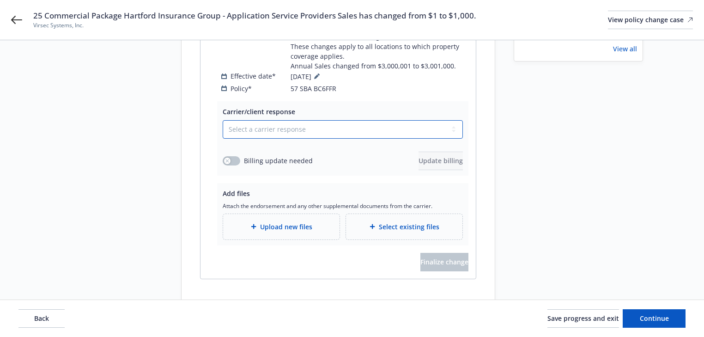
click at [318, 120] on select "Select a carrier response Accepted Accepted with revision No endorsement needed…" at bounding box center [343, 129] width 240 height 18
select select "ACCEPTED"
click at [223, 120] on select "Select a carrier response Accepted Accepted with revision No endorsement needed…" at bounding box center [343, 129] width 240 height 18
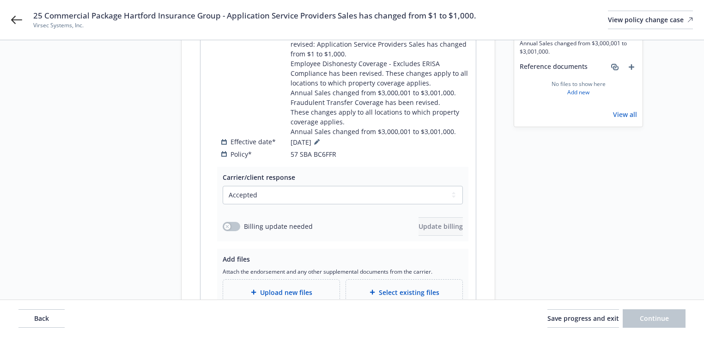
scroll to position [93, 0]
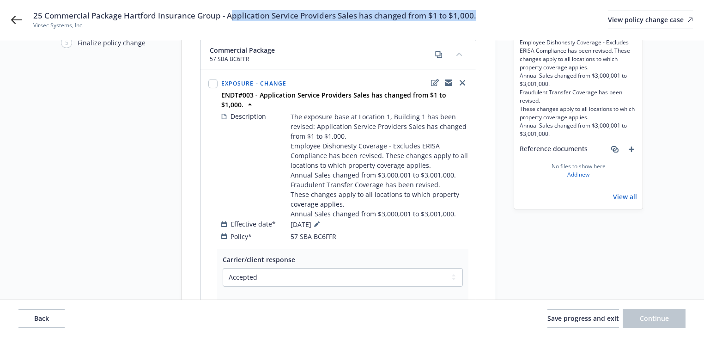
copy span "pplication Service Providers Sales has changed from $1 to $1,000."
drag, startPoint x: 255, startPoint y: 16, endPoint x: 503, endPoint y: 18, distance: 248.4
click at [503, 18] on div "25 Commercial Package Hartford Insurance Group - Application Service Providers …" at bounding box center [362, 19] width 659 height 19
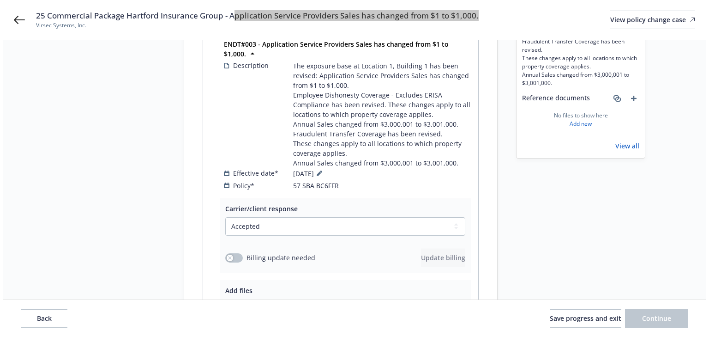
scroll to position [241, 0]
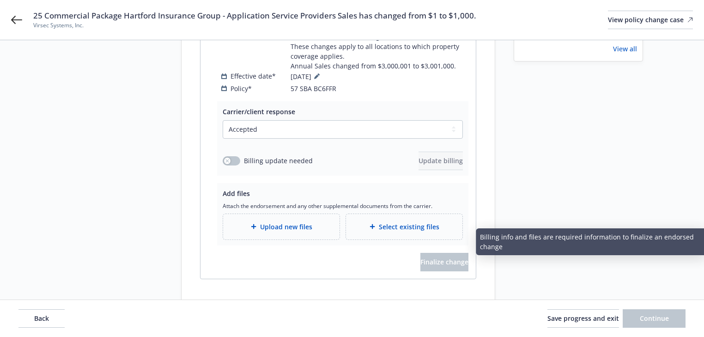
click at [313, 221] on div "Upload new files" at bounding box center [281, 226] width 102 height 11
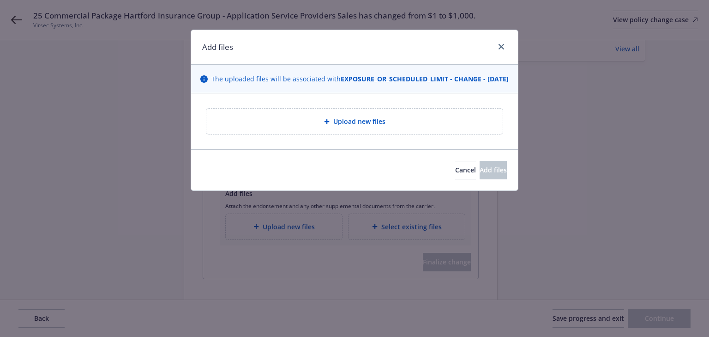
click at [338, 126] on span "Upload new files" at bounding box center [359, 121] width 52 height 10
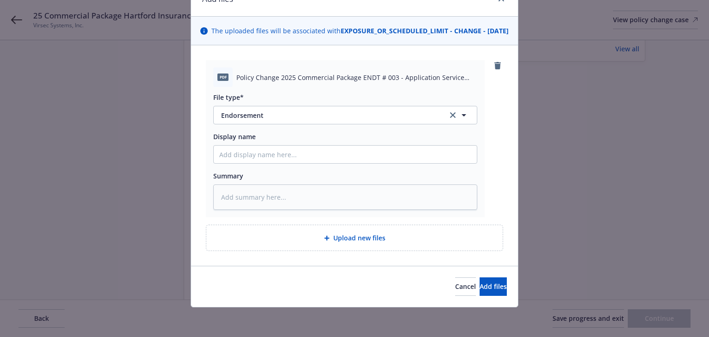
scroll to position [57, 0]
click at [501, 284] on button "Add files" at bounding box center [493, 286] width 27 height 18
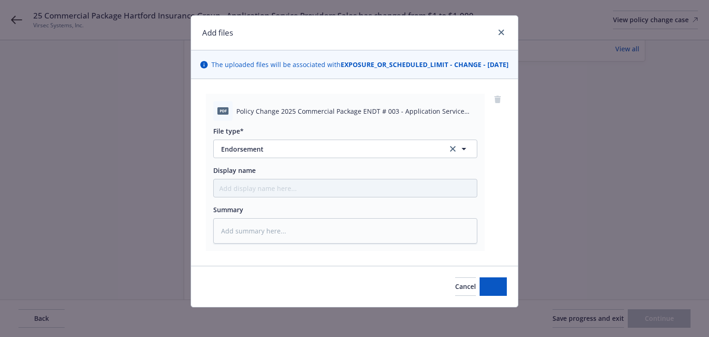
scroll to position [24, 0]
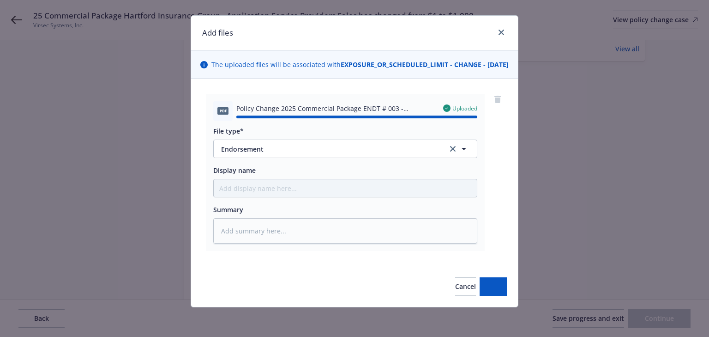
type textarea "x"
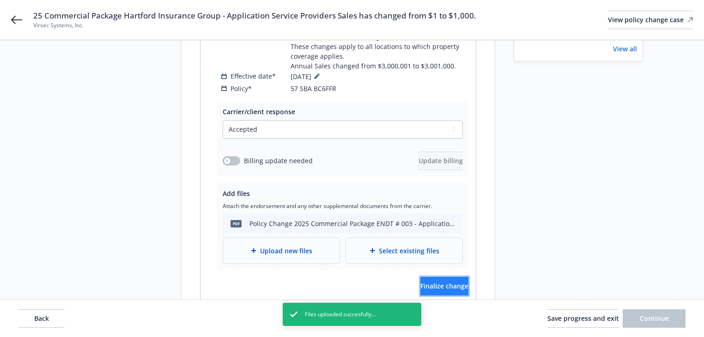
click at [456, 277] on button "Finalize change" at bounding box center [444, 286] width 48 height 18
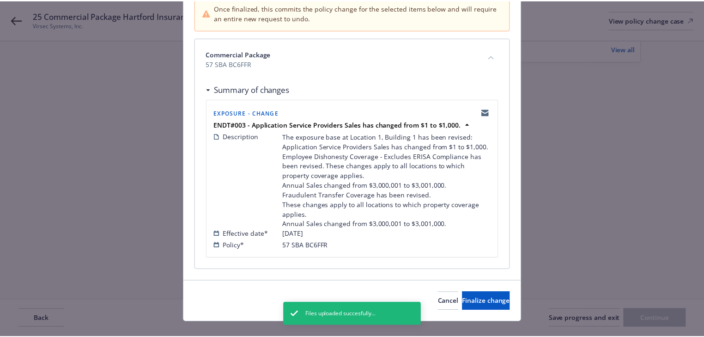
scroll to position [115, 0]
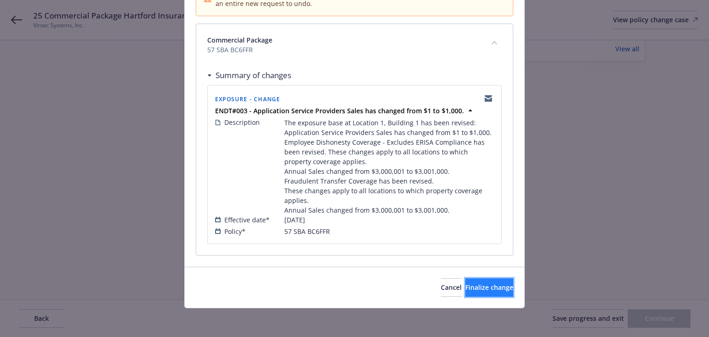
click at [465, 292] on button "Finalize change" at bounding box center [489, 287] width 48 height 18
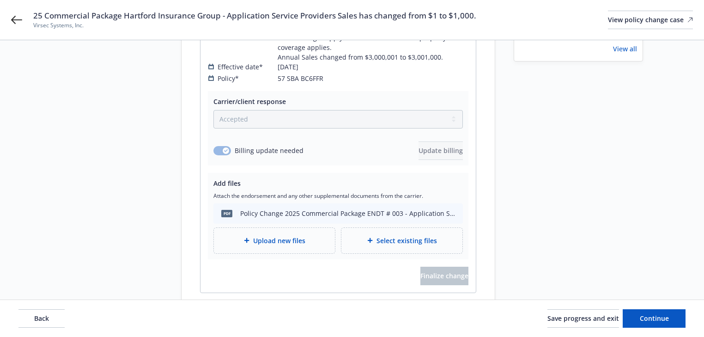
scroll to position [265, 0]
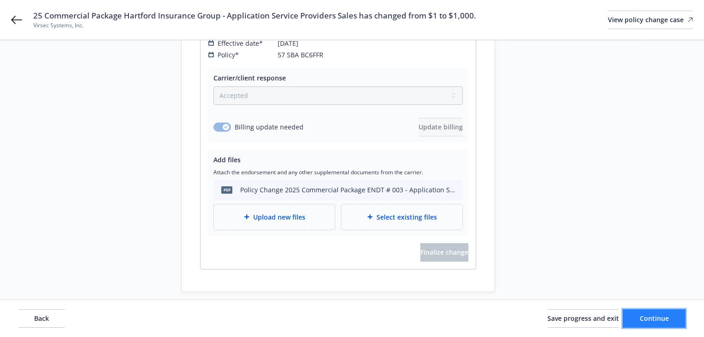
click at [677, 319] on button "Continue" at bounding box center [653, 318] width 63 height 18
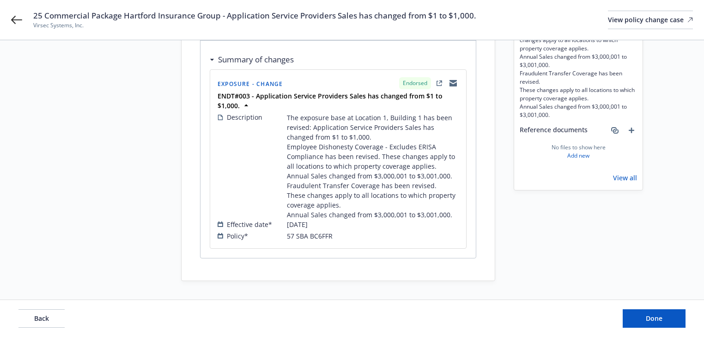
scroll to position [111, 0]
click at [669, 317] on button "Done" at bounding box center [653, 318] width 63 height 18
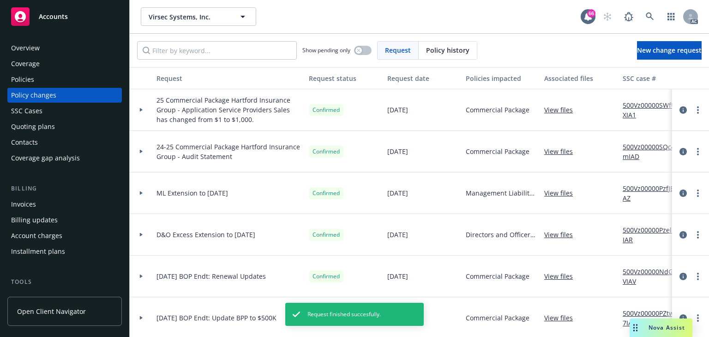
click at [641, 105] on link "500Vz00000SWfUXIA1" at bounding box center [654, 109] width 62 height 19
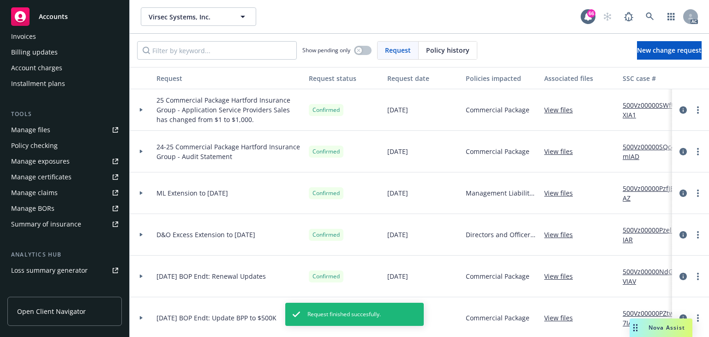
scroll to position [185, 0]
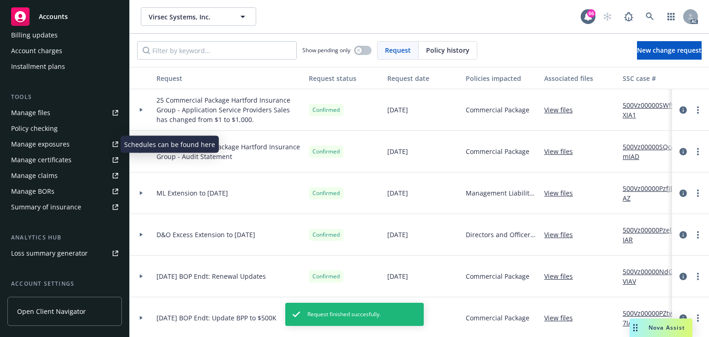
click at [54, 147] on div "Manage exposures" at bounding box center [40, 144] width 59 height 15
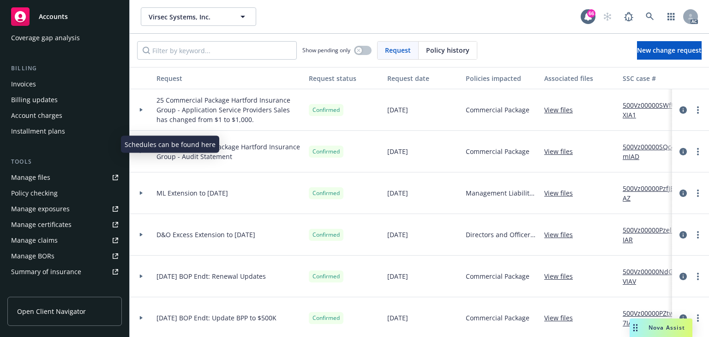
scroll to position [0, 0]
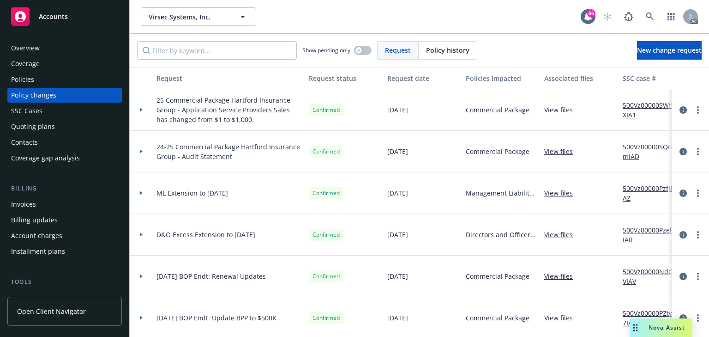
click at [46, 83] on div "Policies" at bounding box center [64, 79] width 107 height 15
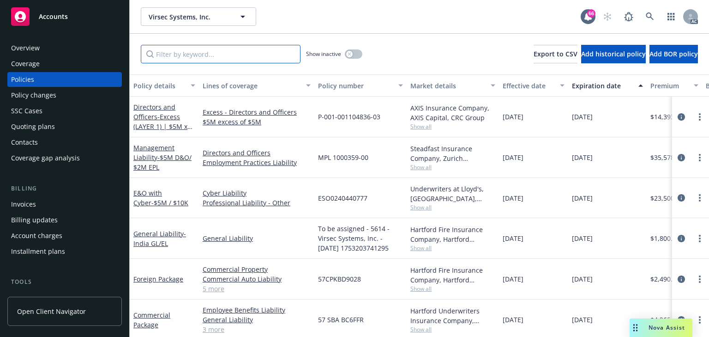
click at [212, 54] on input "Filter by keyword..." at bounding box center [221, 54] width 160 height 18
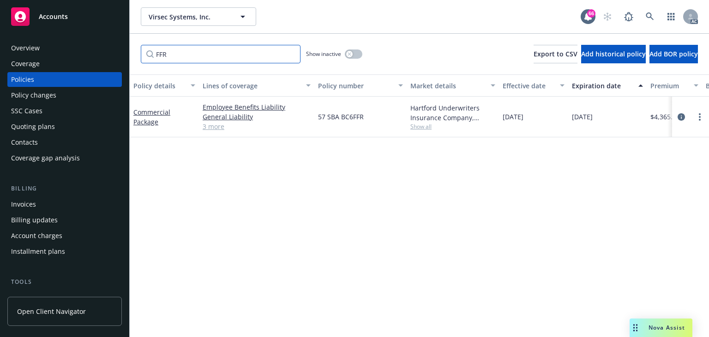
type input "FFR"
click at [451, 265] on div "Policy details Lines of coverage Policy number Market details Effective date Ex…" at bounding box center [419, 205] width 579 height 262
click at [683, 118] on icon "circleInformation" at bounding box center [681, 116] width 7 height 7
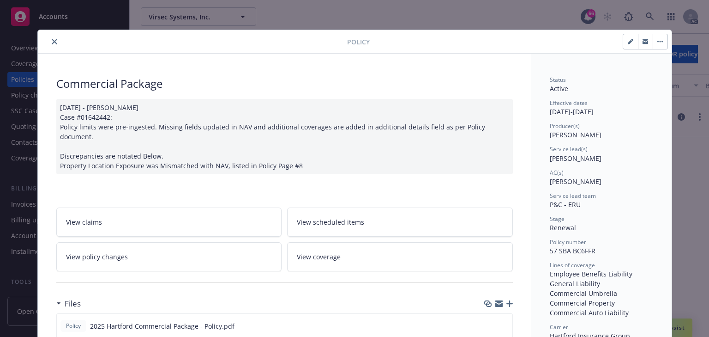
scroll to position [28, 0]
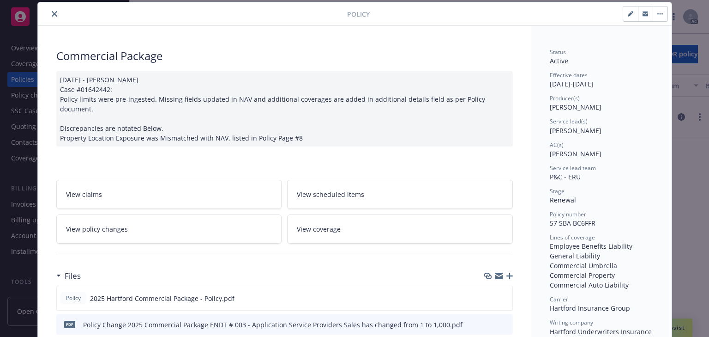
click at [576, 145] on div "AC(s)" at bounding box center [601, 145] width 103 height 8
click at [553, 130] on span "Angela Ticconi" at bounding box center [576, 130] width 52 height 9
copy span "Angela"
click at [49, 15] on button "close" at bounding box center [54, 13] width 11 height 11
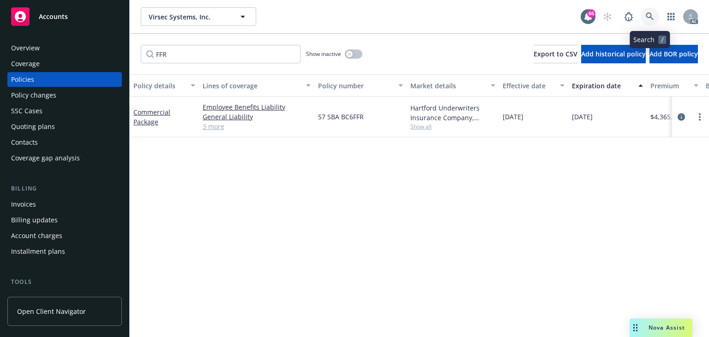
click at [651, 18] on icon at bounding box center [650, 16] width 8 height 8
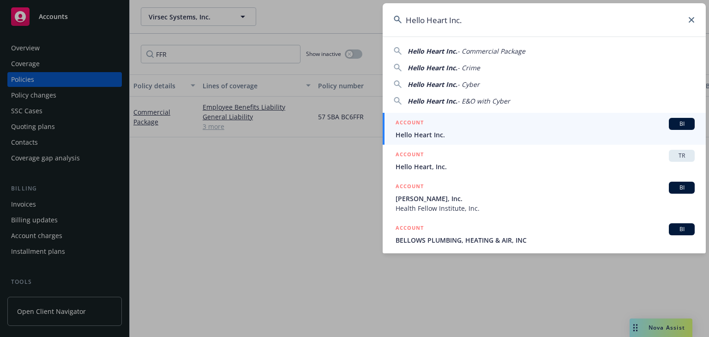
type input "Hello Heart Inc."
click at [432, 133] on span "Hello Heart Inc." at bounding box center [545, 135] width 299 height 10
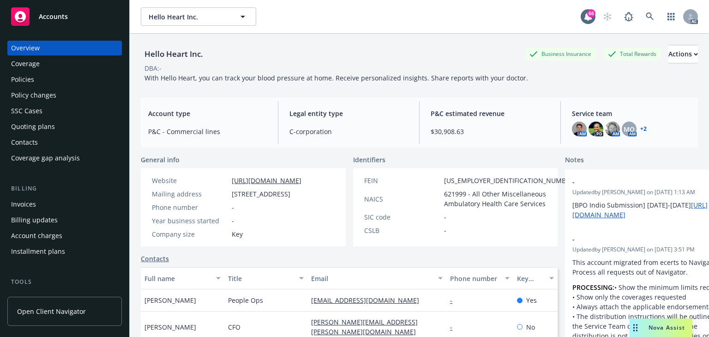
click at [54, 77] on div "Policies" at bounding box center [64, 79] width 107 height 15
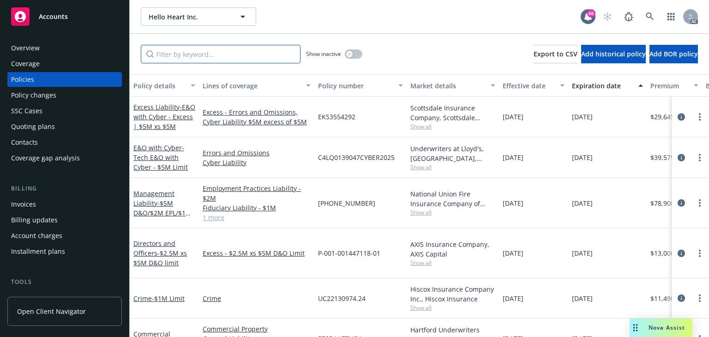
click at [180, 56] on input "Filter by keyword..." at bounding box center [221, 54] width 160 height 18
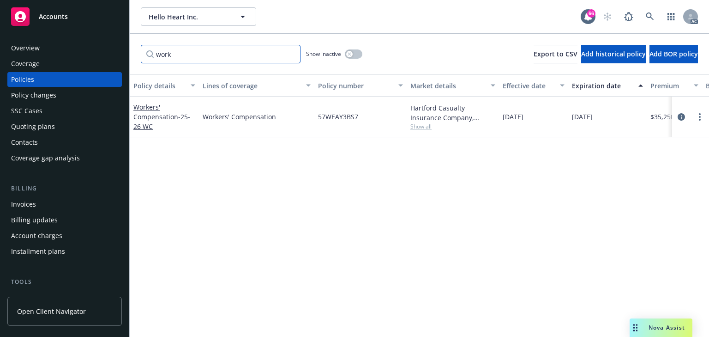
type input "work"
click at [680, 116] on icon "circleInformation" at bounding box center [681, 116] width 7 height 7
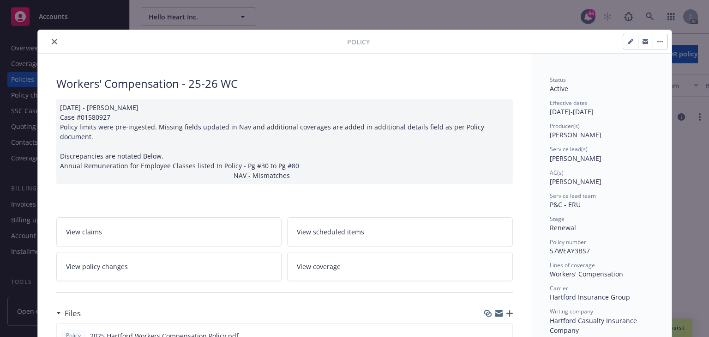
click at [133, 259] on link "View policy changes" at bounding box center [169, 266] width 226 height 29
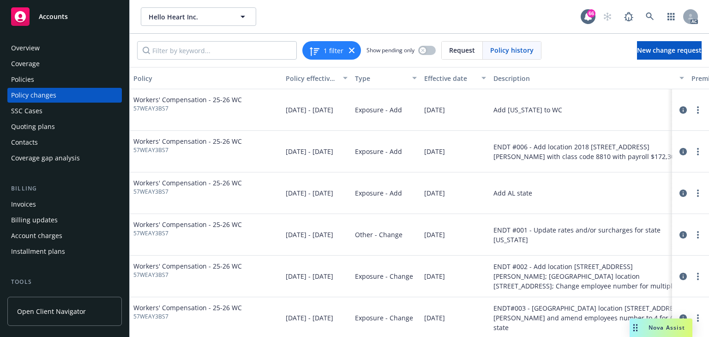
drag, startPoint x: 677, startPoint y: 110, endPoint x: 662, endPoint y: 115, distance: 15.5
click at [680, 110] on icon "circleInformation" at bounding box center [683, 109] width 7 height 7
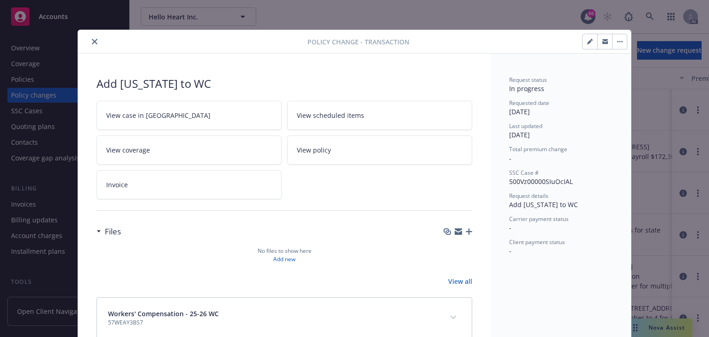
scroll to position [20, 0]
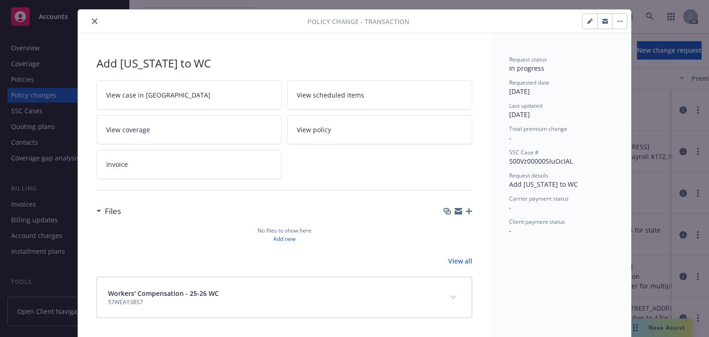
click at [218, 97] on link "View case in SSC" at bounding box center [189, 94] width 185 height 29
click at [92, 22] on icon "close" at bounding box center [95, 21] width 6 height 6
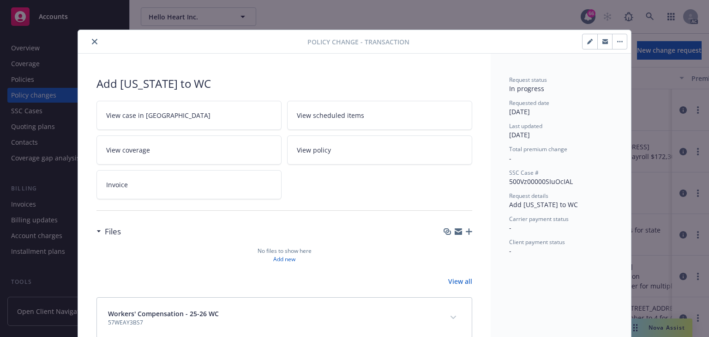
click at [91, 39] on div "Overview Coverage Policies Policy changes SSC Cases Quoting plans Contacts Cove…" at bounding box center [64, 183] width 129 height 307
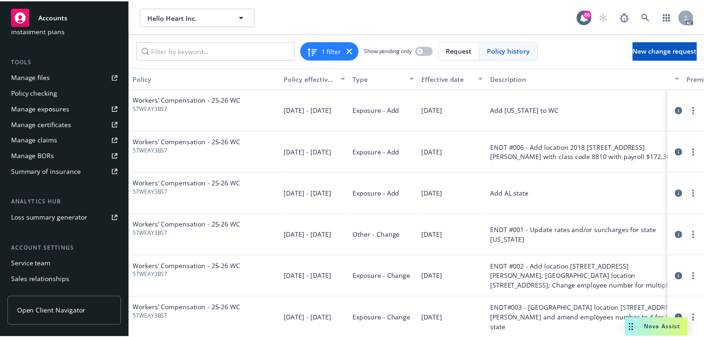
scroll to position [222, 0]
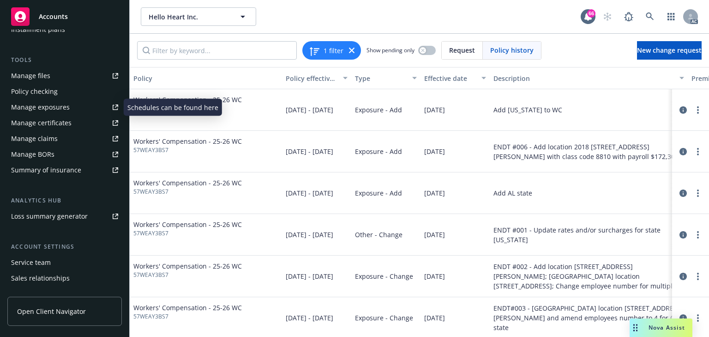
click at [61, 109] on div "Manage exposures" at bounding box center [40, 107] width 59 height 15
click at [695, 106] on link "more" at bounding box center [698, 109] width 11 height 11
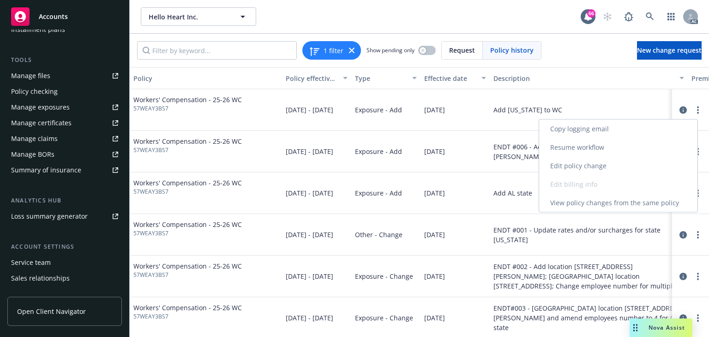
click at [563, 148] on link "Resume workflow" at bounding box center [618, 147] width 158 height 18
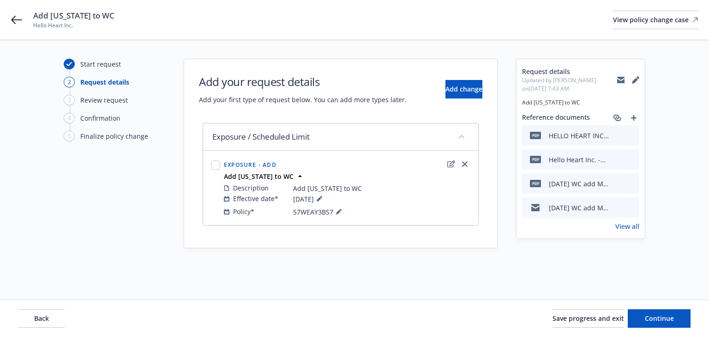
click at [636, 226] on link "View all" at bounding box center [627, 226] width 24 height 10
click at [339, 209] on icon at bounding box center [339, 212] width 6 height 6
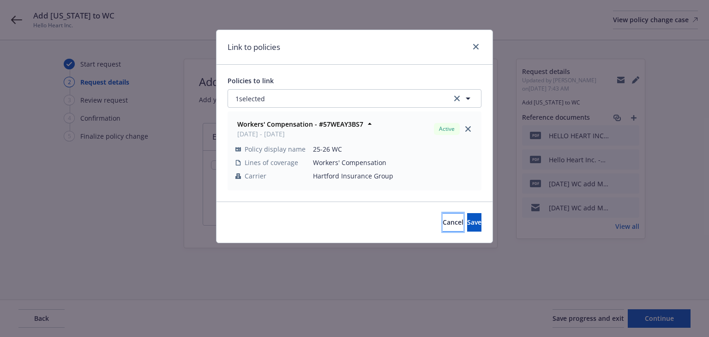
click at [443, 224] on span "Cancel" at bounding box center [453, 221] width 21 height 9
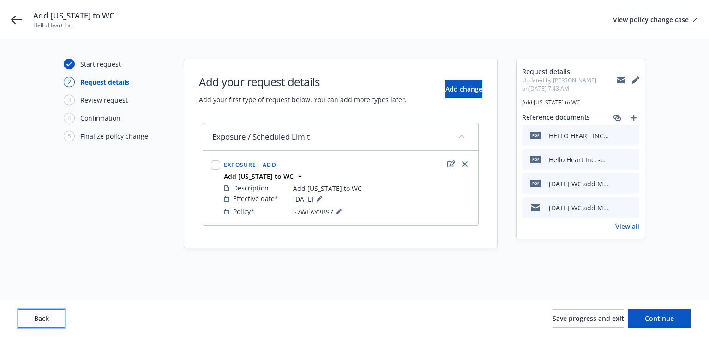
click at [47, 316] on span "Back" at bounding box center [41, 318] width 15 height 9
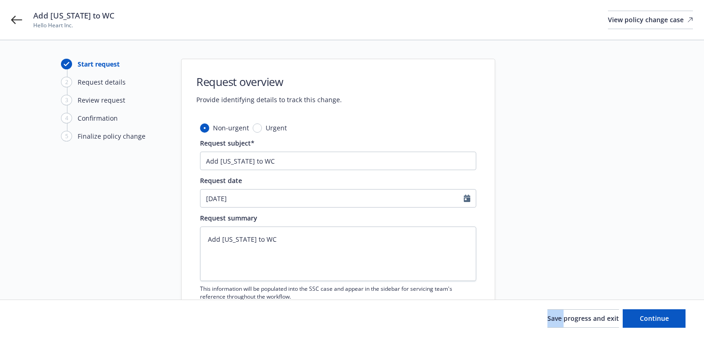
click at [47, 316] on div "Save progress and exit Continue" at bounding box center [351, 318] width 667 height 18
click at [211, 245] on textarea "Add Missouri to WC" at bounding box center [338, 253] width 276 height 54
click at [275, 235] on textarea "Add Missouri to WC" at bounding box center [338, 253] width 276 height 54
type textarea "x"
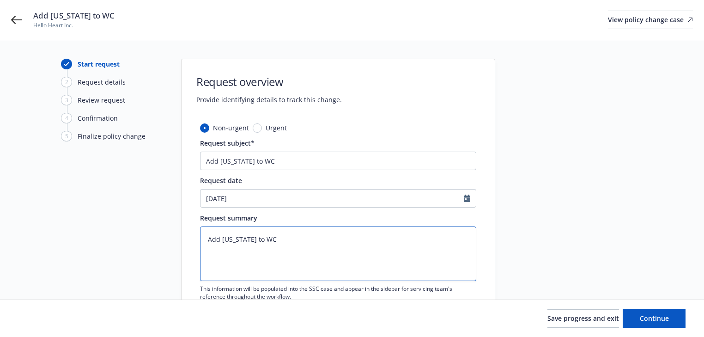
type textarea "Add Missouri to WC"
paste textarea "22509 S VIRGINIA LN PECULIAR Missouri 64078"
type textarea "x"
type textarea "Add Missouri to WC 22509 S VIRGINIA LN PECULIAR Missouri 64078"
click at [358, 247] on textarea "Add Missouri to WC 22509 S VIRGINIA LN PECULIAR Missouri 64078" at bounding box center [338, 253] width 276 height 54
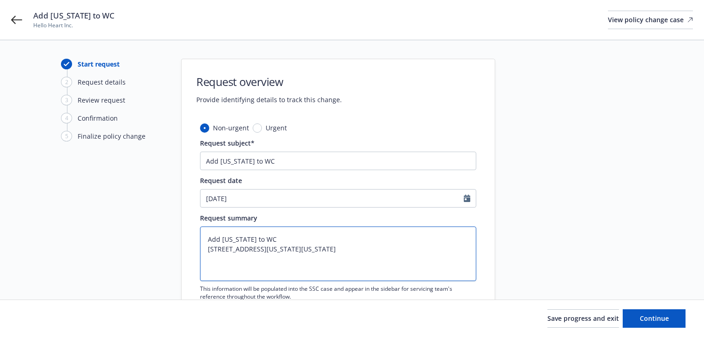
type textarea "x"
paste textarea "8742 SALESPERSONS OR COLLECTORS - OUTSIDE"
type textarea "Add Missouri to WC 22509 S VIRGINIA LN PECULIAR Missouri 64078 8742 SALESPERSON…"
click at [225, 258] on textarea "Add Missouri to WC 22509 S VIRGINIA LN PECULIAR Missouri 64078 8742 SALESPERSON…" at bounding box center [338, 253] width 276 height 54
type textarea "x"
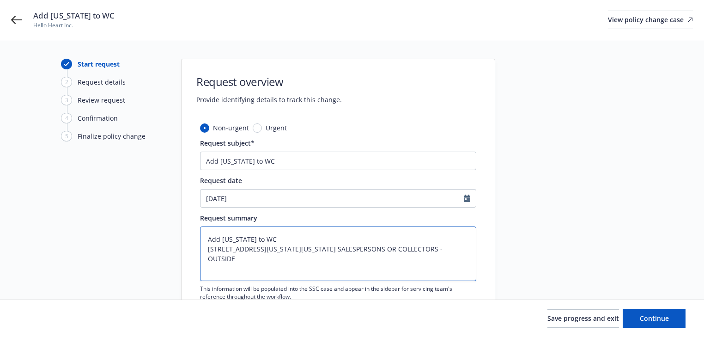
type textarea "Add Missouri to WC 22509 S VIRGINIA LN PECULIAR Missouri 64078 8742 &SALESPERSO…"
type textarea "x"
type textarea "Add Missouri to WC 22509 S VIRGINIA LN PECULIAR Missouri 64078 8742 & SALESPERS…"
click at [380, 255] on textarea "Add Missouri to WC 22509 S VIRGINIA LN PECULIAR Missouri 64078 8742 & SALESPERS…" at bounding box center [338, 253] width 276 height 54
type textarea "x"
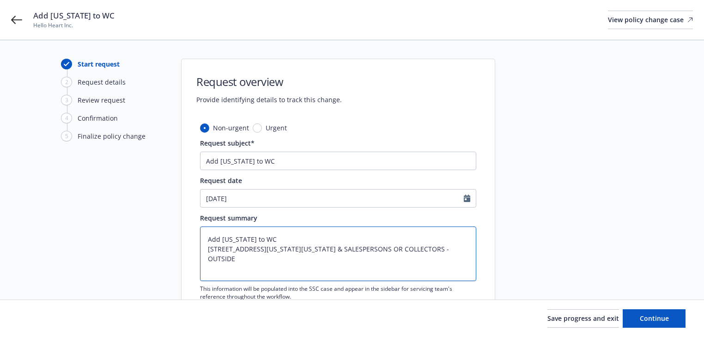
type textarea "Add Missouri to WC 22509 S VIRGINIA LN PECULIAR Missouri 64078 8742 & SALESPERS…"
type textarea "x"
type textarea "Add Missouri to WC 22509 S VIRGINIA LN PECULIAR Missouri 64078 8742 & SALESPERS…"
type textarea "x"
click at [392, 259] on textarea "Add Missouri to WC 22509 S VIRGINIA LN PECULIAR Missouri 64078 8742 & SALESPERS…" at bounding box center [338, 253] width 276 height 54
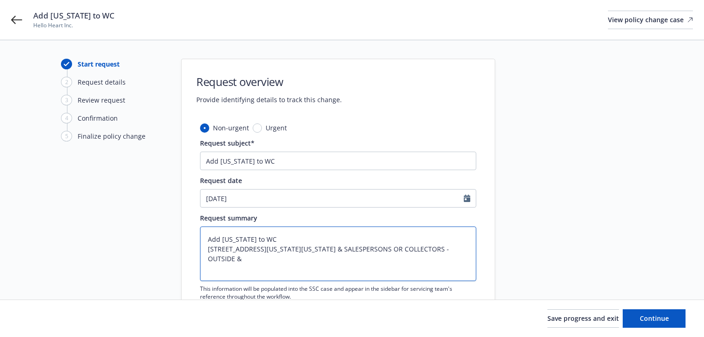
paste textarea "193,151.00"
type textarea "Add Missouri to WC 22509 S VIRGINIA LN PECULIAR Missouri 64078 8742 & SALESPERS…"
type textarea "x"
type textarea "Add Missouri to WC 22509 S VIRGINIA LN PECULIAR Missouri 64078 8742 & SALESPERS…"
type textarea "x"
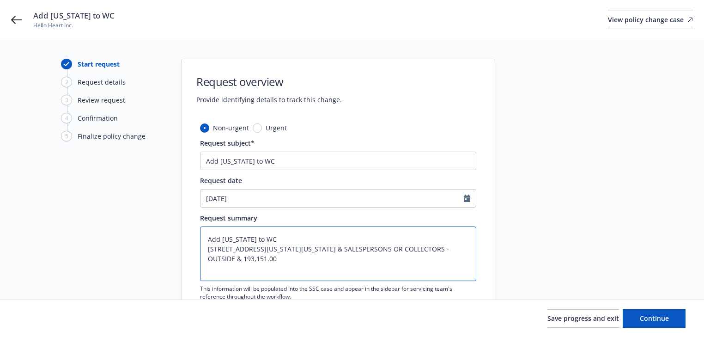
type textarea "Add Missouri to WC 22509 S VIRGINIA LN PECULIAR Missouri 64078 8742 & SALESPERS…"
type textarea "x"
paste textarea "0.380000"
type textarea "Add Missouri to WC 22509 S VIRGINIA LN PECULIAR Missouri 64078 8742 & SALESPERS…"
type textarea "x"
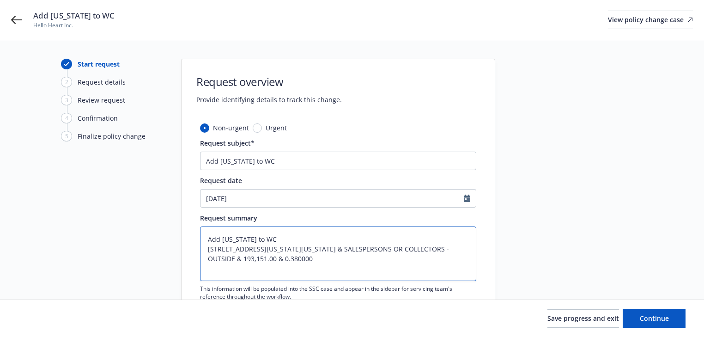
type textarea "Add Missouri to WC 22509 S VIRGINIA LN PECULIAR Missouri 64078 8742 & SALESPERS…"
click at [670, 320] on button "Continue" at bounding box center [653, 318] width 63 height 18
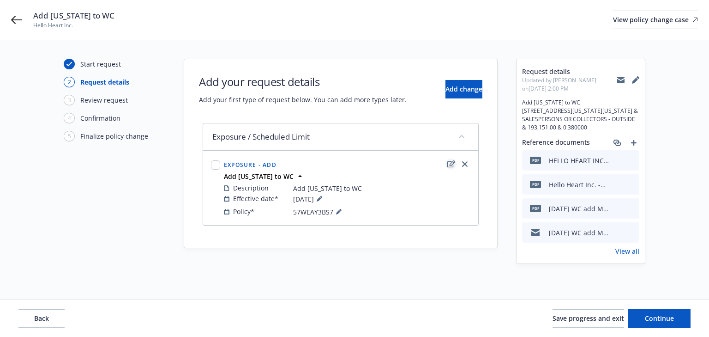
click at [452, 161] on icon "edit" at bounding box center [451, 163] width 8 height 7
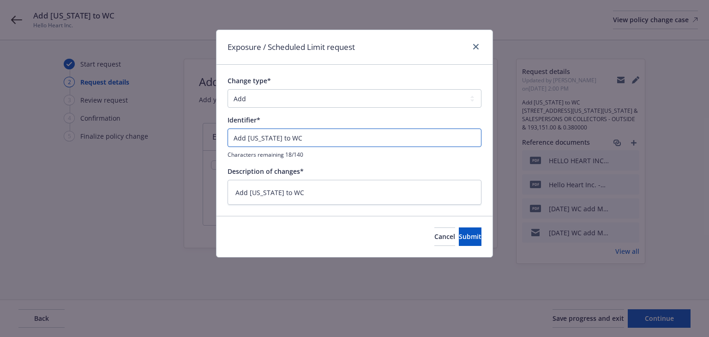
click at [232, 136] on input "Add Missouri to WC" at bounding box center [355, 137] width 254 height 18
type textarea "x"
type input "EAdd Missouri to WC"
type textarea "x"
type input "ENAdd Missouri to WC"
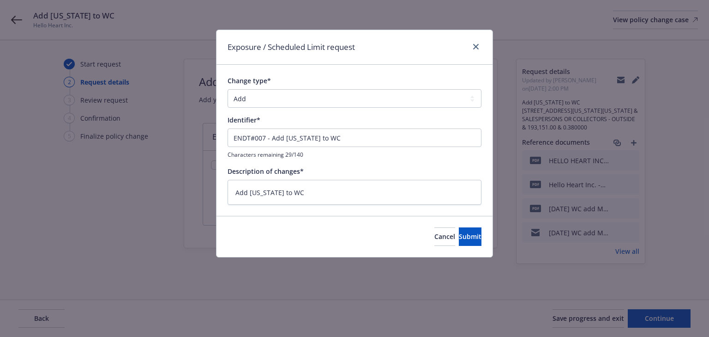
click at [483, 236] on div "Cancel Submit" at bounding box center [355, 236] width 276 height 41
click at [463, 241] on button "Submit" at bounding box center [470, 236] width 23 height 18
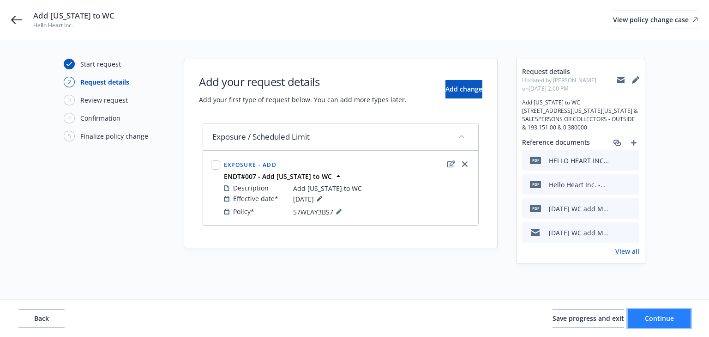
click at [669, 320] on span "Continue" at bounding box center [659, 318] width 29 height 9
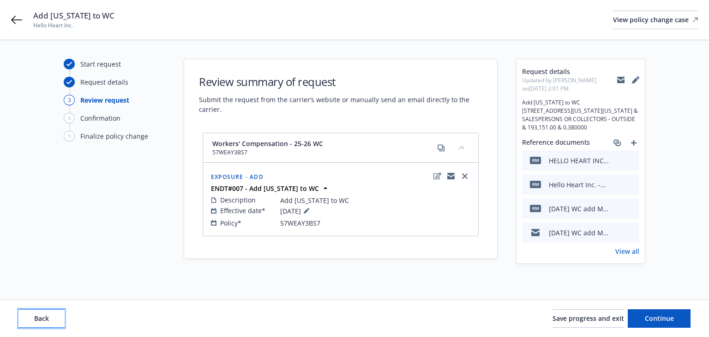
click at [42, 320] on span "Back" at bounding box center [41, 318] width 15 height 9
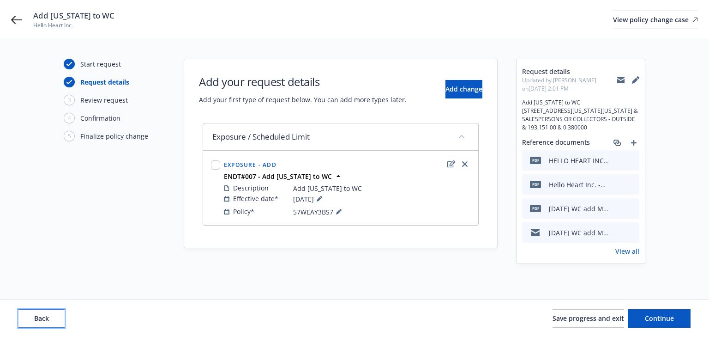
click at [50, 314] on button "Back" at bounding box center [41, 318] width 46 height 18
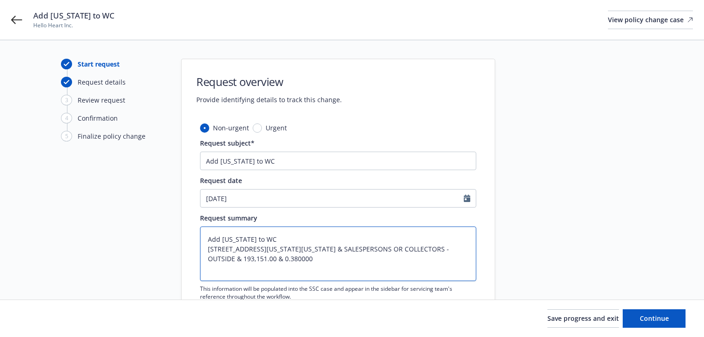
click at [325, 269] on textarea "Add Missouri to WC 22509 S VIRGINIA LN PECULIAR Missouri 64078 8742 & SALESPERS…" at bounding box center [338, 253] width 276 height 54
click at [655, 314] on span "Continue" at bounding box center [653, 318] width 29 height 9
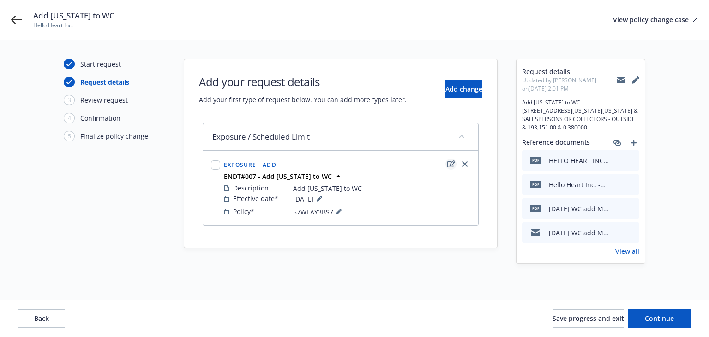
click at [446, 163] on link "edit" at bounding box center [451, 163] width 11 height 11
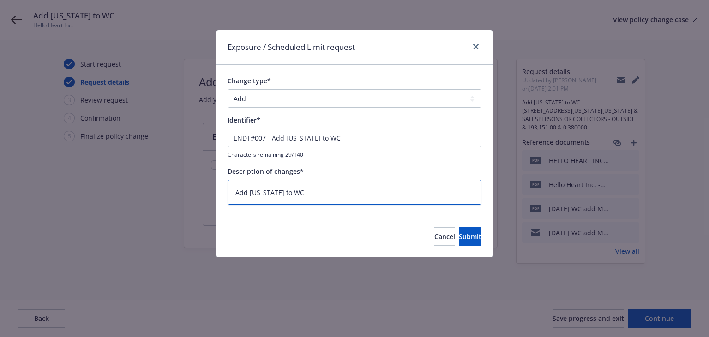
click at [344, 194] on textarea "Add Missouri to WC" at bounding box center [355, 192] width 254 height 25
paste textarea "22509 S VIRGINIA LN PECULIAR Missouri 64078 8742 & SALESPERSONS OR COLLECTORS -…"
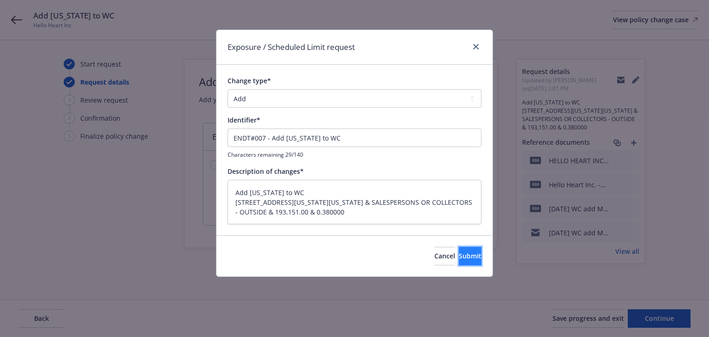
click at [463, 255] on span "Submit" at bounding box center [470, 255] width 23 height 9
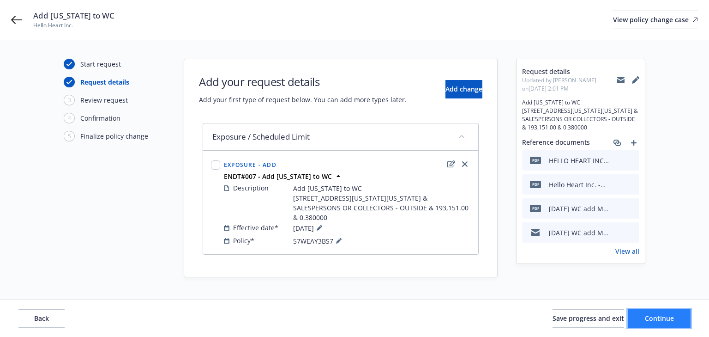
click at [649, 318] on span "Continue" at bounding box center [659, 318] width 29 height 9
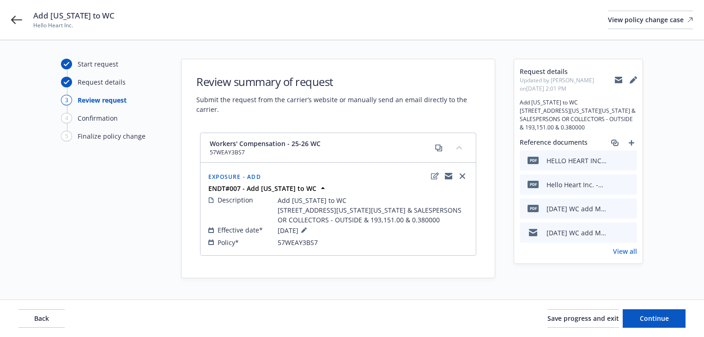
scroll to position [6, 0]
click at [656, 314] on span "Continue" at bounding box center [653, 318] width 29 height 9
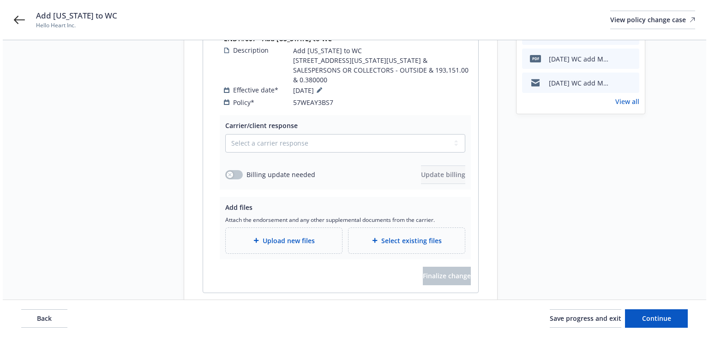
scroll to position [153, 0]
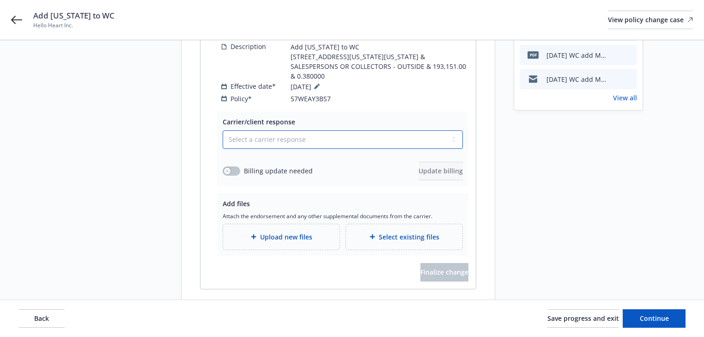
drag, startPoint x: 281, startPoint y: 125, endPoint x: 274, endPoint y: 137, distance: 14.1
click at [281, 130] on select "Select a carrier response Accepted Accepted with revision No endorsement needed…" at bounding box center [343, 139] width 240 height 18
click at [223, 130] on select "Select a carrier response Accepted Accepted with revision No endorsement needed…" at bounding box center [343, 139] width 240 height 18
drag, startPoint x: 234, startPoint y: 162, endPoint x: 306, endPoint y: 161, distance: 72.0
click at [234, 166] on button "button" at bounding box center [232, 170] width 18 height 9
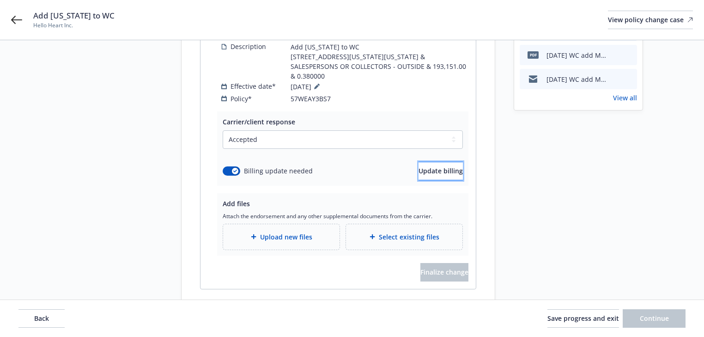
click at [434, 166] on span "Update billing" at bounding box center [440, 170] width 44 height 9
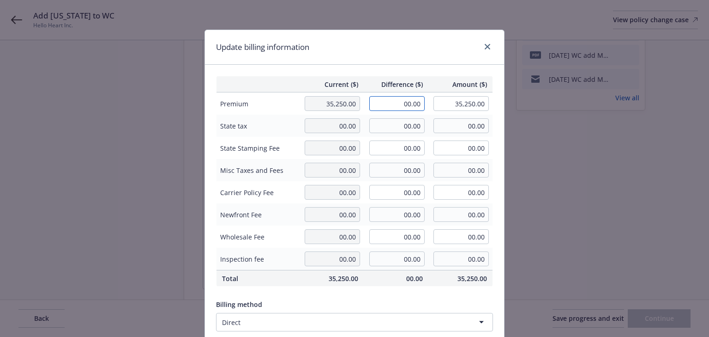
click at [403, 105] on input "00.00" at bounding box center [396, 103] width 55 height 15
click at [432, 54] on div "Update billing information" at bounding box center [354, 47] width 299 height 35
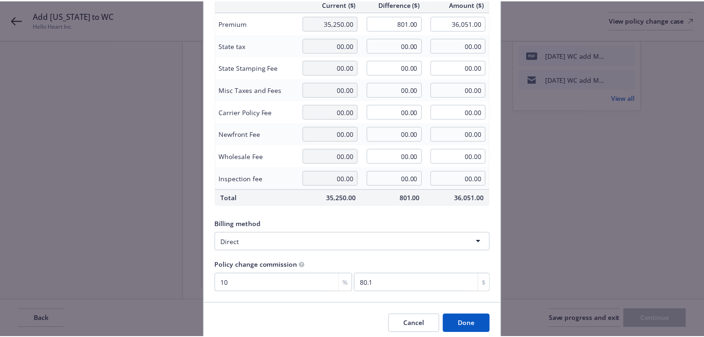
scroll to position [117, 0]
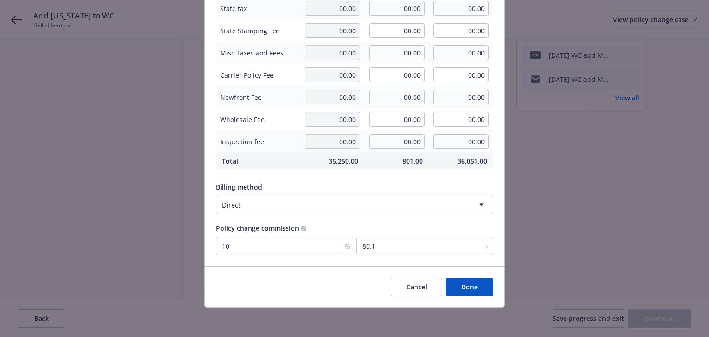
click at [474, 286] on button "Done" at bounding box center [469, 286] width 47 height 18
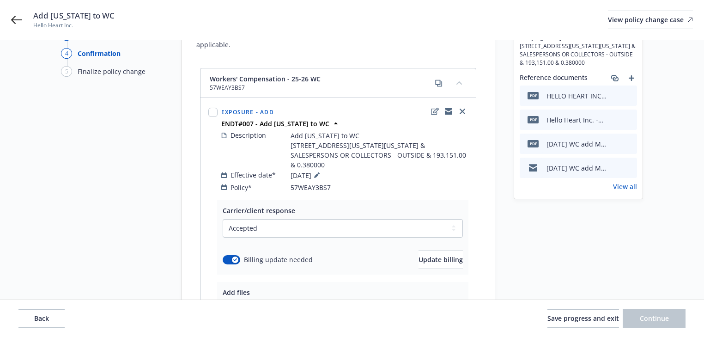
scroll to position [0, 0]
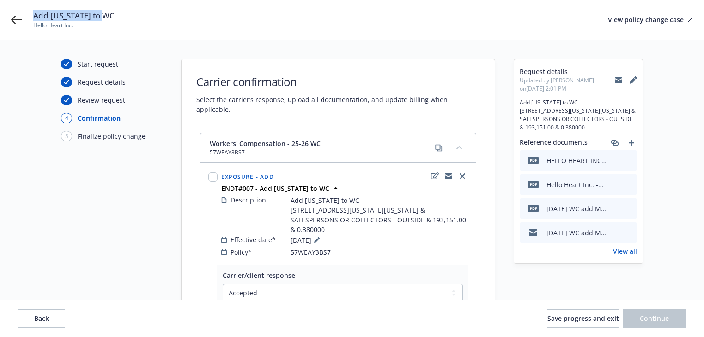
drag, startPoint x: 29, startPoint y: 9, endPoint x: 147, endPoint y: 17, distance: 118.4
click at [147, 17] on div "Add Missouri to WC Hello Heart Inc. View policy change case" at bounding box center [352, 20] width 704 height 40
copy span "Add Missouri to WC"
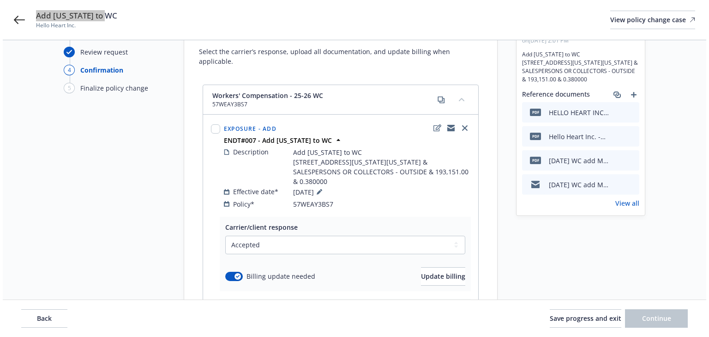
scroll to position [174, 0]
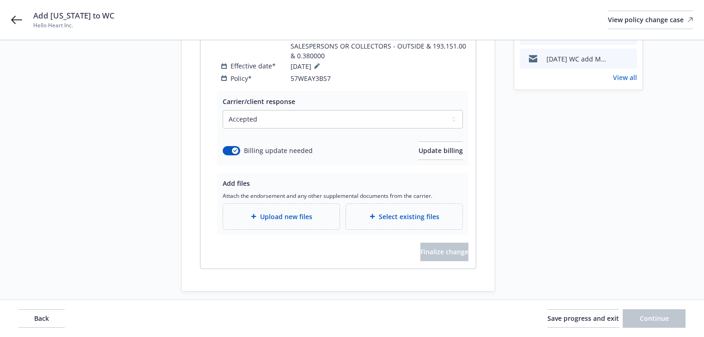
click at [287, 211] on span "Upload new files" at bounding box center [286, 216] width 52 height 10
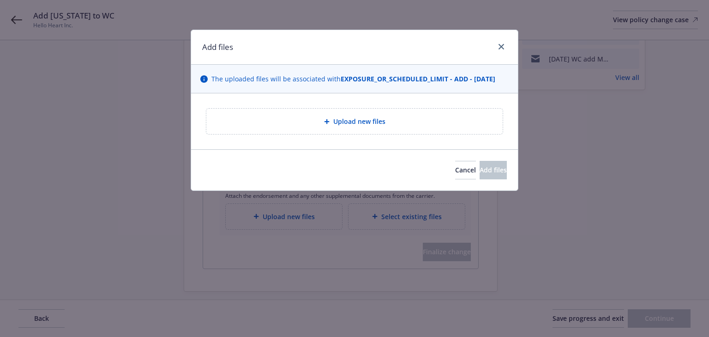
click at [336, 128] on div "Upload new files" at bounding box center [354, 121] width 296 height 25
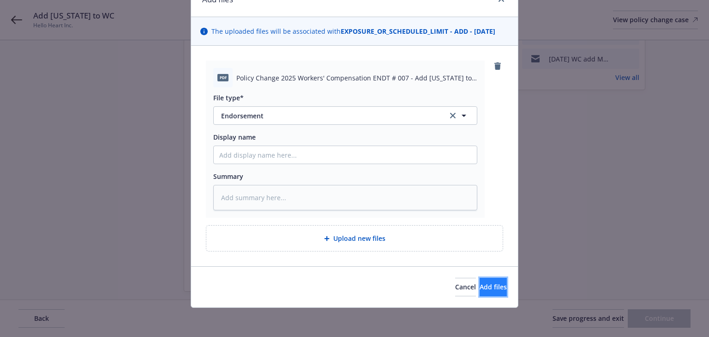
click at [487, 282] on span "Add files" at bounding box center [493, 286] width 27 height 9
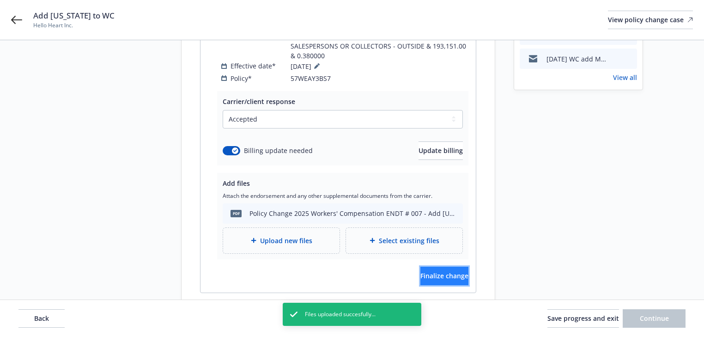
click at [459, 266] on button "Finalize change" at bounding box center [444, 275] width 48 height 18
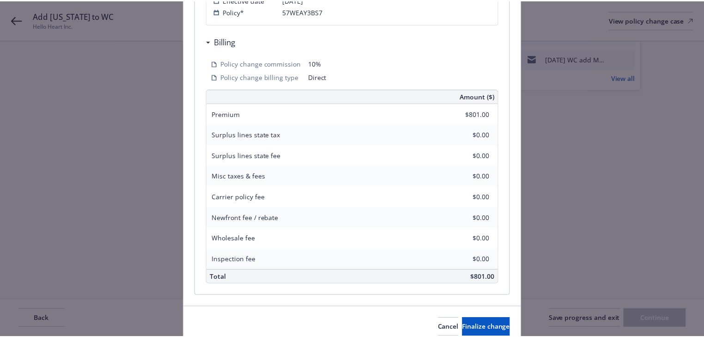
scroll to position [316, 0]
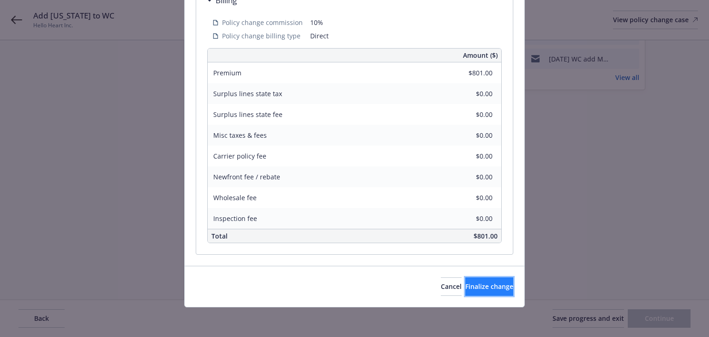
click at [510, 291] on button "Finalize change" at bounding box center [489, 286] width 48 height 18
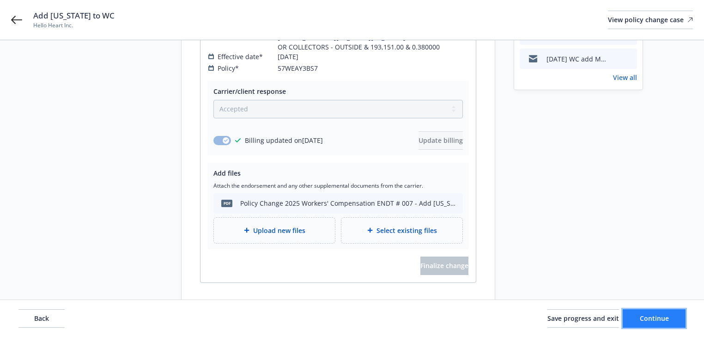
click at [663, 324] on button "Continue" at bounding box center [653, 318] width 63 height 18
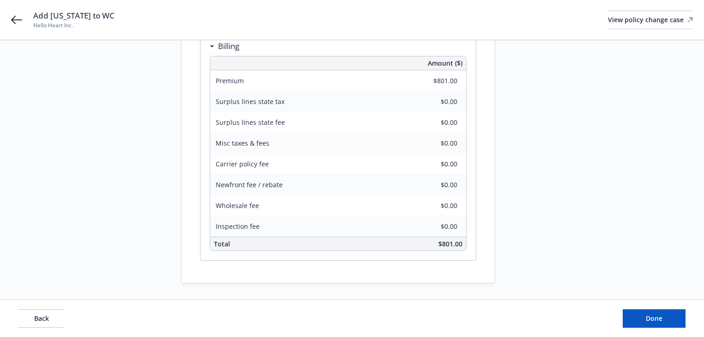
scroll to position [257, 0]
click at [643, 305] on div "Back Done" at bounding box center [352, 318] width 704 height 37
click at [654, 316] on span "Done" at bounding box center [653, 318] width 17 height 9
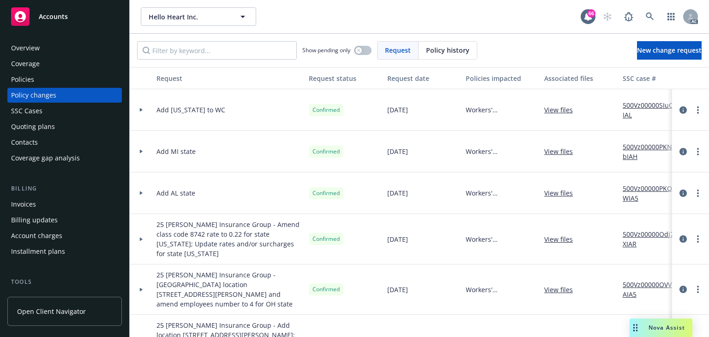
click at [59, 79] on div "Policies" at bounding box center [64, 79] width 107 height 15
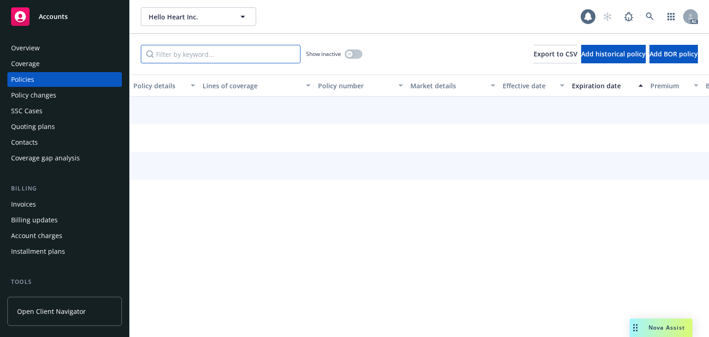
click at [215, 54] on input "Filter by keyword..." at bounding box center [221, 54] width 160 height 18
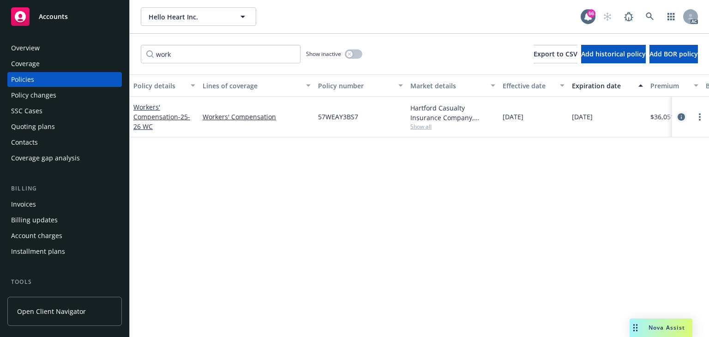
click at [683, 115] on icon "circleInformation" at bounding box center [681, 116] width 7 height 7
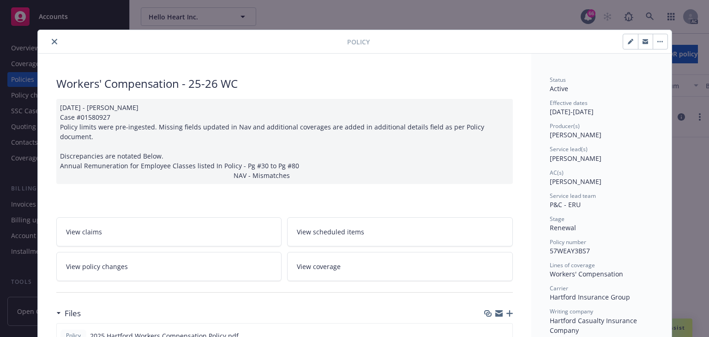
scroll to position [28, 0]
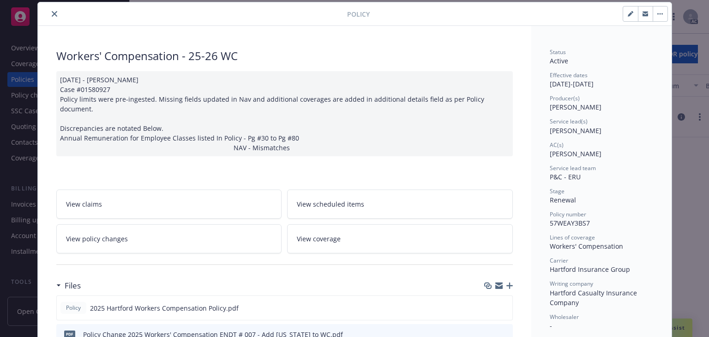
click at [551, 133] on span "Rita Bitar" at bounding box center [576, 130] width 52 height 9
copy span "Rita"
click at [550, 155] on span "Cameron Hardwick" at bounding box center [576, 153] width 52 height 9
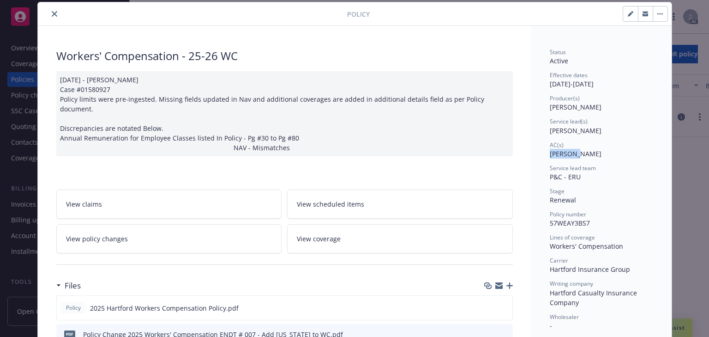
copy span "Cameron"
click at [52, 15] on icon "close" at bounding box center [55, 14] width 6 height 6
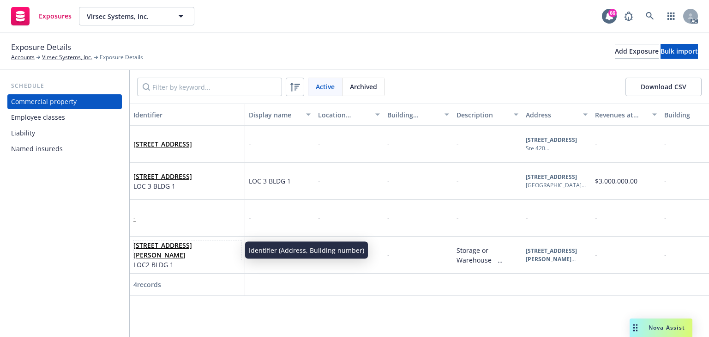
click at [165, 244] on link "2050 MARTIN AVE, SANTA CLARA, CA, 95050, USA" at bounding box center [162, 250] width 59 height 18
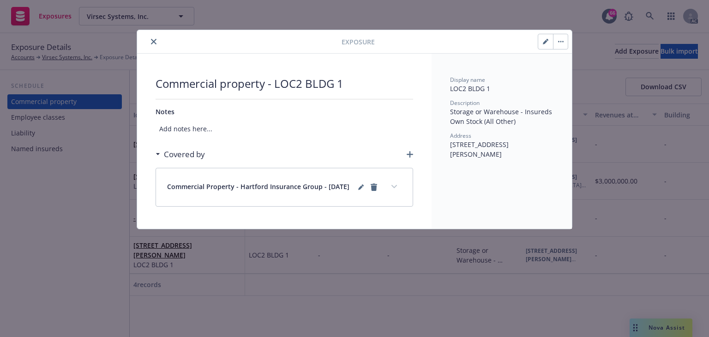
click at [540, 46] on button "button" at bounding box center [545, 41] width 15 height 15
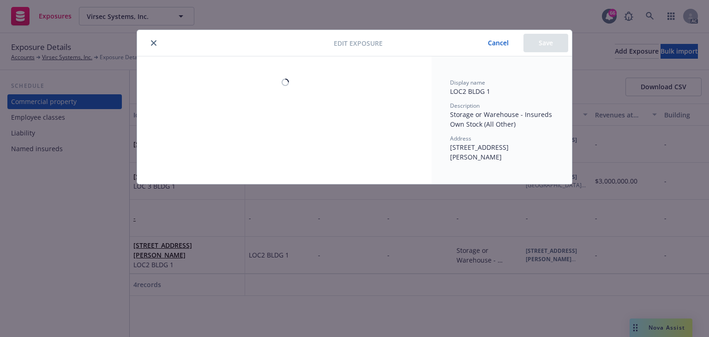
select select "AMOUNT"
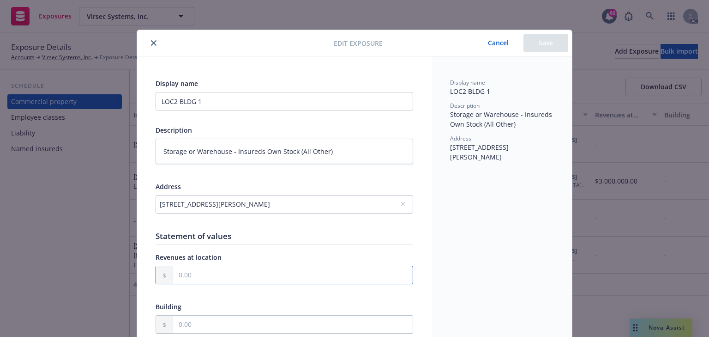
click at [194, 275] on input "text" at bounding box center [293, 275] width 240 height 18
type textarea "x"
type input "1.00"
type textarea "x"
type input "10.00"
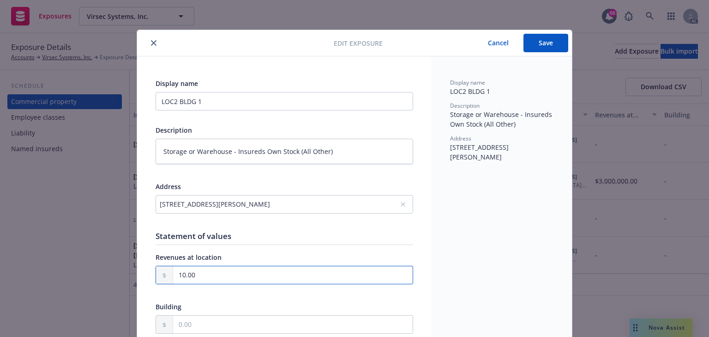
type textarea "x"
type input "100.00"
type textarea "x"
type input "1,000.00"
type textarea "x"
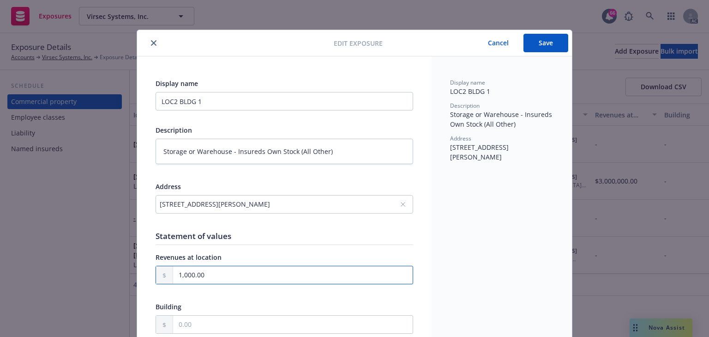
type input "1,000.00"
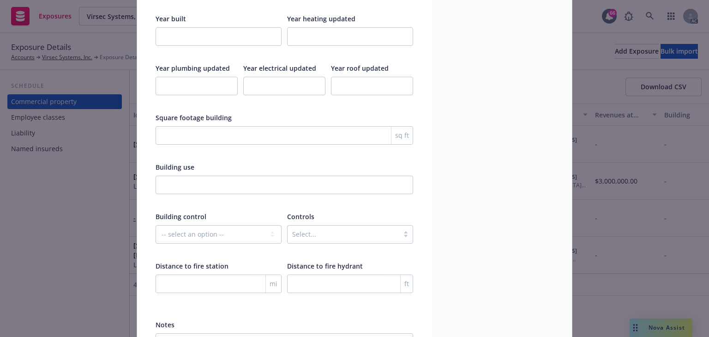
scroll to position [1466, 0]
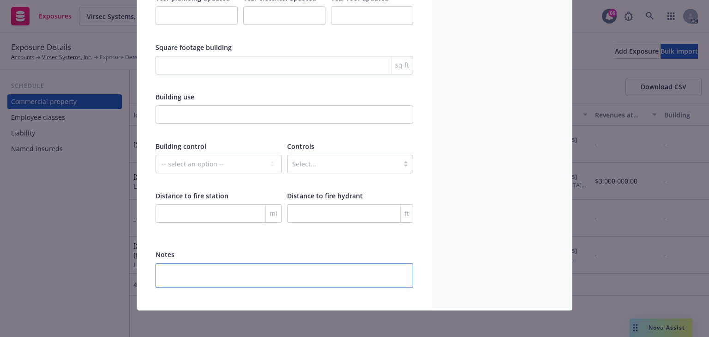
click at [198, 265] on textarea at bounding box center [285, 275] width 258 height 25
paste textarea "Application Service Providers Sales has changed from $1 to $1,000."
type textarea "x"
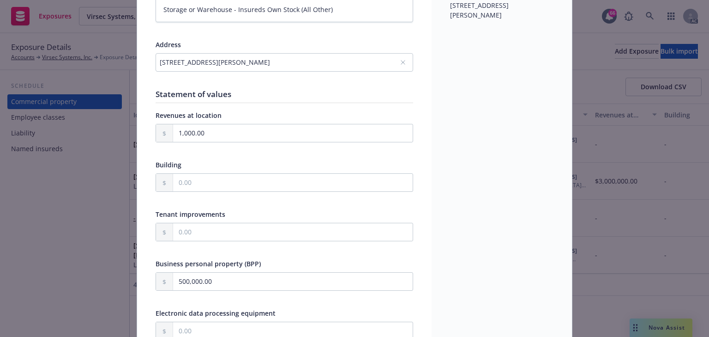
scroll to position [0, 0]
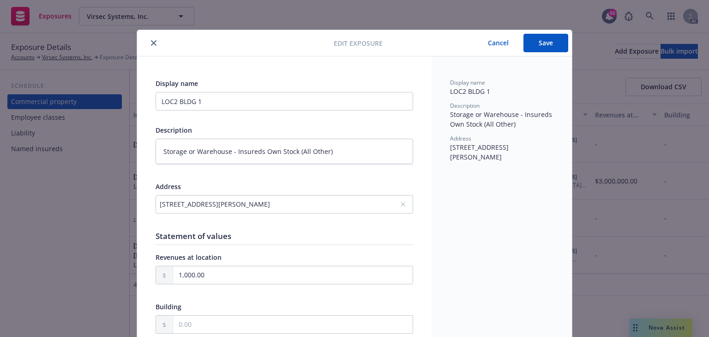
type textarea "Application Service Providers Sales has changed from $1 to $1,000."
click at [540, 47] on button "Save" at bounding box center [546, 43] width 45 height 18
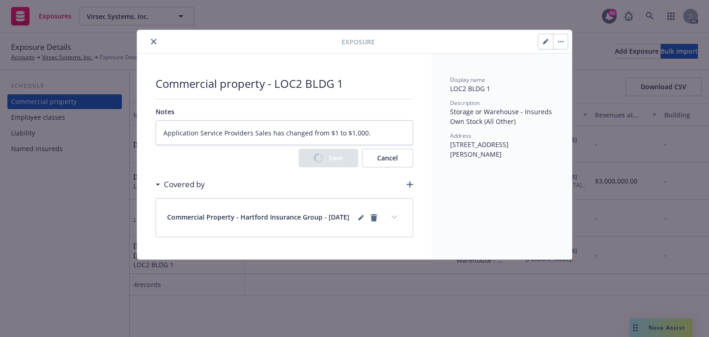
type textarea "x"
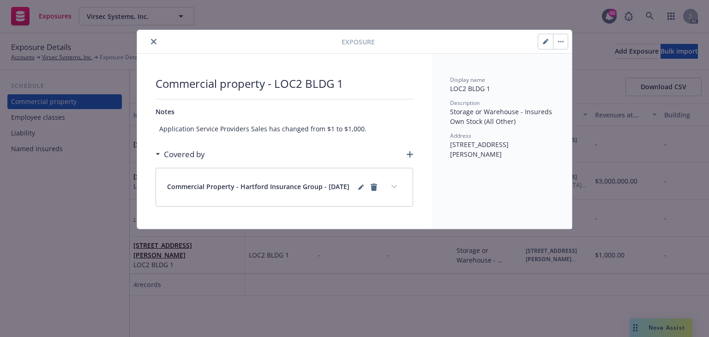
click at [400, 189] on button "expand content" at bounding box center [394, 186] width 15 height 15
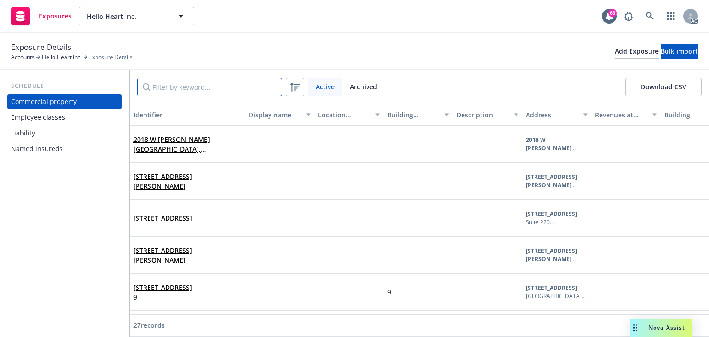
click at [193, 83] on input "Filter by keyword..." at bounding box center [209, 87] width 145 height 18
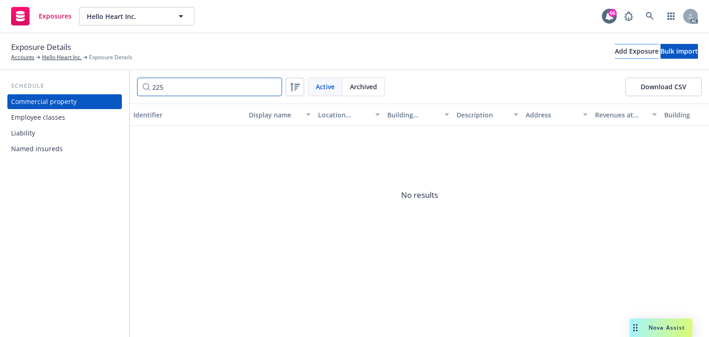
type input "225"
click at [615, 46] on div "Add Exposure" at bounding box center [637, 51] width 44 height 14
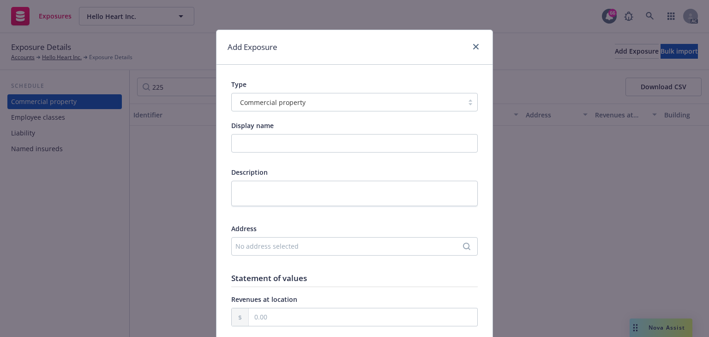
click at [266, 246] on div "No address selected" at bounding box center [349, 246] width 229 height 10
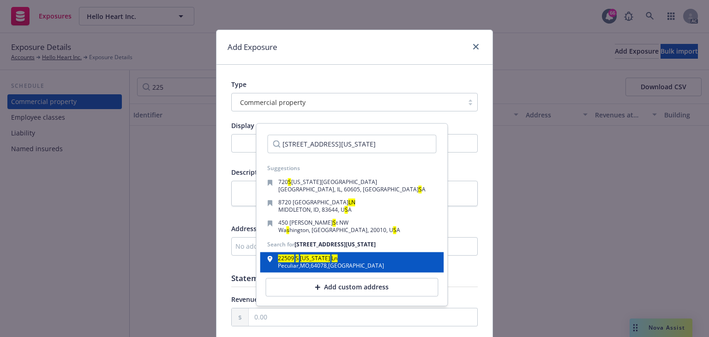
type input "22509 S VIRGINIA LN"
click at [345, 261] on div "22509 S Virginia Ln Peculiar , MO , 64078 , USA" at bounding box center [351, 262] width 169 height 13
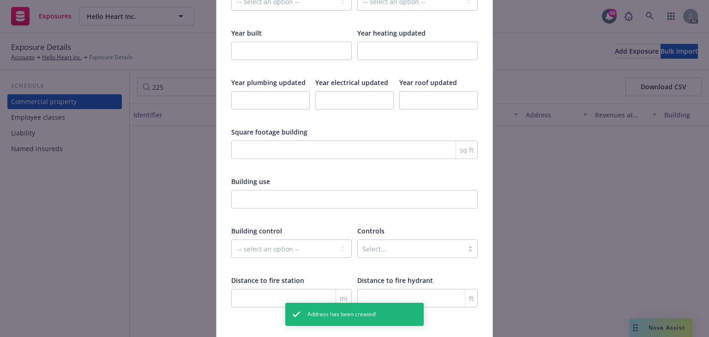
scroll to position [1534, 0]
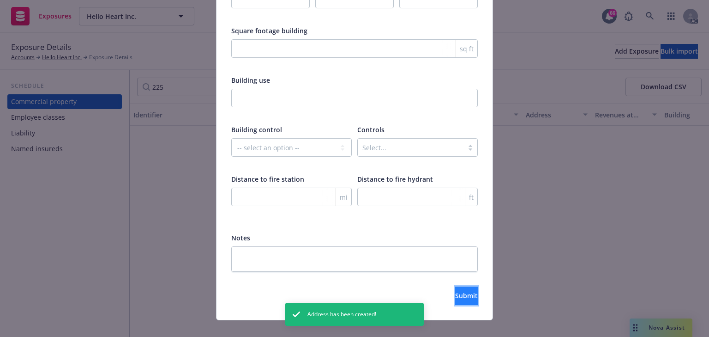
click at [460, 286] on button "Submit" at bounding box center [466, 295] width 23 height 18
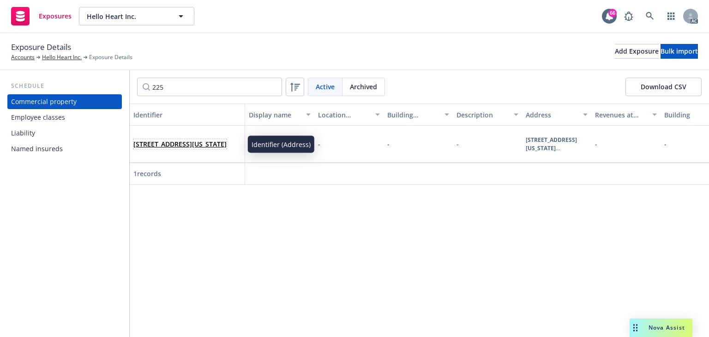
click at [198, 139] on link "22509 S Virginia Ln, Peculiar, MO, 64078, USA" at bounding box center [179, 143] width 93 height 9
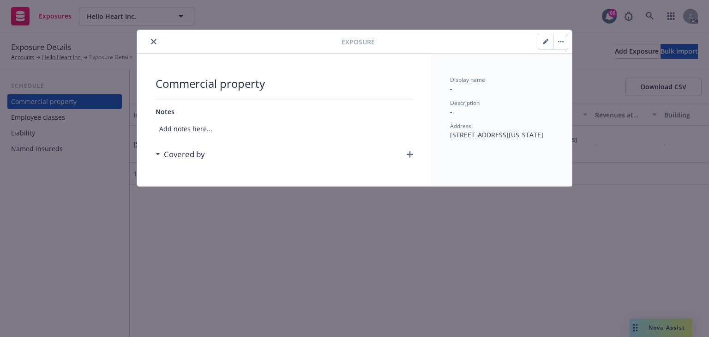
click at [412, 154] on icon "button" at bounding box center [410, 154] width 6 height 6
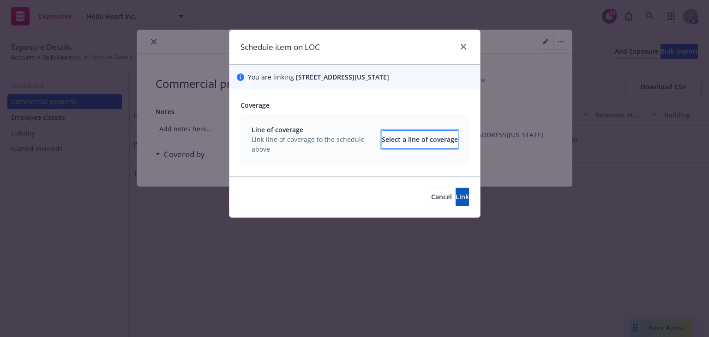
click at [410, 137] on div "Select a line of coverage" at bounding box center [420, 140] width 76 height 18
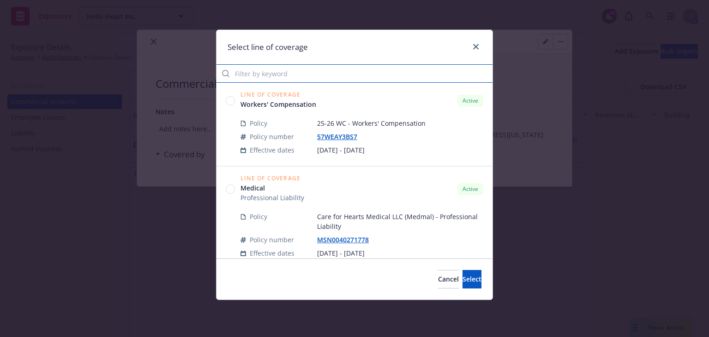
click at [259, 74] on input "Filter by keyword" at bounding box center [355, 73] width 276 height 18
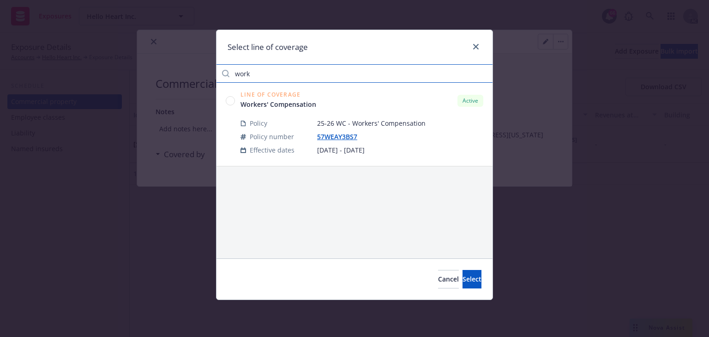
type input "work"
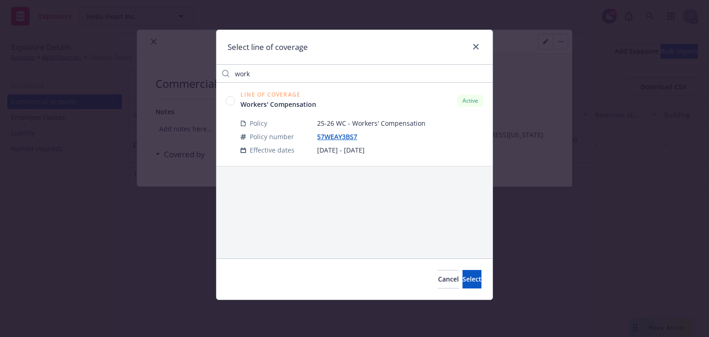
click at [229, 100] on circle at bounding box center [230, 100] width 9 height 9
click at [472, 282] on button "Select" at bounding box center [472, 279] width 19 height 18
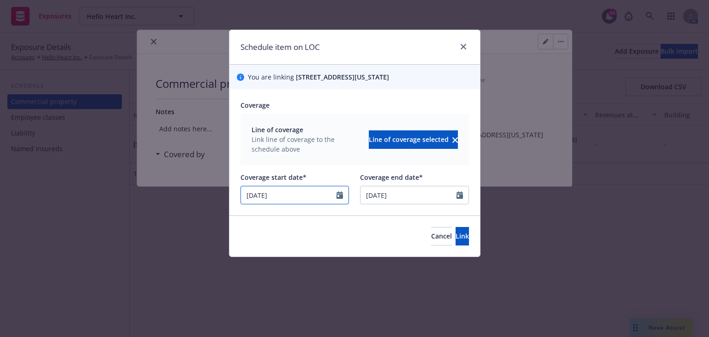
drag, startPoint x: 320, startPoint y: 197, endPoint x: 205, endPoint y: 193, distance: 115.0
click at [205, 193] on div "Schedule item on LOC You are linking 22509 S Virginia Ln, Peculiar, MO, 64078, …" at bounding box center [354, 168] width 709 height 337
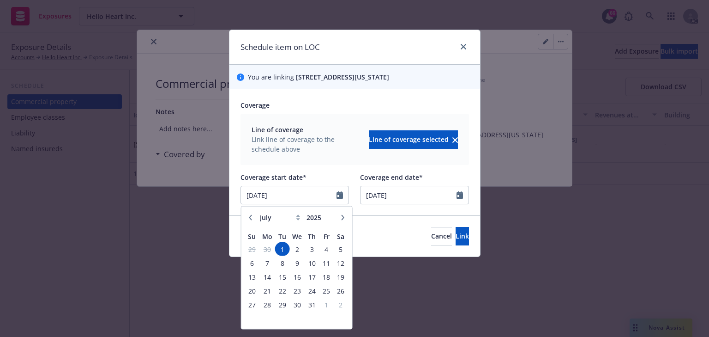
click at [342, 214] on icon "button" at bounding box center [342, 217] width 3 height 6
click at [342, 215] on icon "button" at bounding box center [342, 217] width 3 height 6
select select "9"
click at [270, 290] on span "22" at bounding box center [267, 290] width 14 height 12
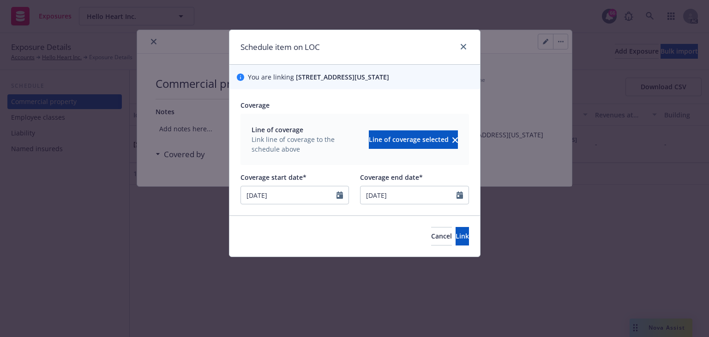
type input "09/22/2025"
click at [456, 230] on button "Link" at bounding box center [462, 236] width 13 height 18
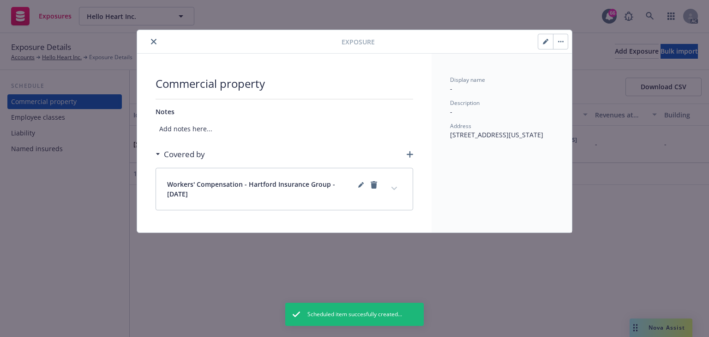
click at [396, 191] on button "expand content" at bounding box center [394, 188] width 15 height 15
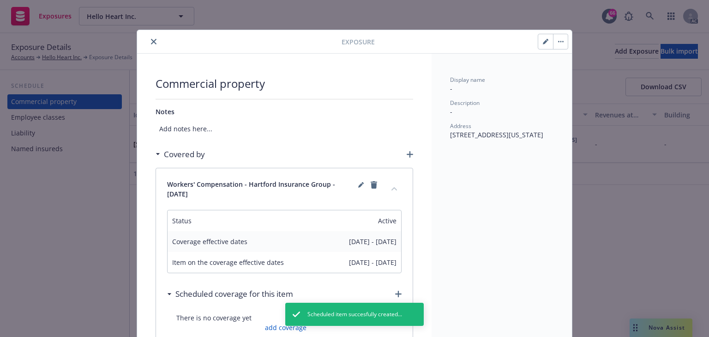
click at [151, 41] on icon "close" at bounding box center [154, 42] width 6 height 6
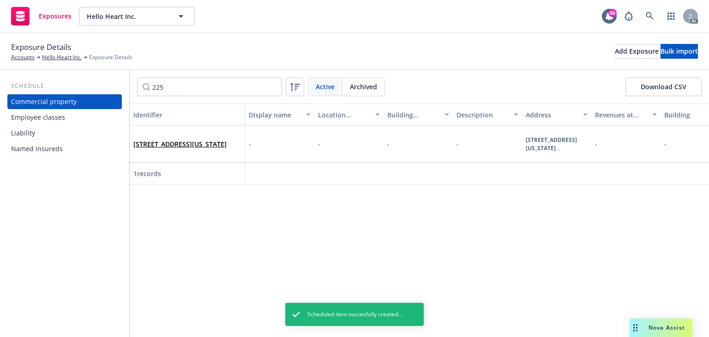
click at [46, 121] on div "Employee classes" at bounding box center [38, 117] width 54 height 15
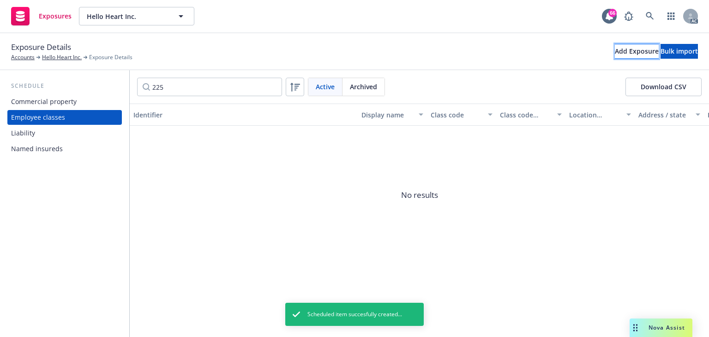
click at [615, 52] on div "Add Exposure" at bounding box center [637, 51] width 44 height 14
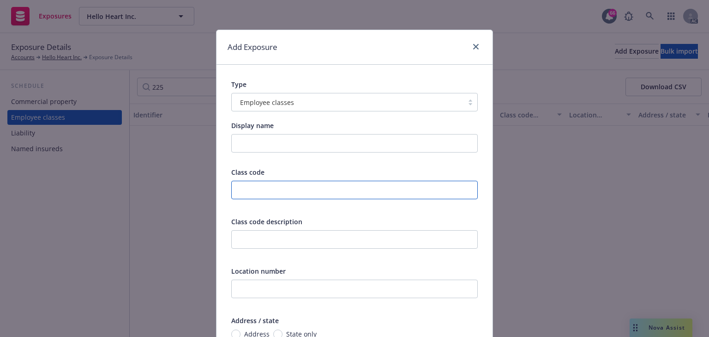
click at [285, 191] on input "text" at bounding box center [354, 190] width 247 height 18
type input "8742"
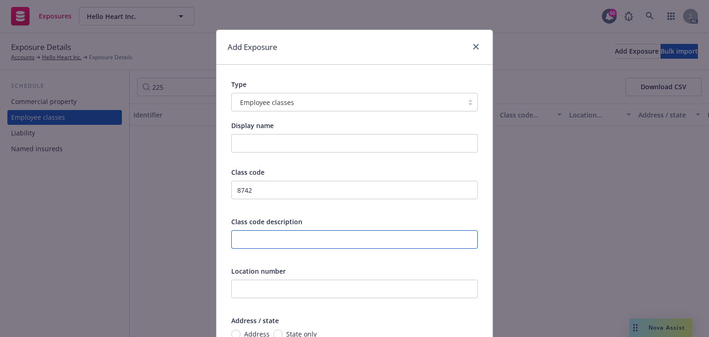
click at [284, 246] on input "text" at bounding box center [354, 239] width 247 height 18
paste input "SALESPERSONS OR COLLECTORS - OUTSIDE"
type input "SALESPERSONS OR COLLECTORS - OUTSIDE"
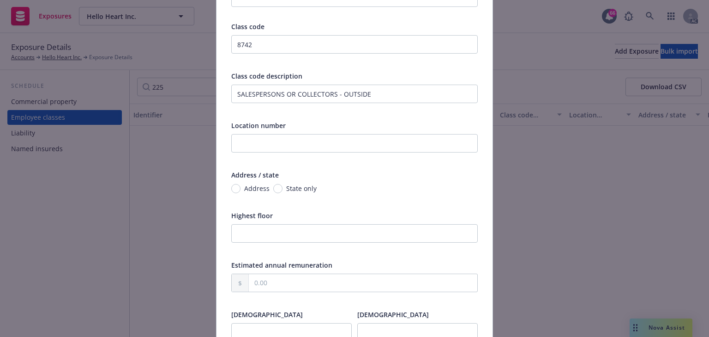
scroll to position [148, 0]
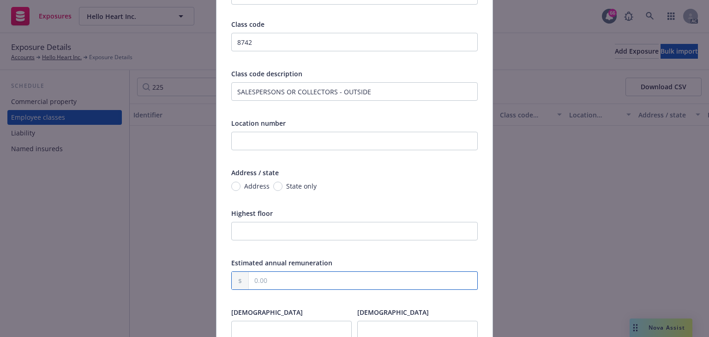
click at [292, 284] on input "text" at bounding box center [363, 280] width 229 height 18
paste input "193,151.00"
type input "193,151.00"
click at [235, 185] on input "Address" at bounding box center [235, 185] width 9 height 9
radio input "true"
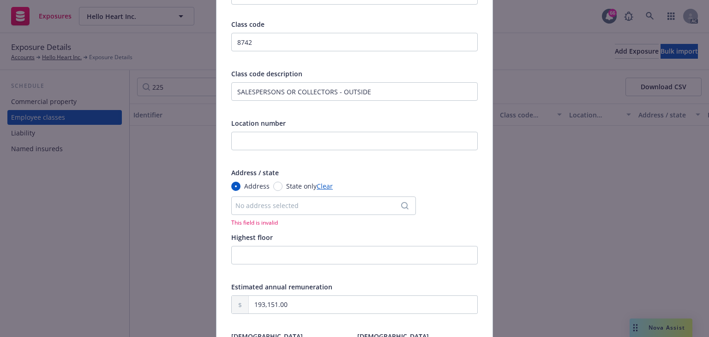
click at [278, 203] on div "No address selected" at bounding box center [318, 205] width 167 height 10
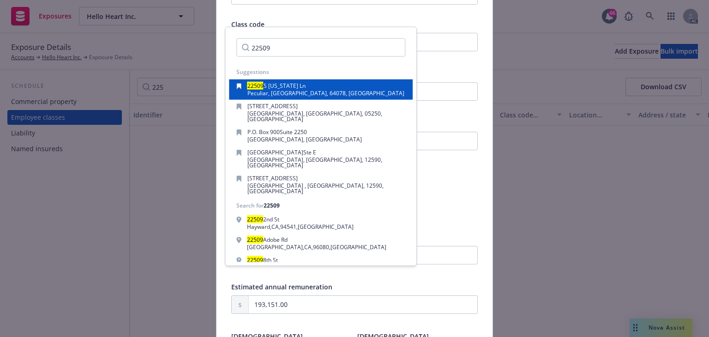
type input "22509"
click at [300, 97] on div "22509 S Virginia Ln Peculiar, MO, 64078, USA" at bounding box center [321, 89] width 184 height 20
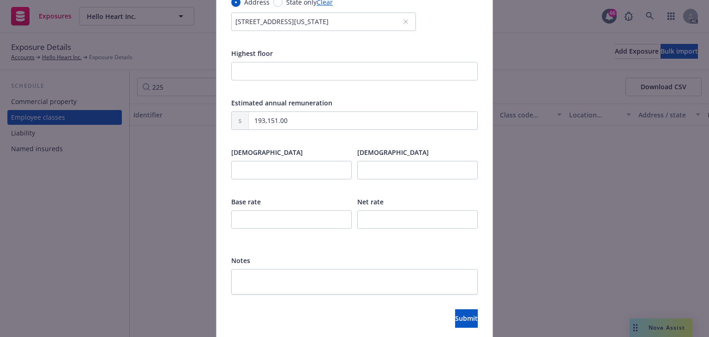
scroll to position [332, 0]
click at [296, 172] on input "number" at bounding box center [291, 169] width 121 height 18
type input "1"
click at [259, 222] on input "number" at bounding box center [291, 218] width 121 height 18
type input "0.38"
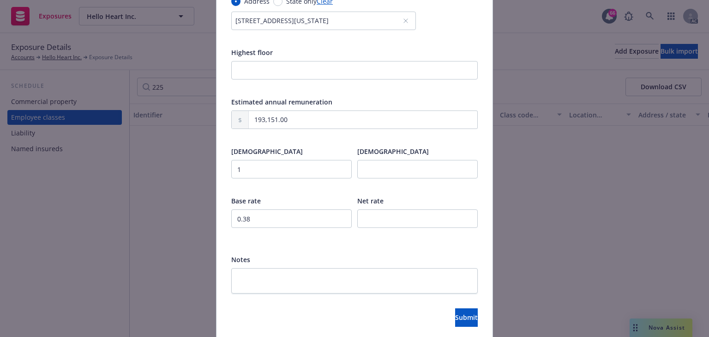
click at [308, 241] on div "Display name Class code 8742 Class code description SALESPERSONS OR COLLECTORS …" at bounding box center [354, 40] width 247 height 505
click at [458, 321] on button "Submit" at bounding box center [466, 317] width 23 height 18
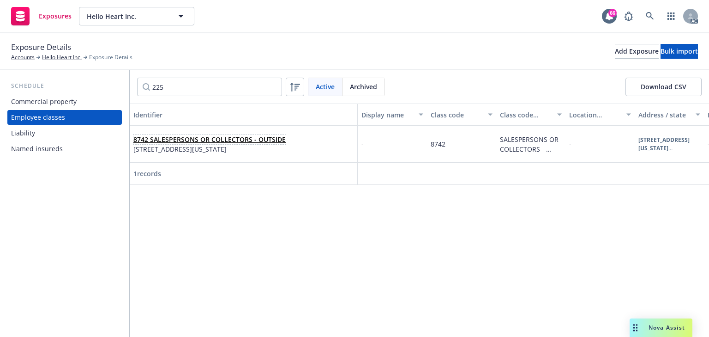
click at [193, 141] on link "8742 SALESPERSONS OR COLLECTORS - OUTSIDE" at bounding box center [209, 139] width 152 height 9
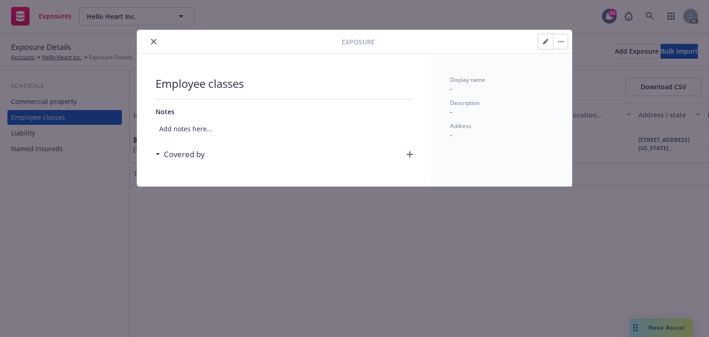
click at [412, 154] on icon "button" at bounding box center [410, 154] width 6 height 6
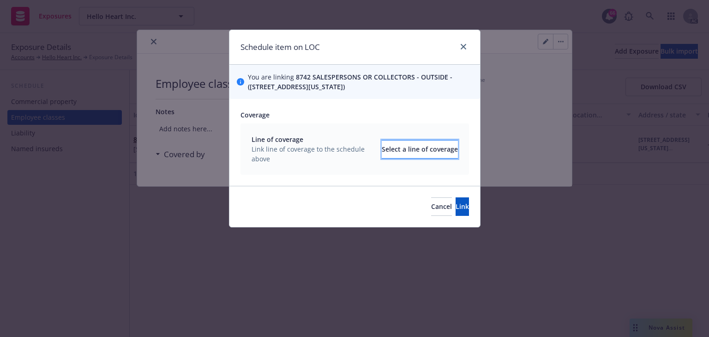
click at [406, 145] on div "Select a line of coverage" at bounding box center [420, 149] width 76 height 18
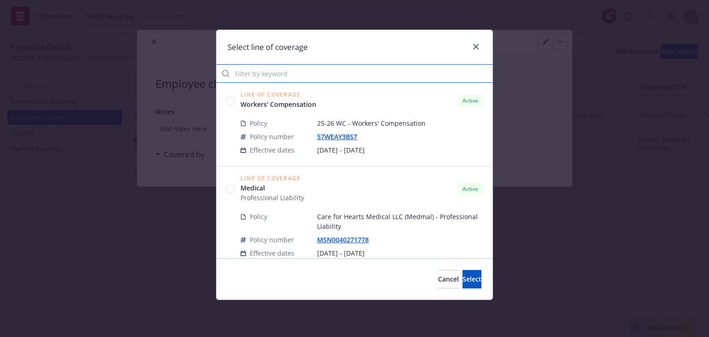
click at [275, 78] on input "Filter by keyword" at bounding box center [355, 73] width 276 height 18
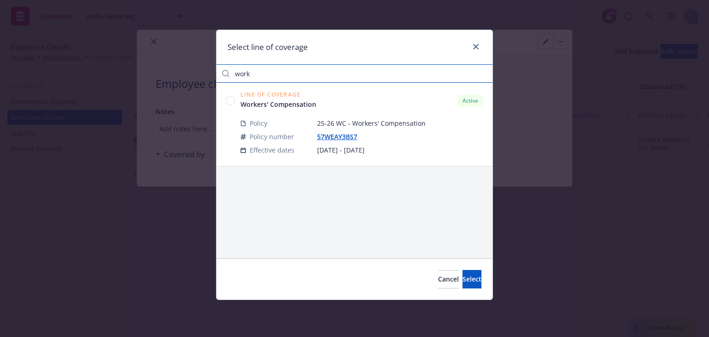
type input "work"
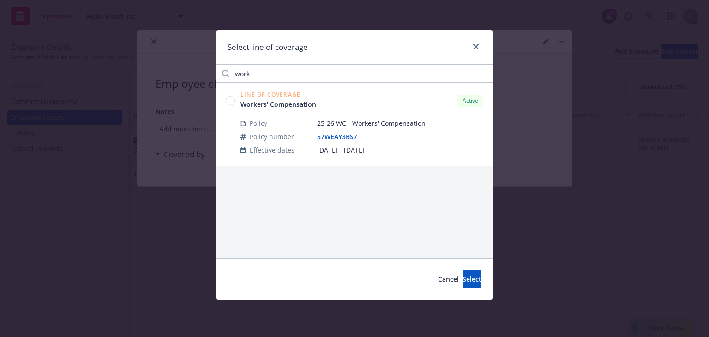
click at [229, 101] on circle at bounding box center [230, 100] width 9 height 9
click at [464, 284] on button "Select" at bounding box center [472, 279] width 19 height 18
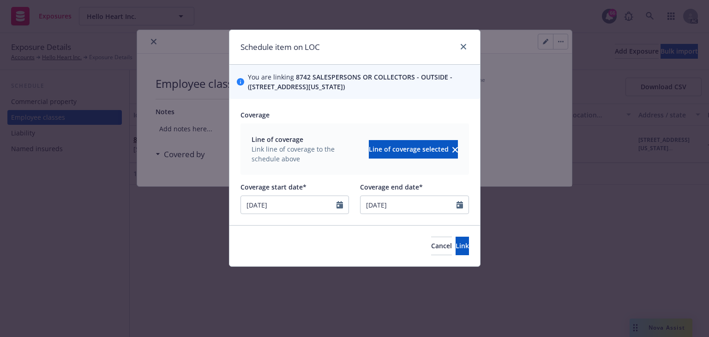
click at [344, 205] on div at bounding box center [343, 205] width 12 height 18
click at [339, 205] on icon "Calendar" at bounding box center [340, 204] width 6 height 7
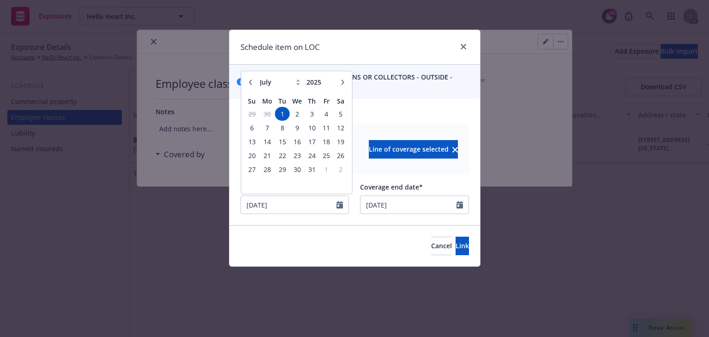
click at [344, 84] on icon "button" at bounding box center [343, 82] width 6 height 6
select select "9"
click at [266, 156] on span "22" at bounding box center [267, 156] width 14 height 12
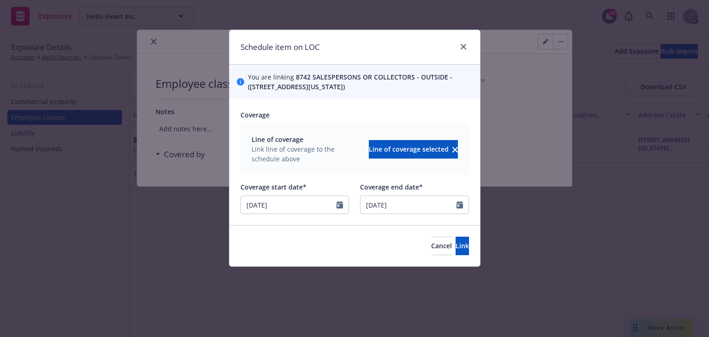
type input "09/22/2025"
click at [456, 249] on span "Link" at bounding box center [462, 245] width 13 height 9
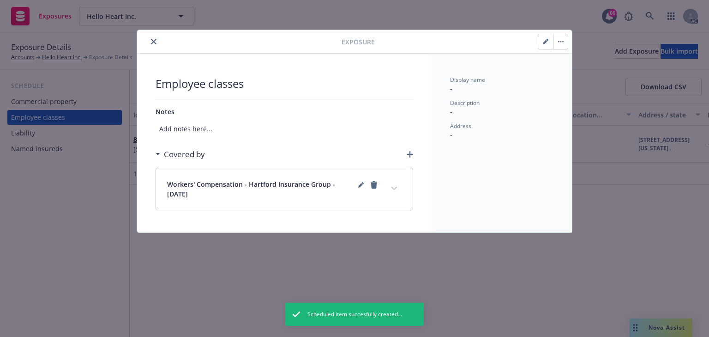
click at [398, 187] on button "expand content" at bounding box center [394, 188] width 15 height 15
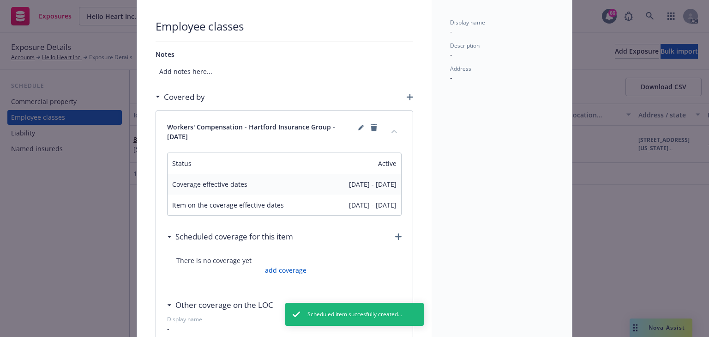
scroll to position [111, 0]
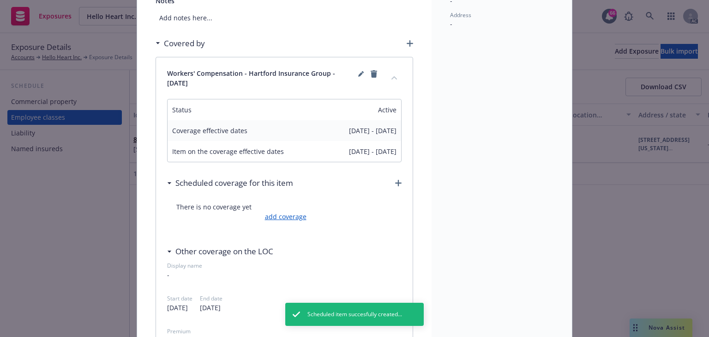
click at [292, 218] on link "add coverage" at bounding box center [285, 216] width 44 height 10
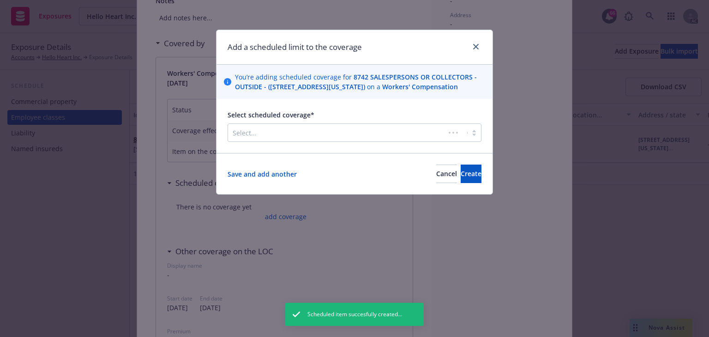
click at [288, 138] on div at bounding box center [337, 132] width 208 height 11
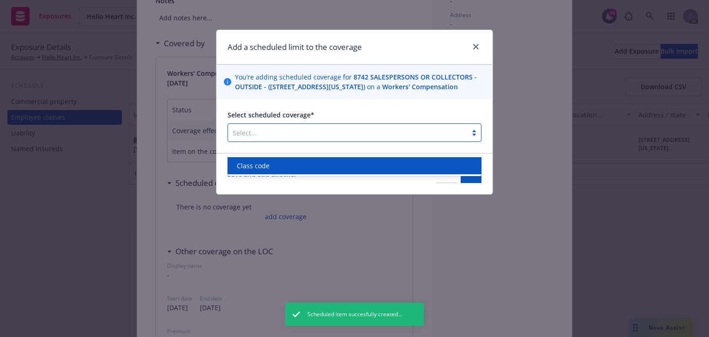
click at [277, 165] on div "Class code" at bounding box center [354, 166] width 243 height 10
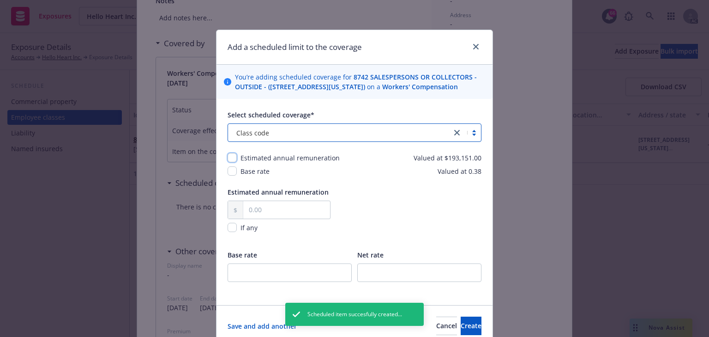
click at [232, 162] on input "checkbox" at bounding box center [232, 157] width 9 height 9
checkbox input "true"
click at [231, 175] on input "checkbox" at bounding box center [232, 170] width 9 height 9
checkbox input "true"
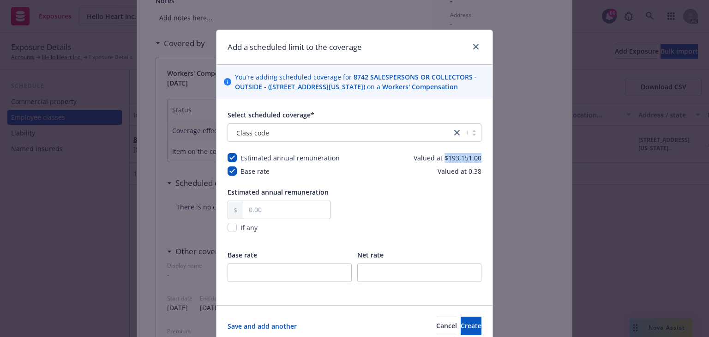
drag, startPoint x: 451, startPoint y: 167, endPoint x: 493, endPoint y: 167, distance: 42.0
click at [493, 167] on div "Add a scheduled limit to the coverage You’re adding scheduled coverage for 8742…" at bounding box center [354, 168] width 709 height 337
copy span "$193,151.00"
click at [305, 216] on input "text" at bounding box center [286, 210] width 87 height 18
paste input "193,151.00"
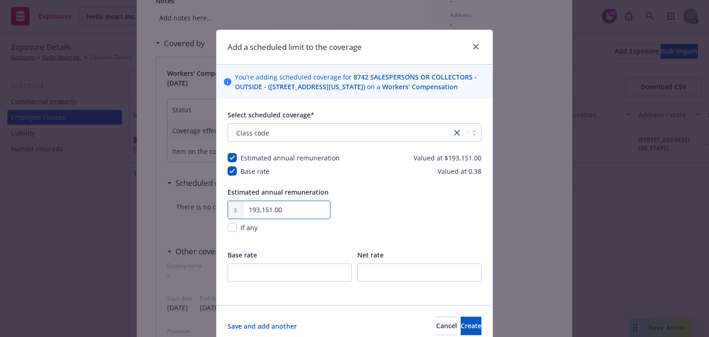
type input "193,151.00"
click at [252, 282] on input "number" at bounding box center [290, 272] width 124 height 18
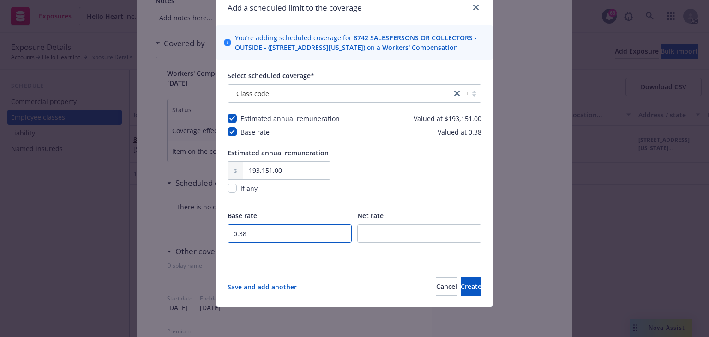
scroll to position [48, 0]
type input "0.38"
click at [461, 290] on span "Create" at bounding box center [471, 286] width 21 height 9
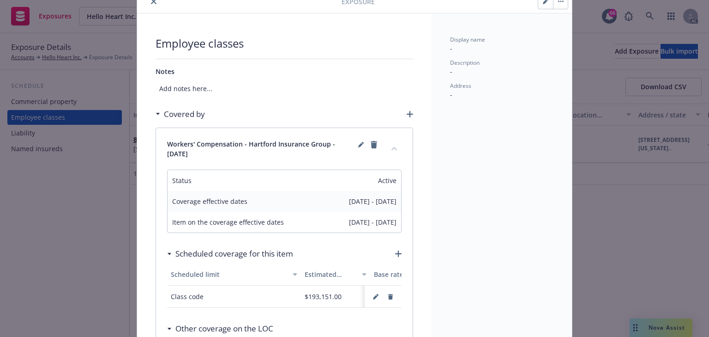
scroll to position [0, 0]
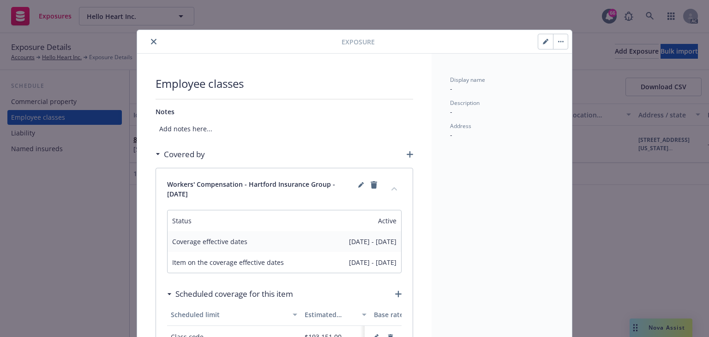
click at [145, 42] on div at bounding box center [241, 41] width 201 height 11
click at [154, 39] on button "close" at bounding box center [153, 41] width 11 height 11
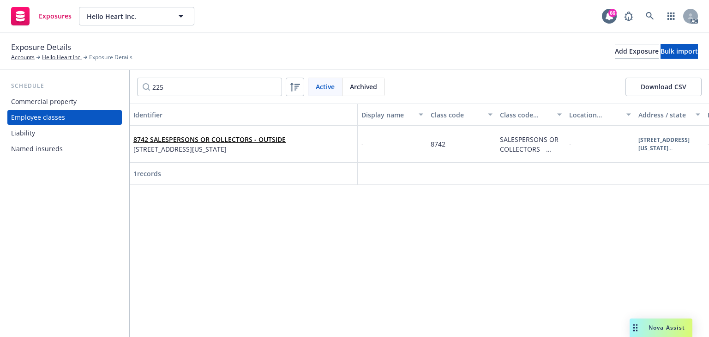
click at [297, 238] on div "Identifier Display name Class code Class code description Location number Addre…" at bounding box center [419, 219] width 579 height 233
click at [251, 144] on span "22509 S Virginia Ln, Peculiar, MO, 64078, USA" at bounding box center [209, 149] width 152 height 10
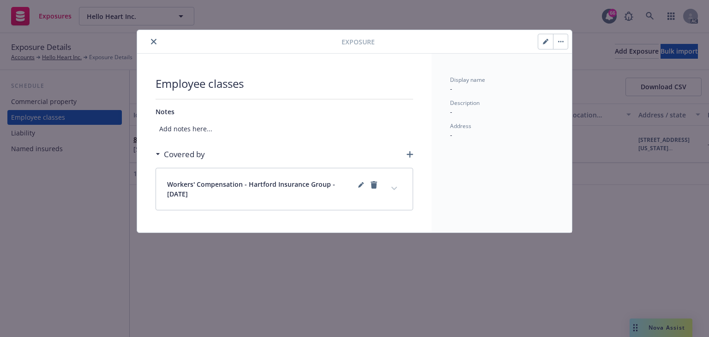
click at [399, 185] on button "expand content" at bounding box center [394, 188] width 15 height 15
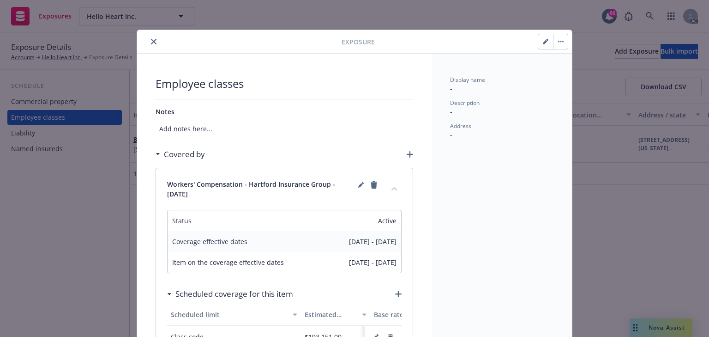
click at [151, 41] on icon "close" at bounding box center [154, 42] width 6 height 6
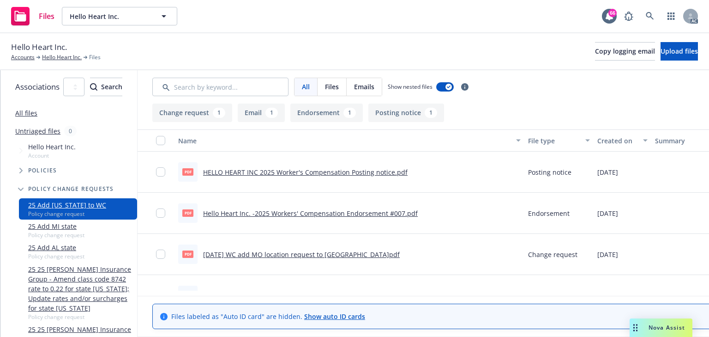
scroll to position [25, 0]
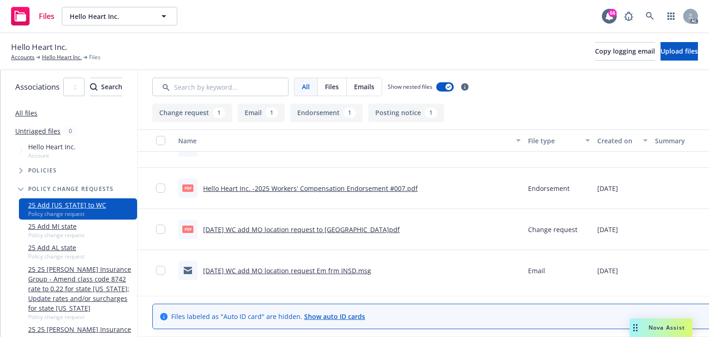
click at [340, 225] on link "[DATE] WC add MO location request to [GEOGRAPHIC_DATA]pdf" at bounding box center [301, 229] width 197 height 9
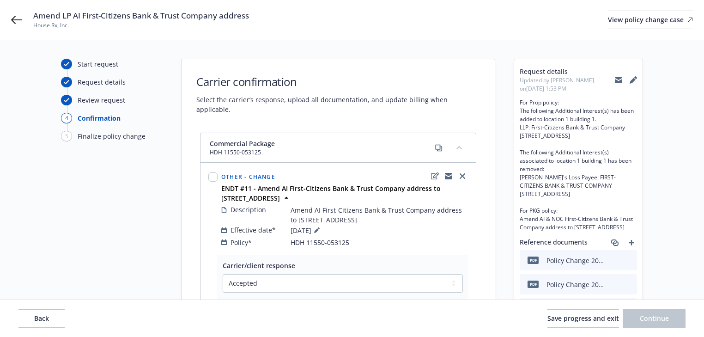
select select "ACCEPTED"
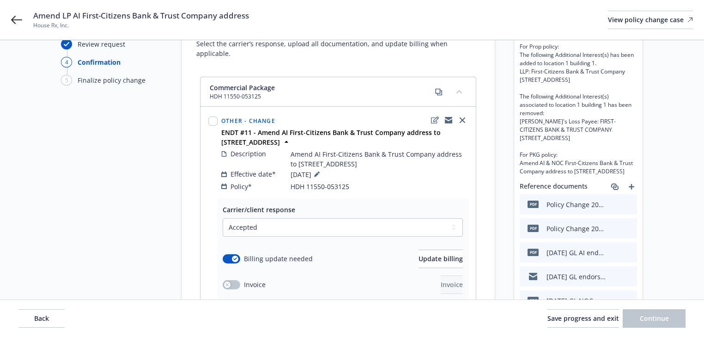
scroll to position [111, 0]
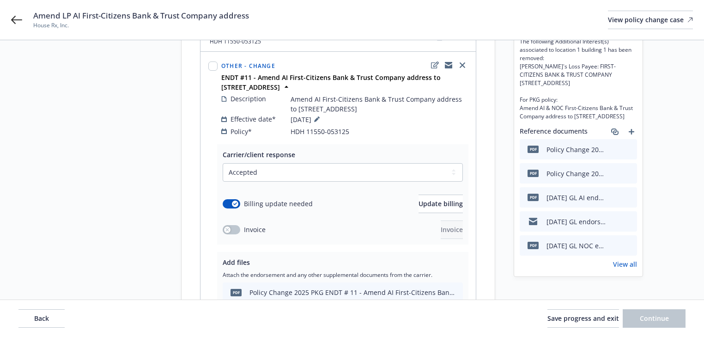
click at [627, 269] on link "View all" at bounding box center [625, 264] width 24 height 10
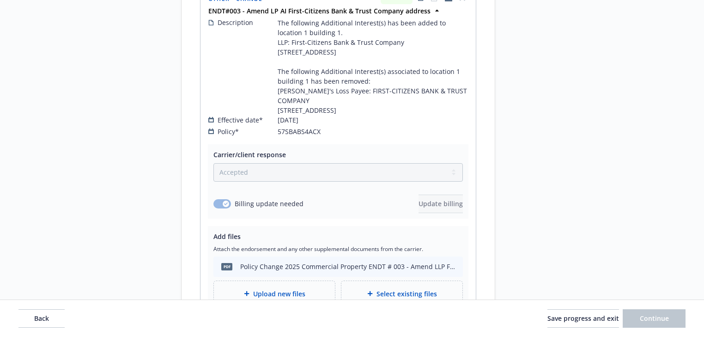
scroll to position [923, 0]
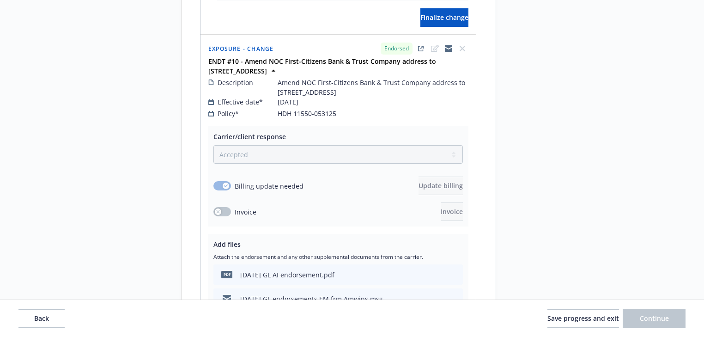
scroll to position [369, 0]
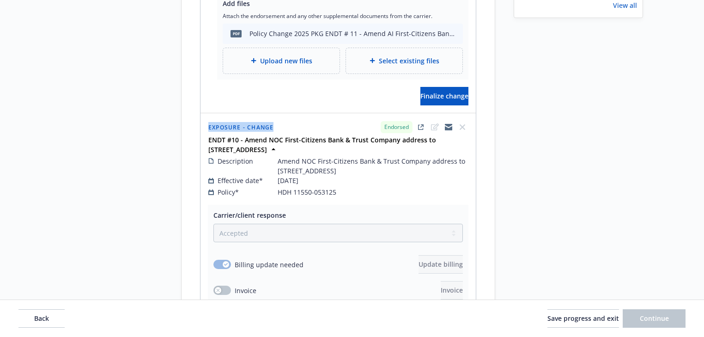
drag, startPoint x: 289, startPoint y: 111, endPoint x: 175, endPoint y: 119, distance: 113.4
click at [175, 119] on div "Start request Request details Review request 4 Confirmation 5 Finalize policy c…" at bounding box center [352, 295] width 682 height 1212
click at [174, 118] on div "Start request Request details Review request 4 Confirmation 5 Finalize policy c…" at bounding box center [352, 295] width 682 height 1212
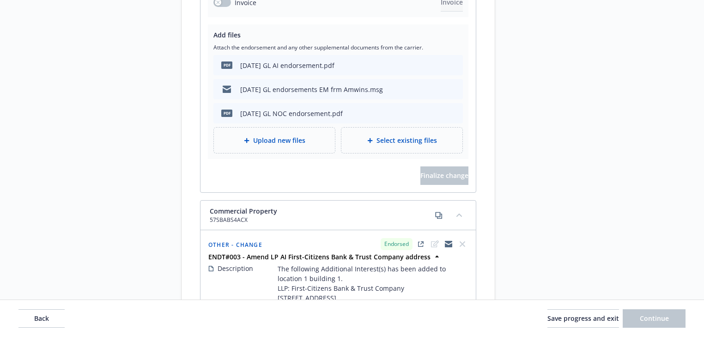
scroll to position [665, 0]
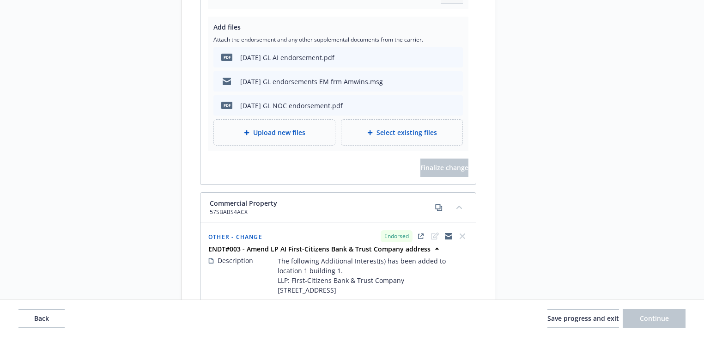
click at [518, 161] on div "Request details Updated by [PERSON_NAME] on [DATE] 1:53 PM For Prop policy: The…" at bounding box center [577, 0] width 129 height 1212
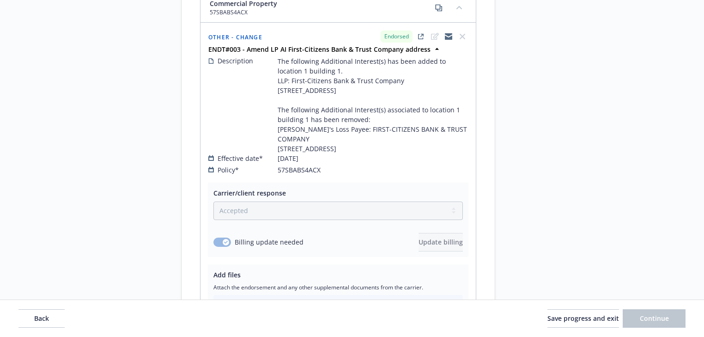
scroll to position [887, 0]
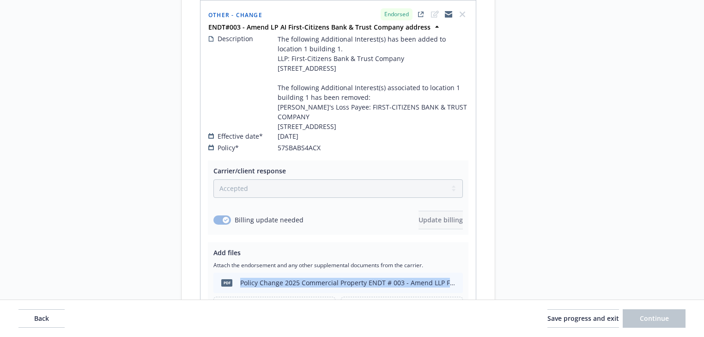
copy div "Policy Change 2025 Commercial Property ENDT # 003 - Amend LLP Firs"
drag, startPoint x: 239, startPoint y: 259, endPoint x: 452, endPoint y: 259, distance: 212.4
click at [452, 273] on div "pdf Policy Change 2025 Commercial Property ENDT # 003 - Amend LLP First-Citizen…" at bounding box center [336, 282] width 238 height 19
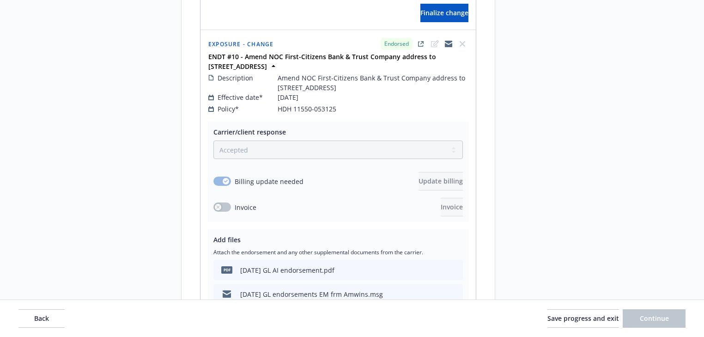
scroll to position [406, 0]
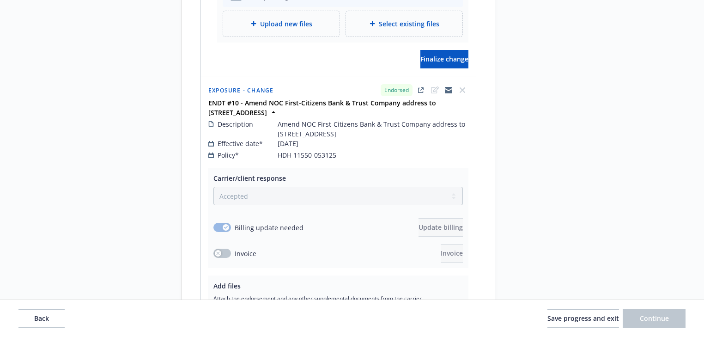
click at [572, 181] on div "Request details Updated by [PERSON_NAME] on [DATE] 1:53 PM For Prop policy: The…" at bounding box center [577, 258] width 129 height 1212
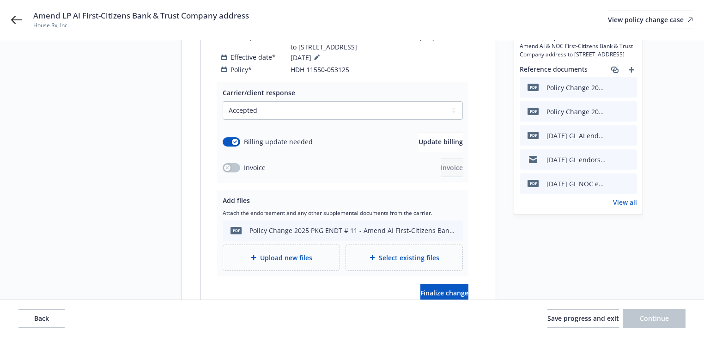
scroll to position [148, 0]
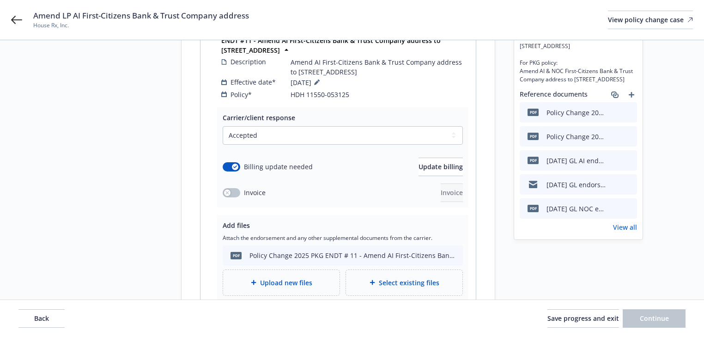
click at [614, 232] on link "View all" at bounding box center [625, 227] width 24 height 10
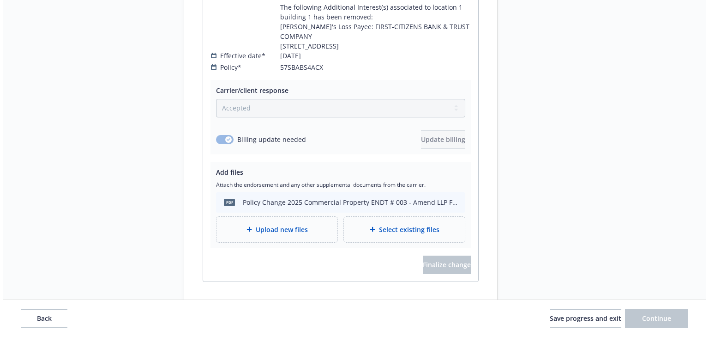
scroll to position [969, 0]
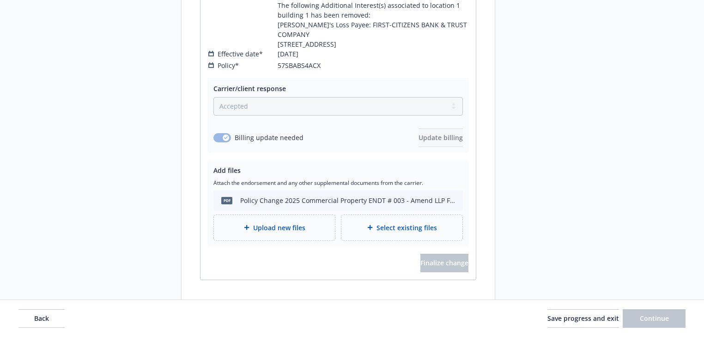
click at [281, 223] on span "Upload new files" at bounding box center [279, 228] width 52 height 10
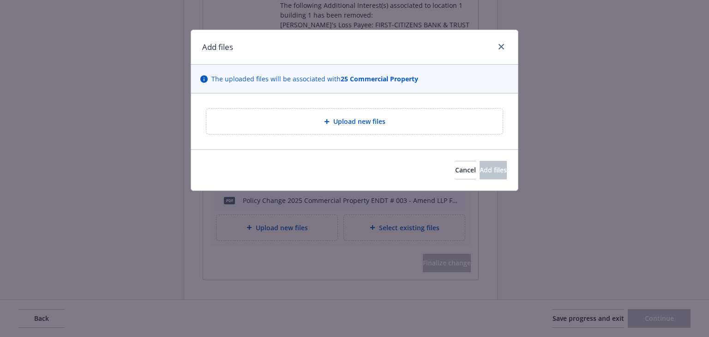
click at [344, 102] on div "Upload new files" at bounding box center [354, 121] width 327 height 56
click at [350, 124] on span "Upload new files" at bounding box center [359, 121] width 52 height 10
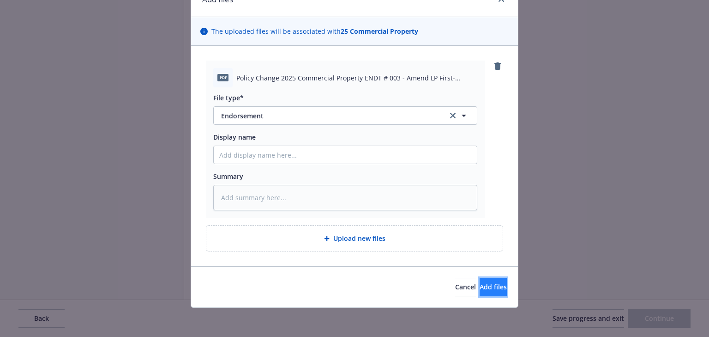
click at [487, 282] on span "Add files" at bounding box center [493, 286] width 27 height 9
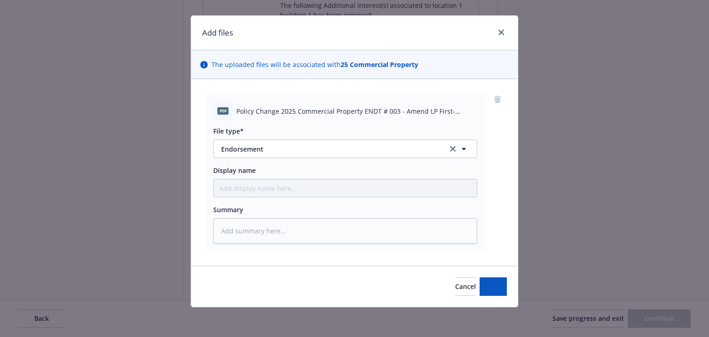
scroll to position [14, 0]
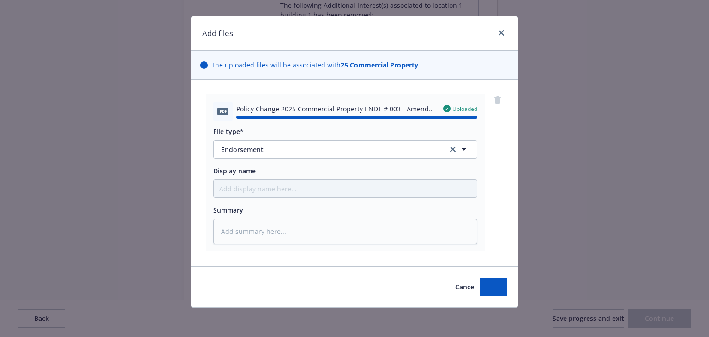
type textarea "x"
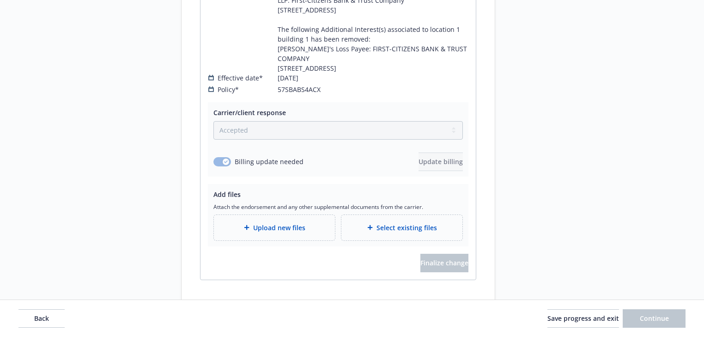
scroll to position [969, 0]
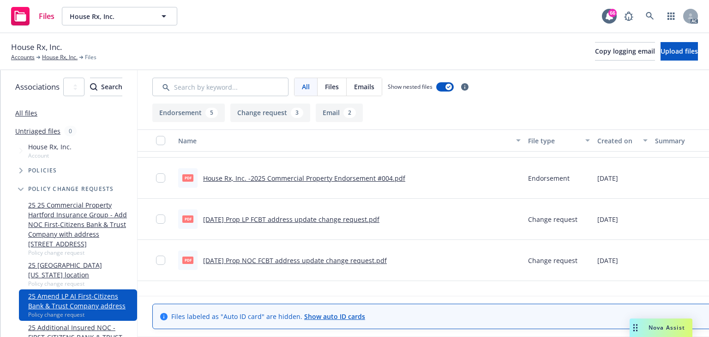
scroll to position [222, 0]
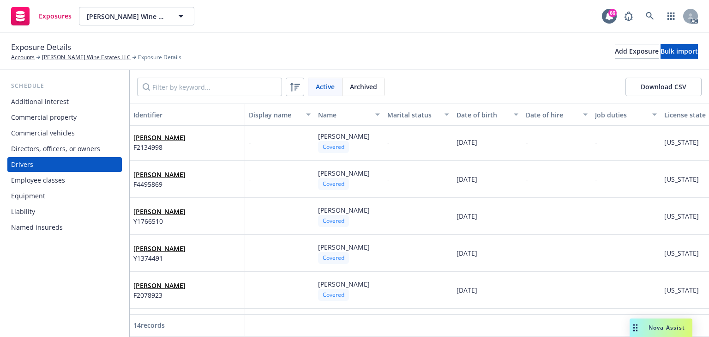
scroll to position [39, 187]
